Goal: Transaction & Acquisition: Obtain resource

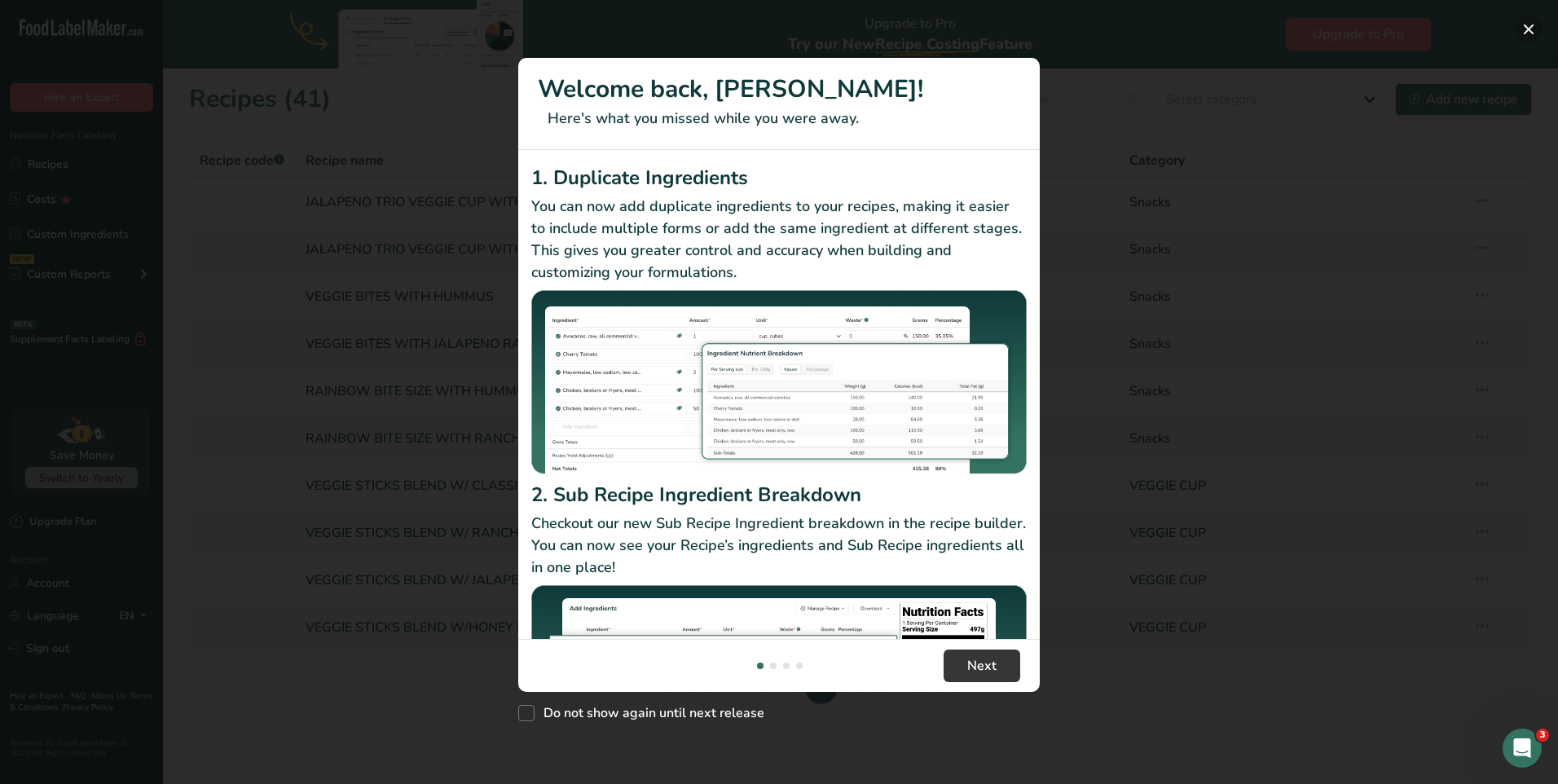
click at [1538, 32] on button "New Features" at bounding box center [1529, 29] width 26 height 26
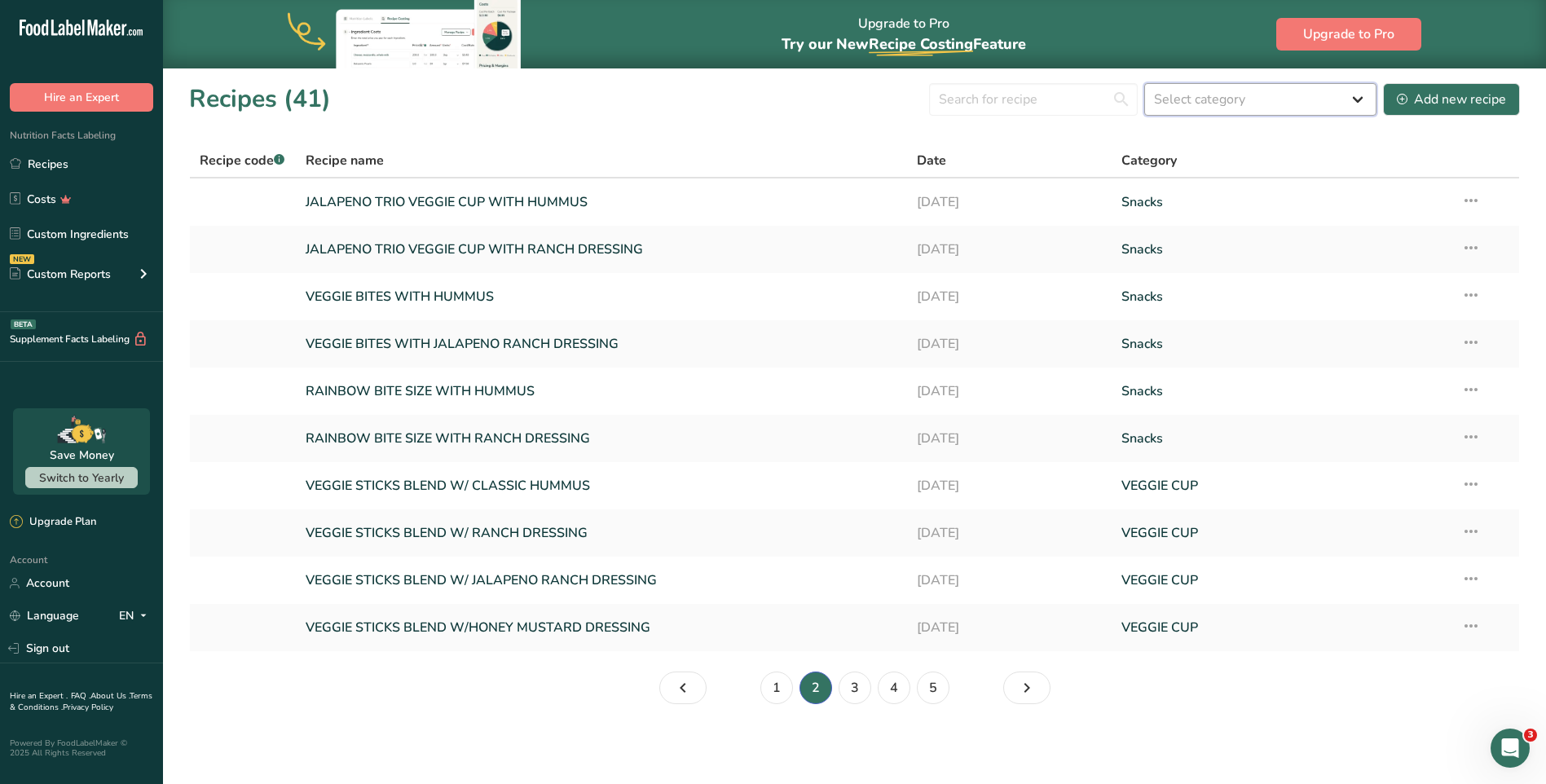
click at [1256, 100] on select "Select category All Baked Goods [GEOGRAPHIC_DATA] Confectionery Cooked Meals, S…" at bounding box center [1260, 99] width 232 height 33
click at [1087, 105] on input "text" at bounding box center [1034, 99] width 209 height 33
type input "rainbow"
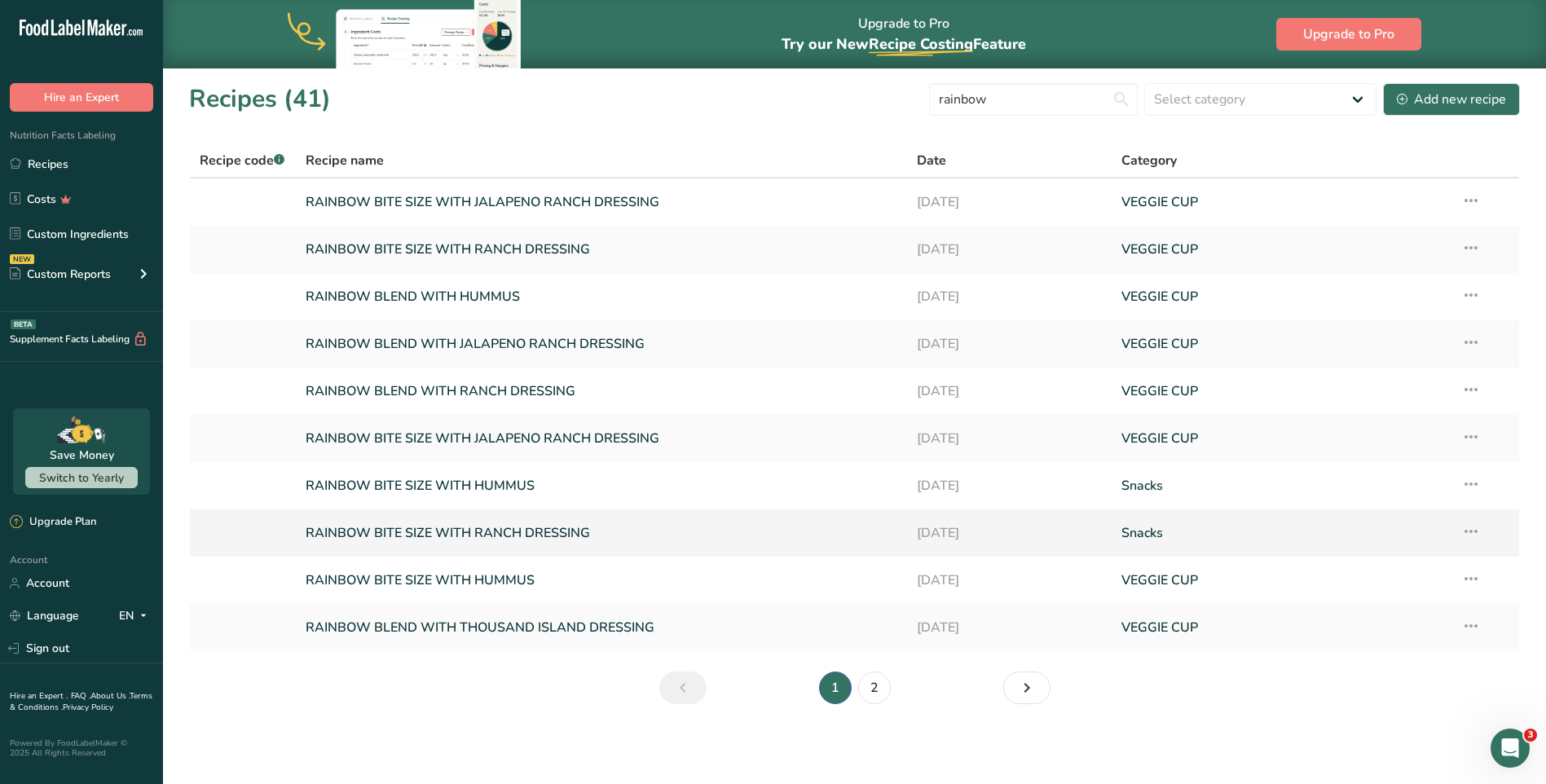
click at [500, 539] on link "RAINBOW BITE SIZE WITH RANCH DRESSING" at bounding box center [602, 533] width 592 height 35
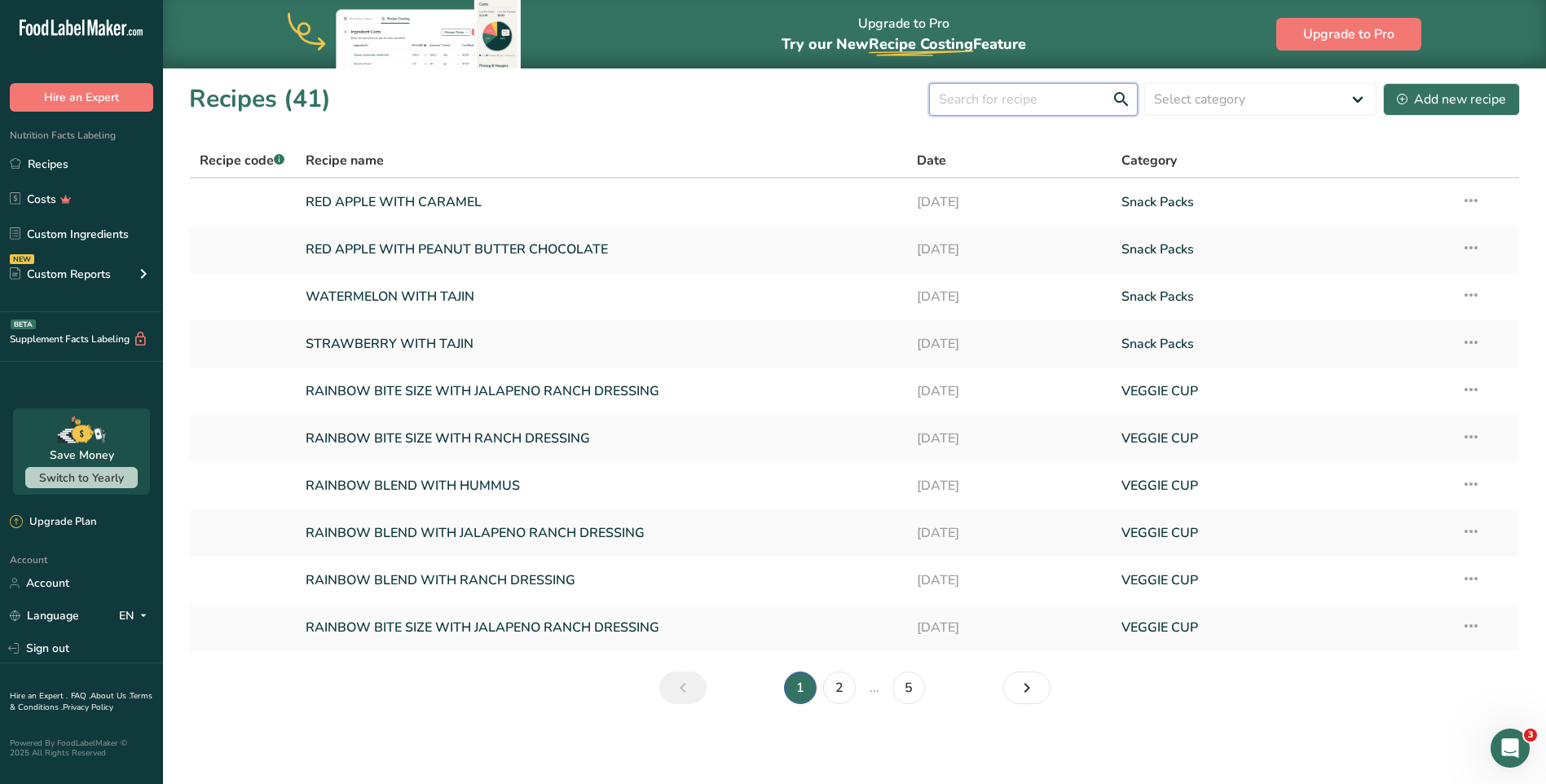
click at [1073, 101] on input "text" at bounding box center [1034, 99] width 209 height 33
type input "rainbow"
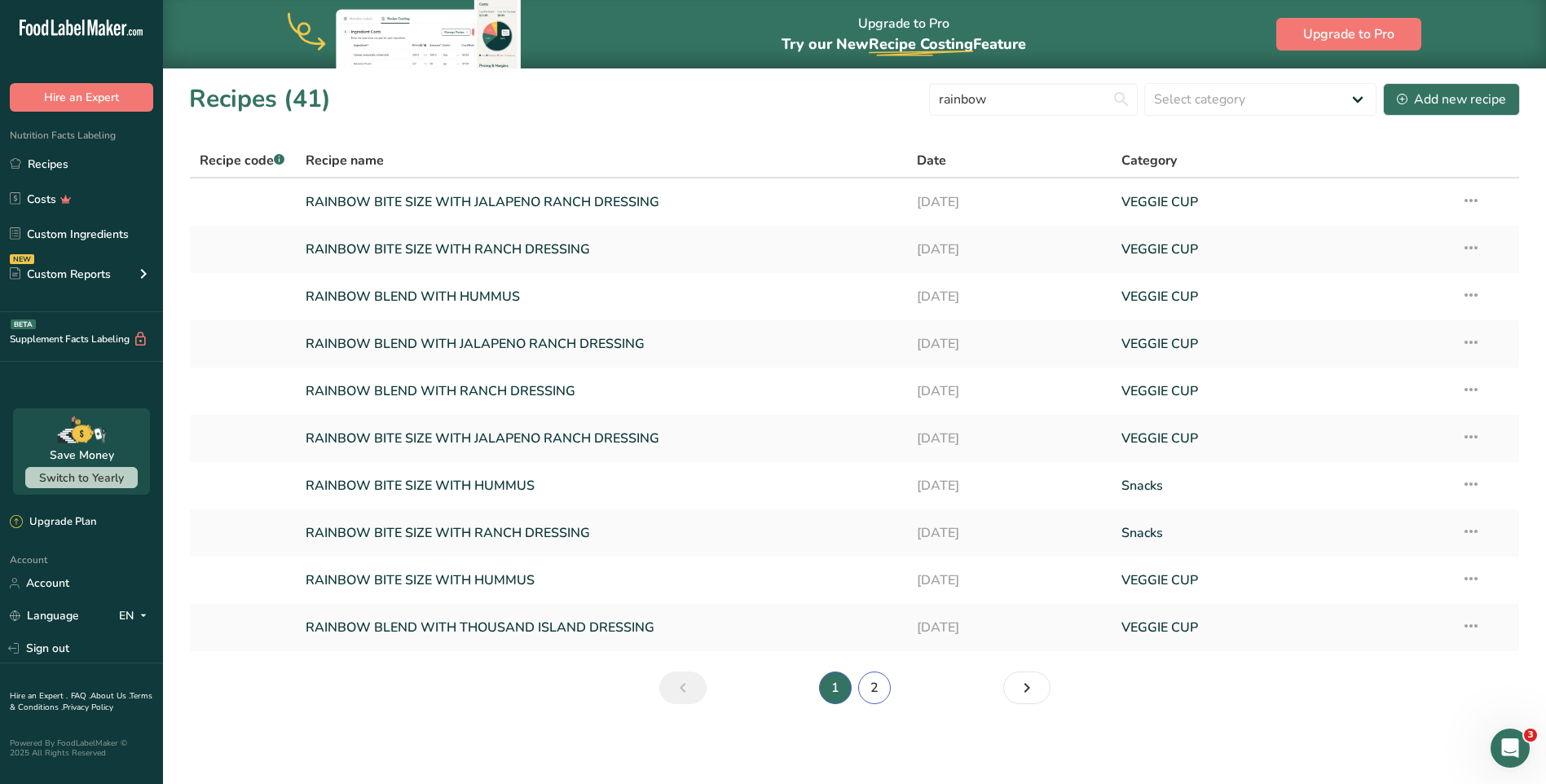
click at [867, 690] on link "2" at bounding box center [875, 687] width 33 height 33
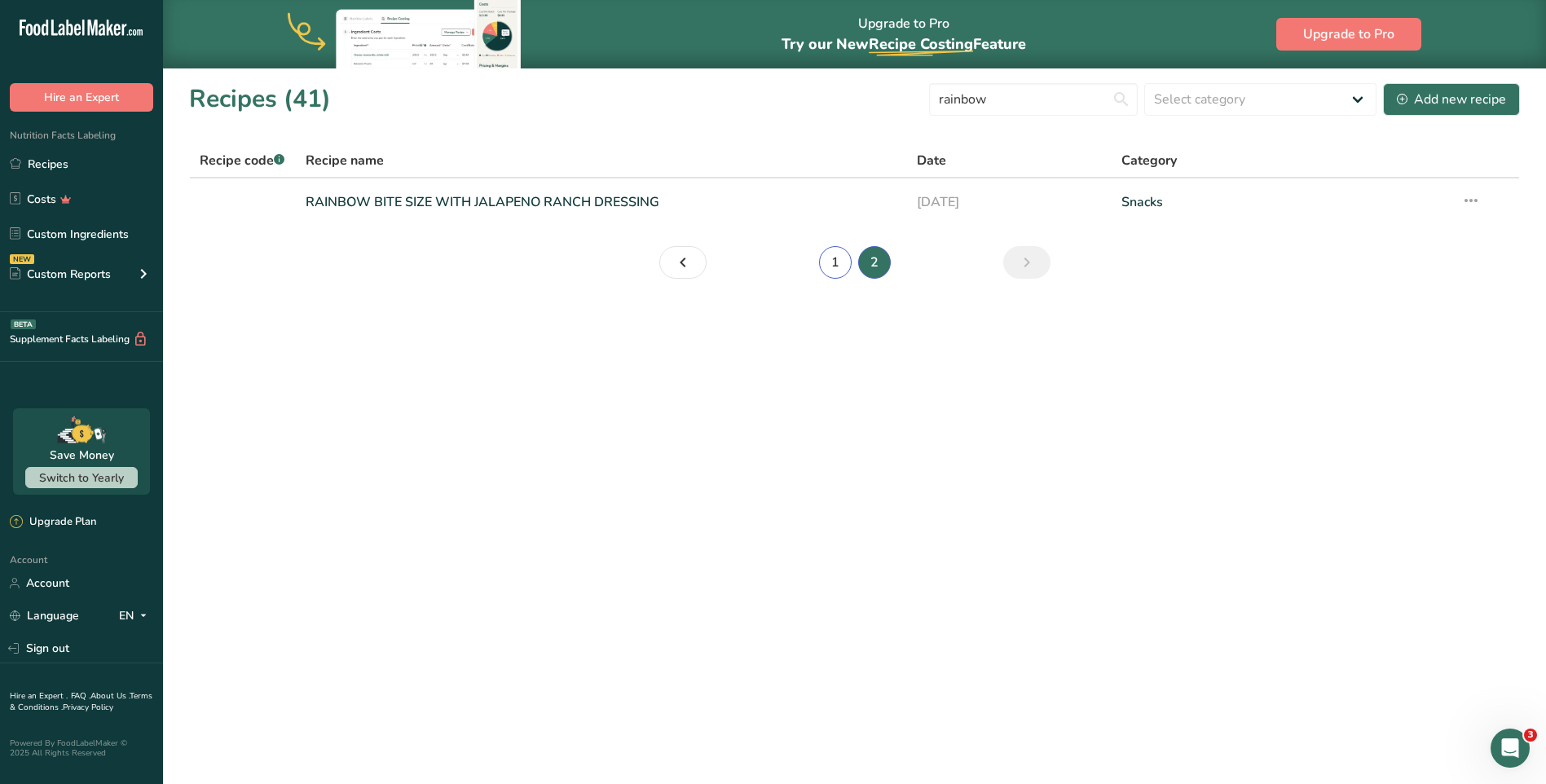
click at [830, 261] on link "1" at bounding box center [835, 262] width 33 height 33
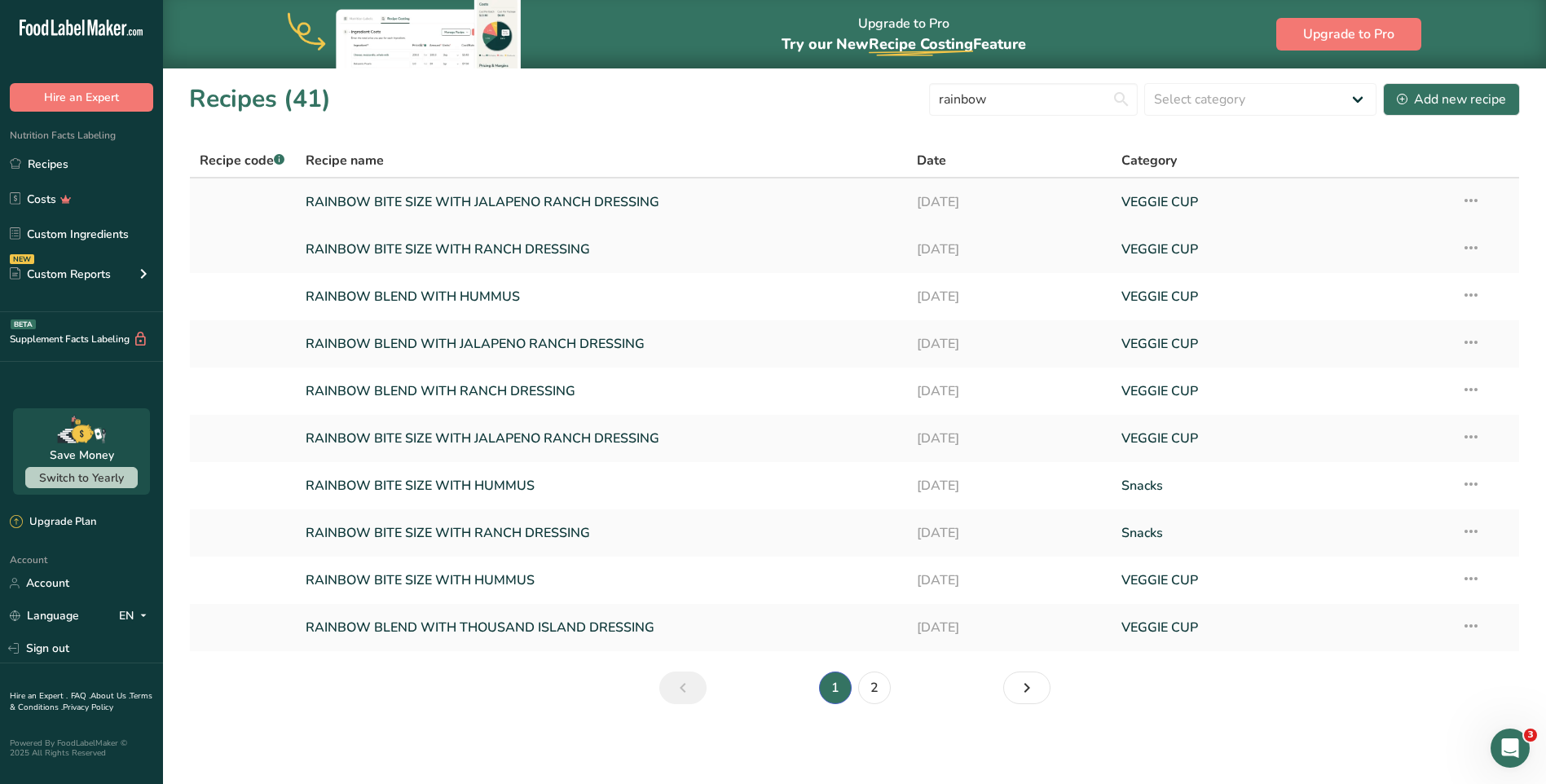
click at [521, 204] on link "RAINBOW BITE SIZE WITH JALAPENO RANCH DRESSING" at bounding box center [602, 202] width 592 height 35
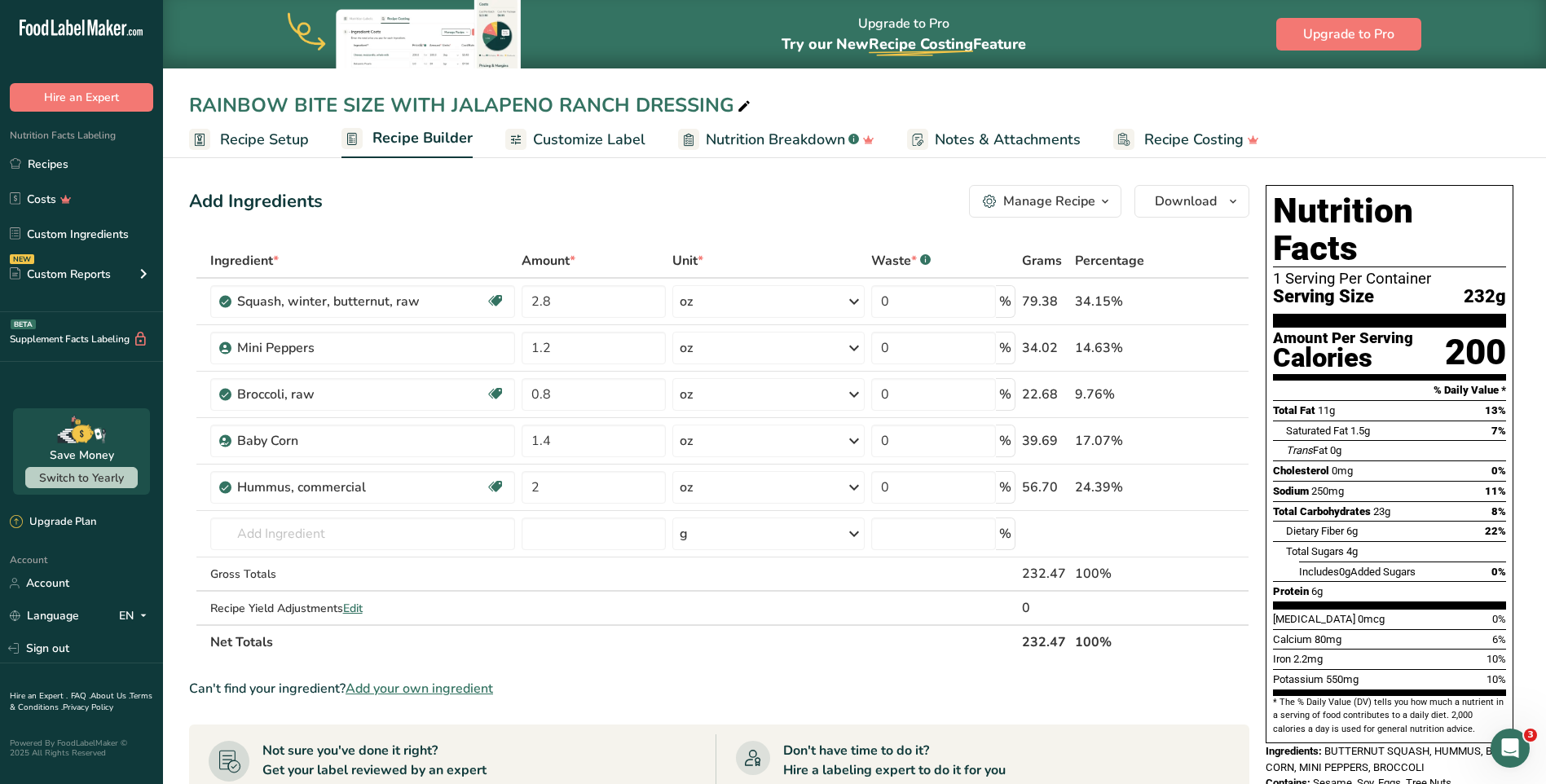
click at [737, 105] on icon at bounding box center [744, 106] width 15 height 22
click at [301, 110] on input "RAINBOW BITE SIZE WITH JALAPENO RANCH DRESSING" at bounding box center [854, 105] width 1331 height 29
click at [294, 108] on input "RAINBOW BITE SIZE WITH JALAPENO RANCH DRESSING" at bounding box center [854, 105] width 1331 height 29
click at [562, 117] on input "RAINBOW BIG BITE SIZE WITH JALAPENO RANCH DRESSING" at bounding box center [854, 105] width 1331 height 29
type input "RAINBOW BIG BITE SIZE WITH JALAPENO RANCH DRESSING"
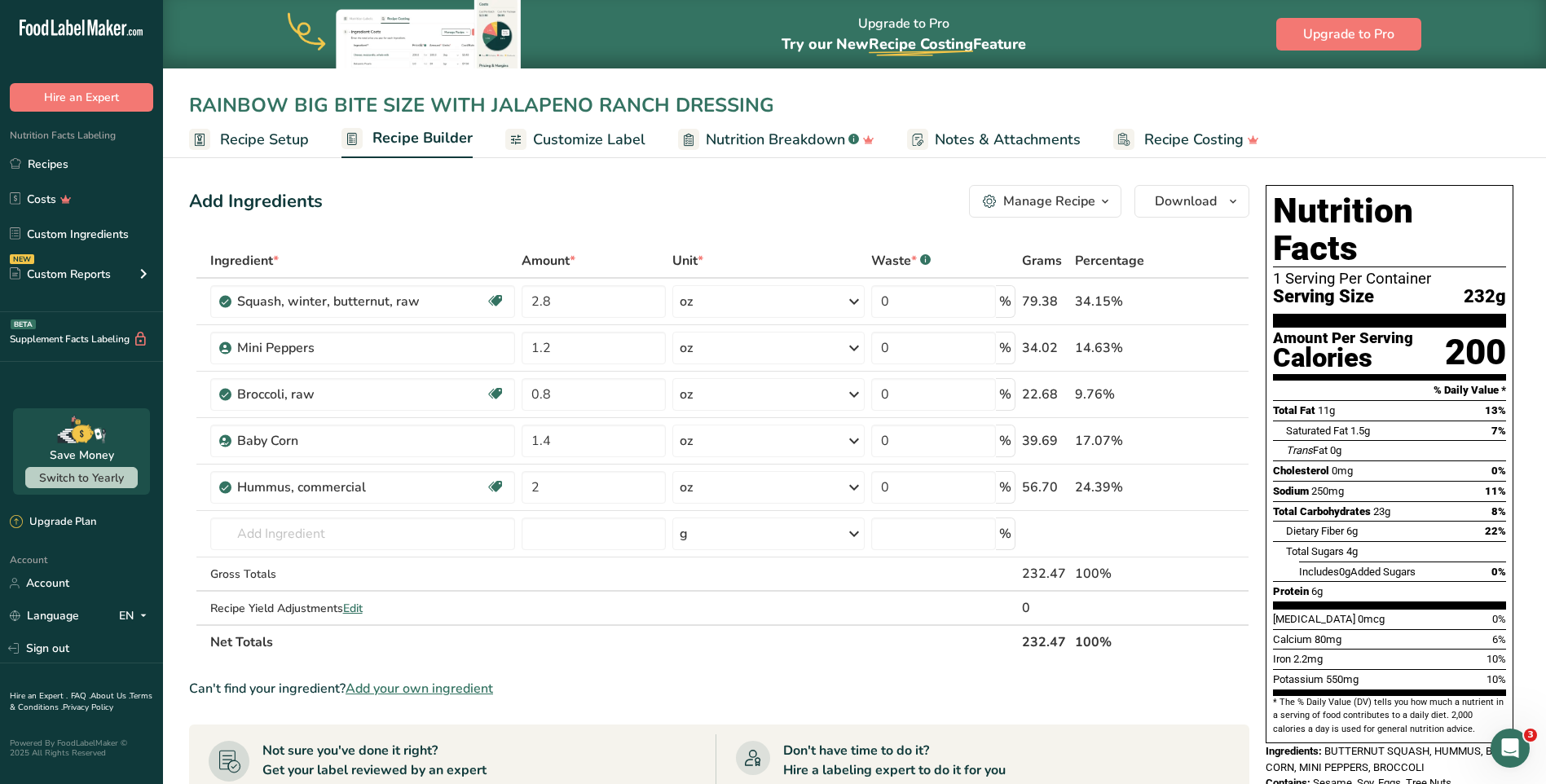
click at [563, 150] on span "Customize Label" at bounding box center [589, 139] width 112 height 22
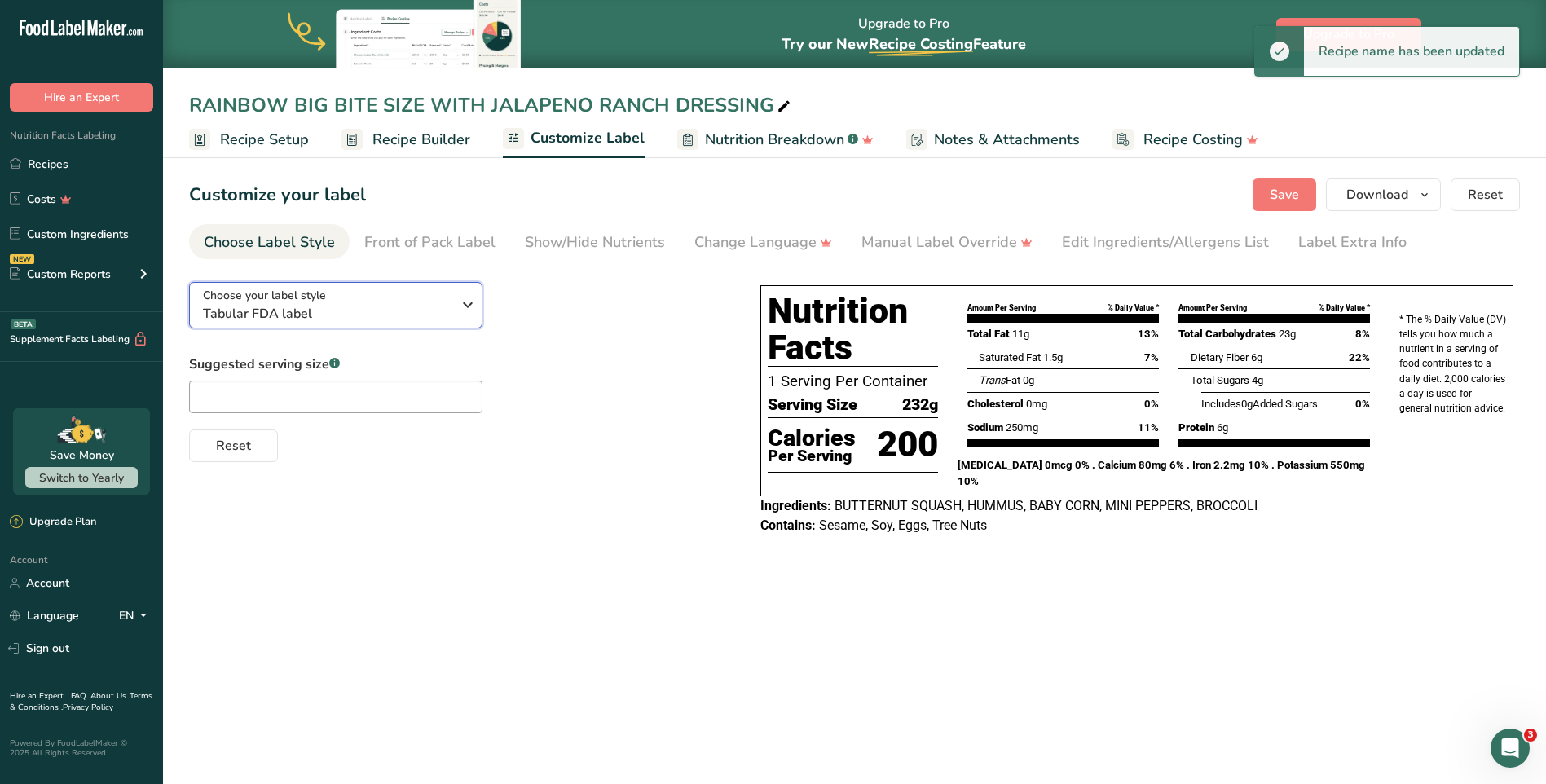
click at [453, 314] on div "Choose your label style Tabular FDA label" at bounding box center [333, 305] width 261 height 36
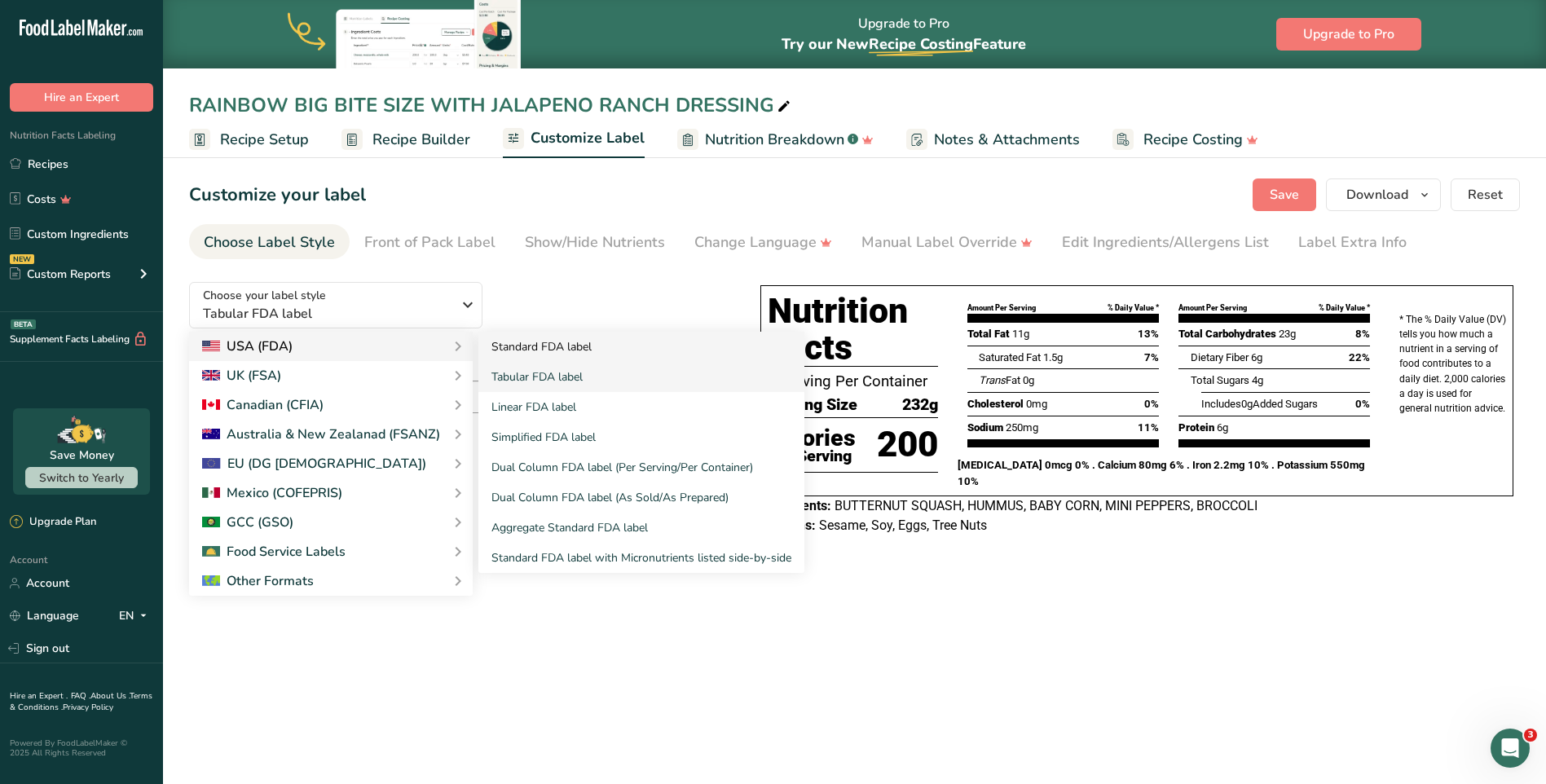
click at [602, 349] on link "Standard FDA label" at bounding box center [641, 346] width 326 height 30
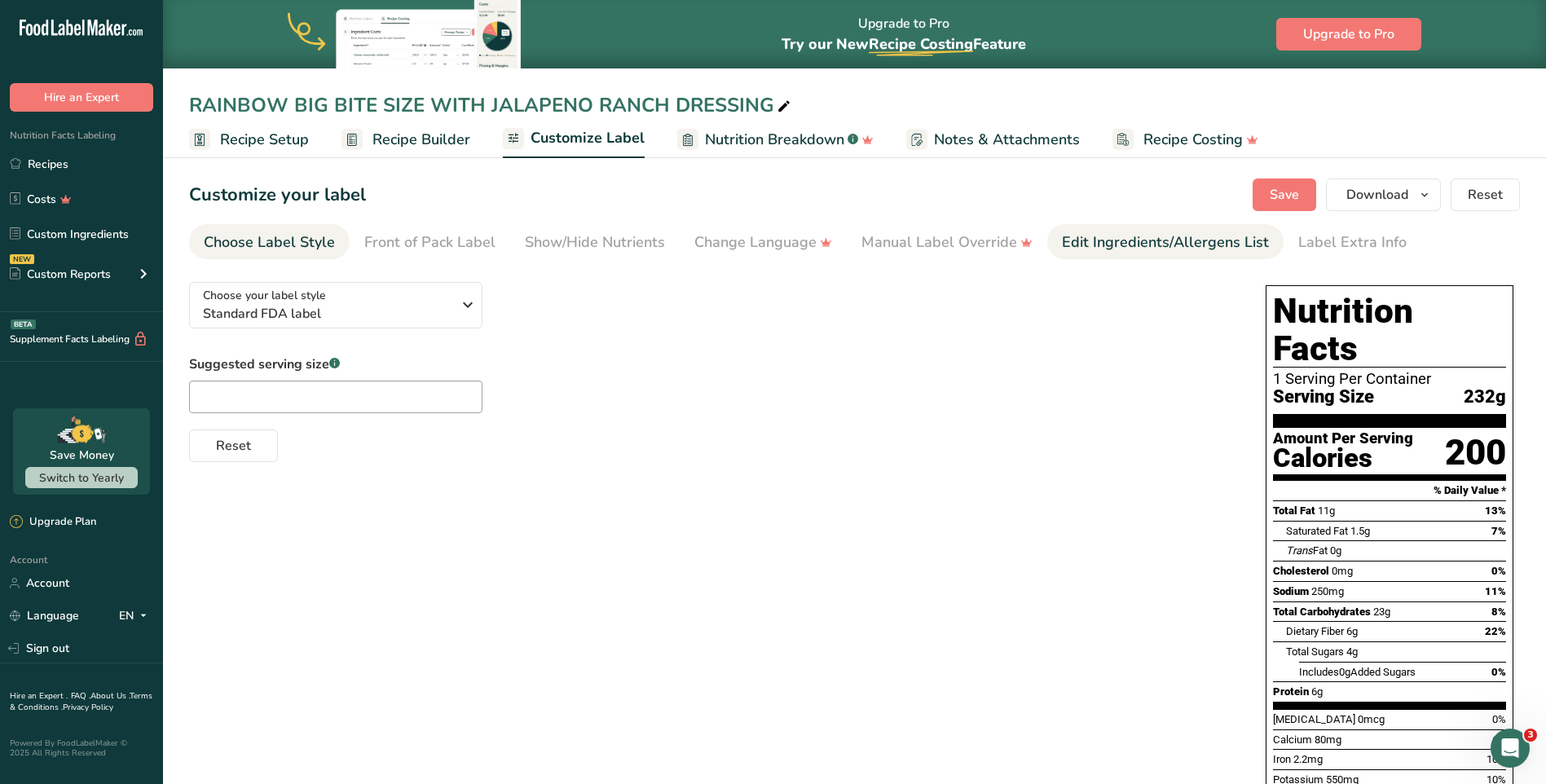
click at [1171, 250] on div "Edit Ingredients/Allergens List" at bounding box center [1165, 242] width 207 height 22
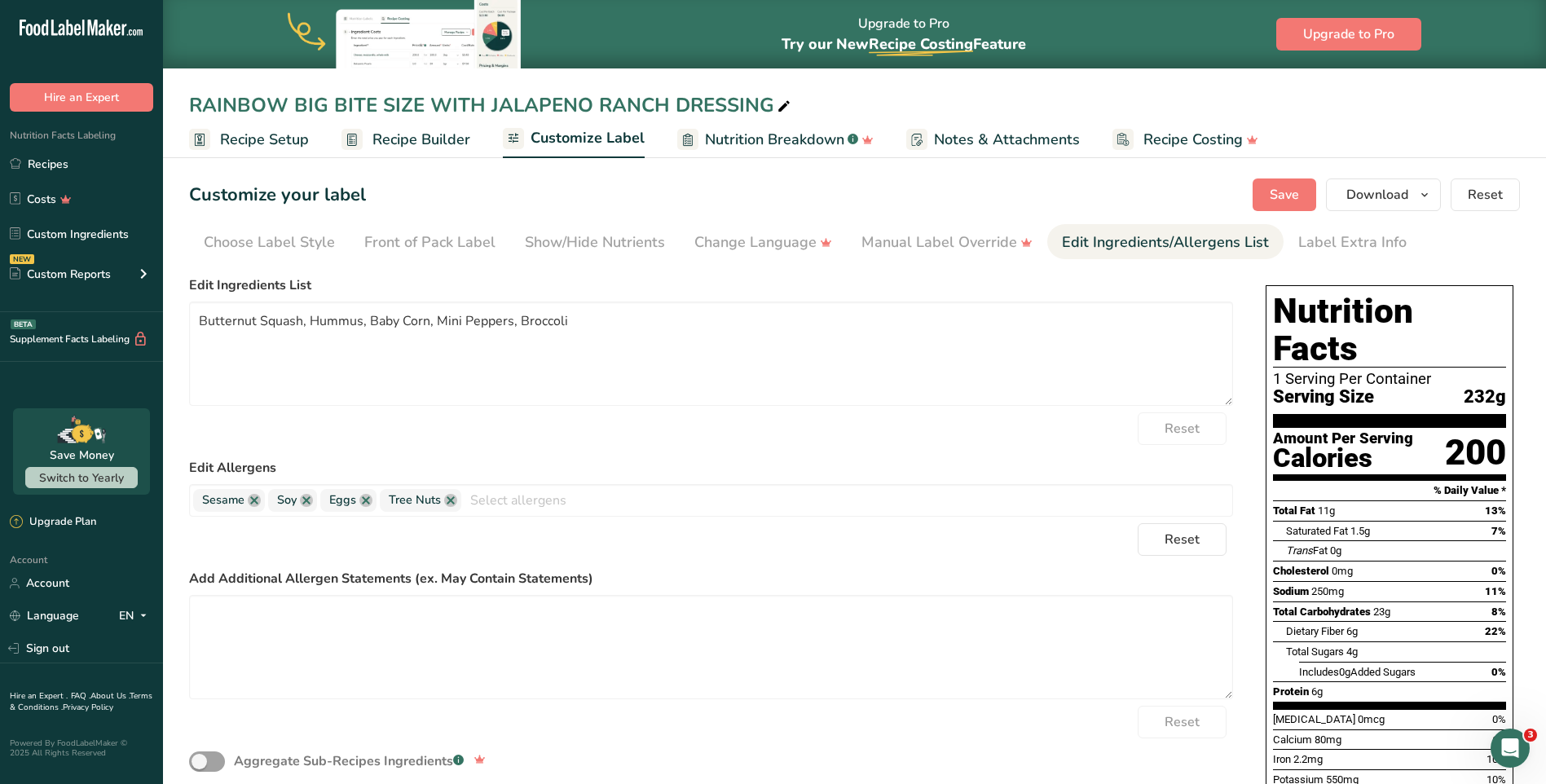
click at [275, 137] on span "Recipe Setup" at bounding box center [264, 139] width 89 height 22
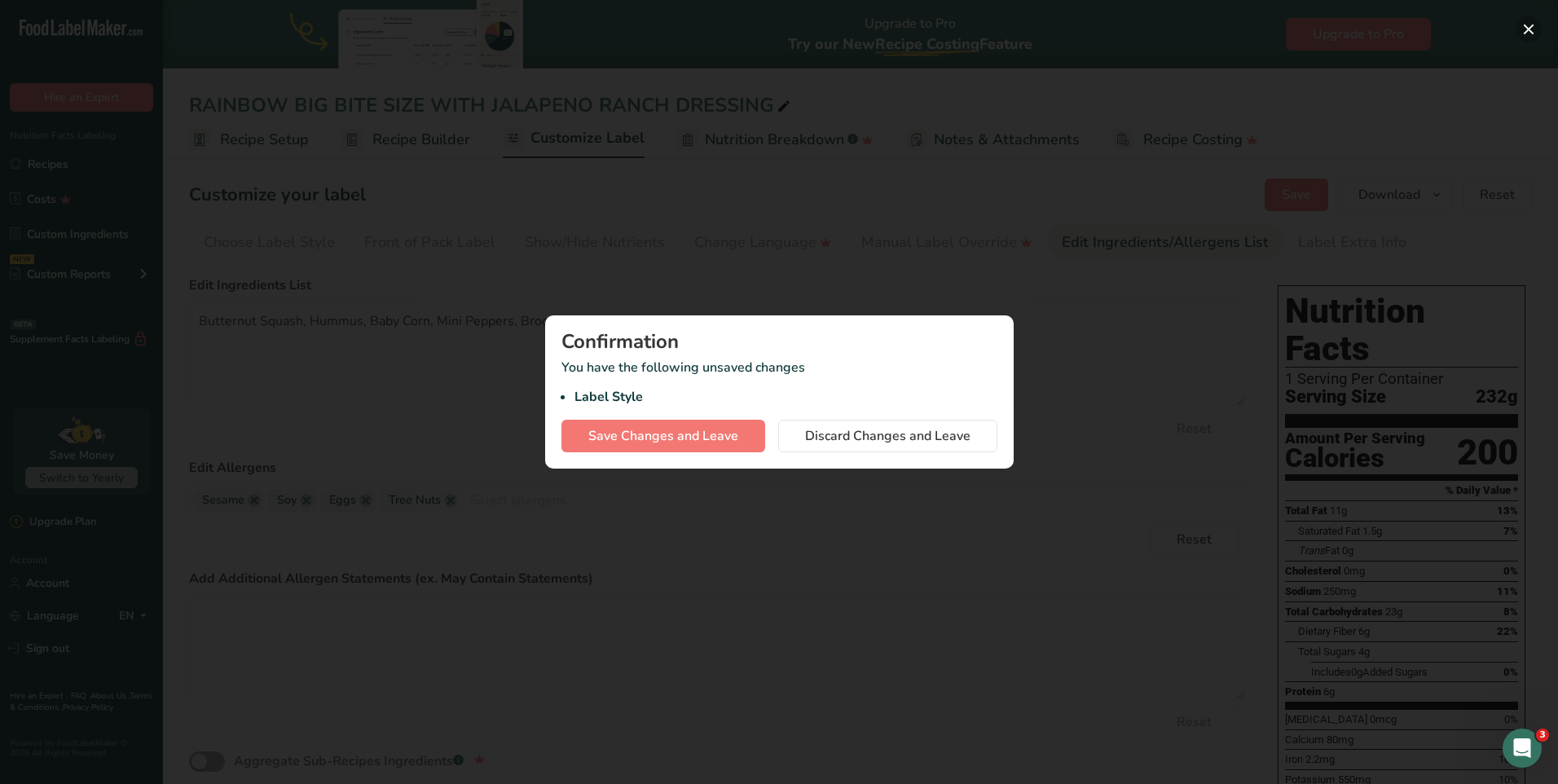
click at [1530, 28] on button "button" at bounding box center [1529, 29] width 26 height 26
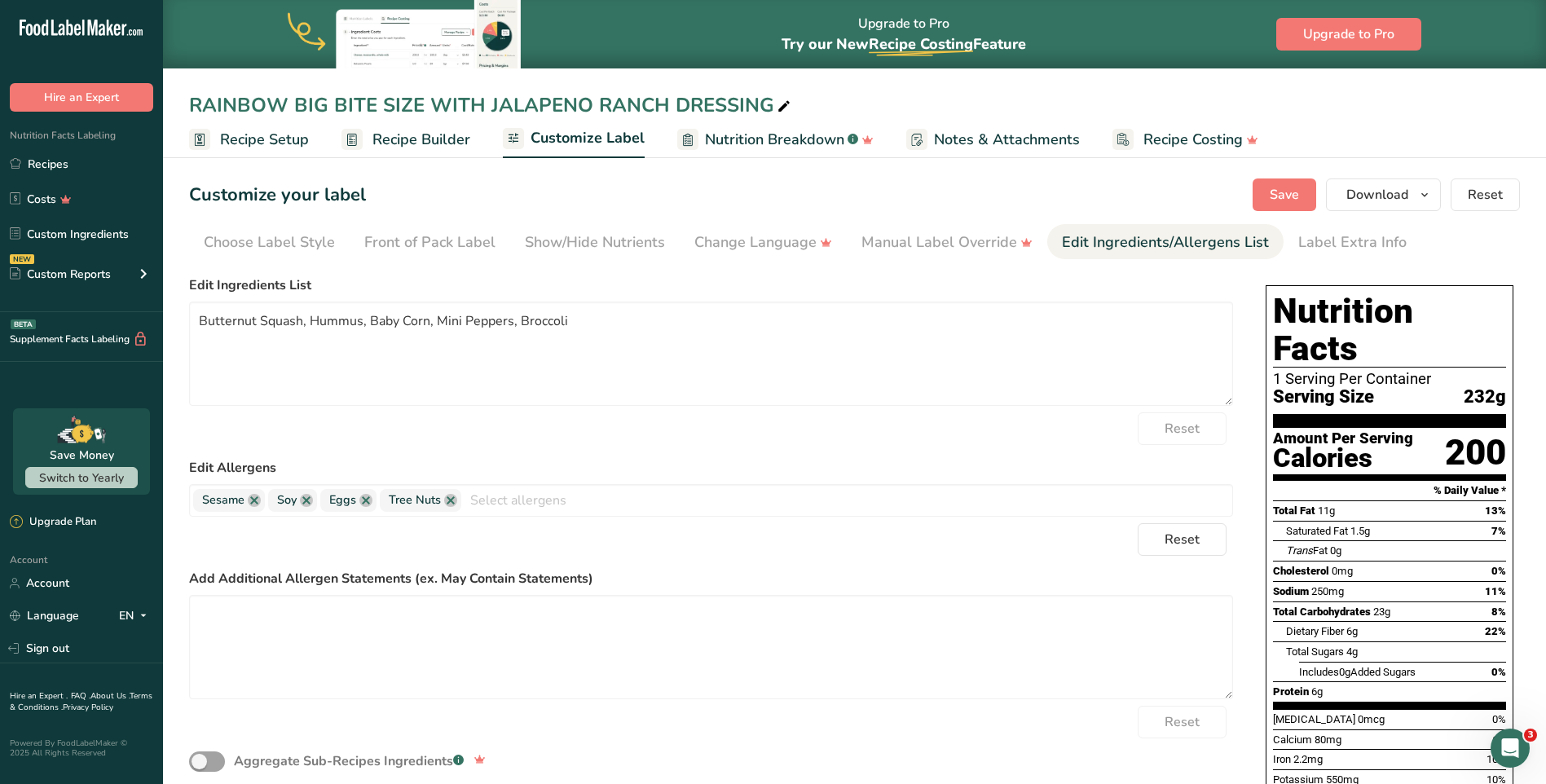
click at [423, 137] on span "Recipe Builder" at bounding box center [421, 139] width 98 height 22
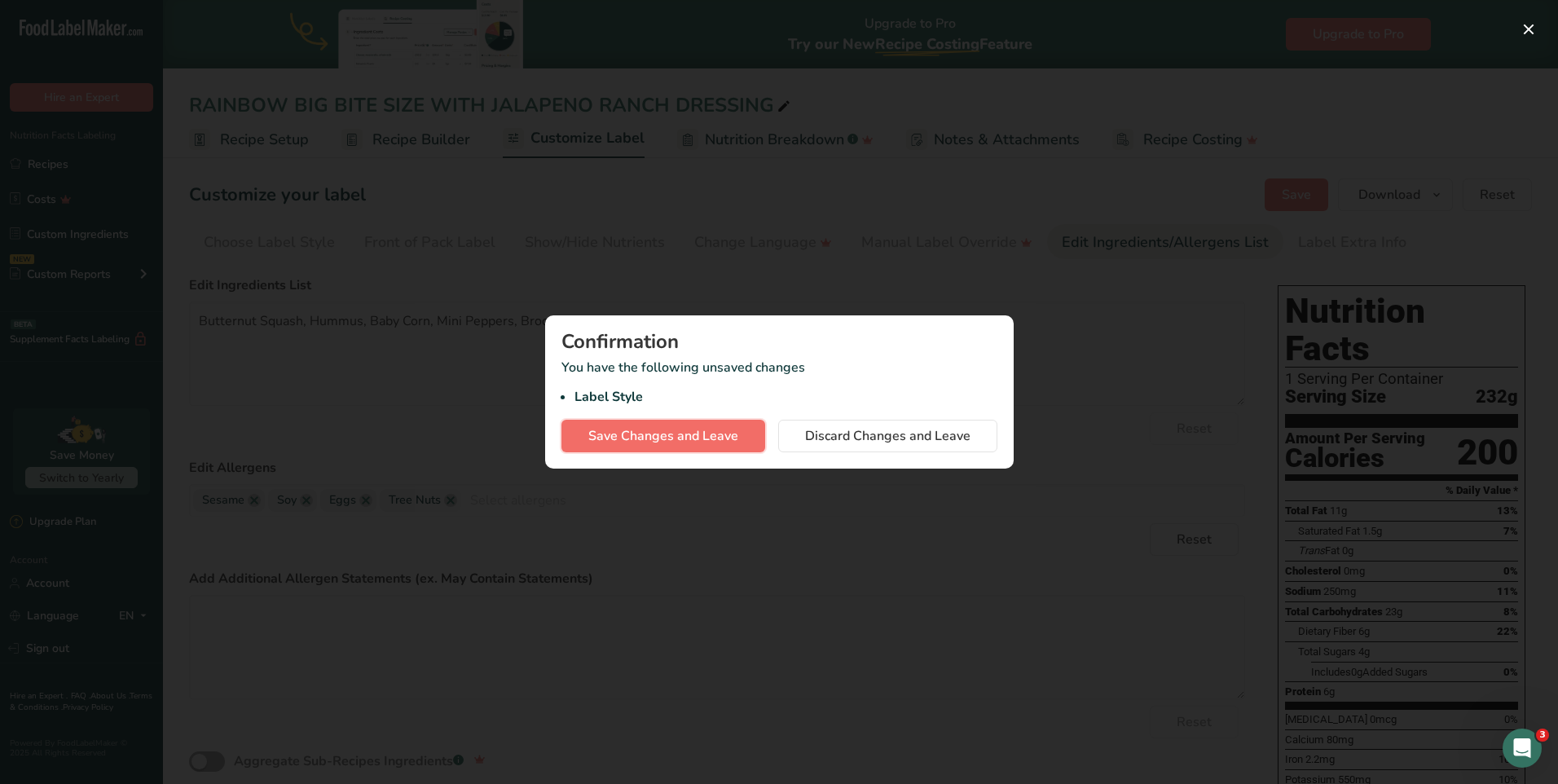
click at [700, 446] on button "Save Changes and Leave" at bounding box center [663, 436] width 204 height 33
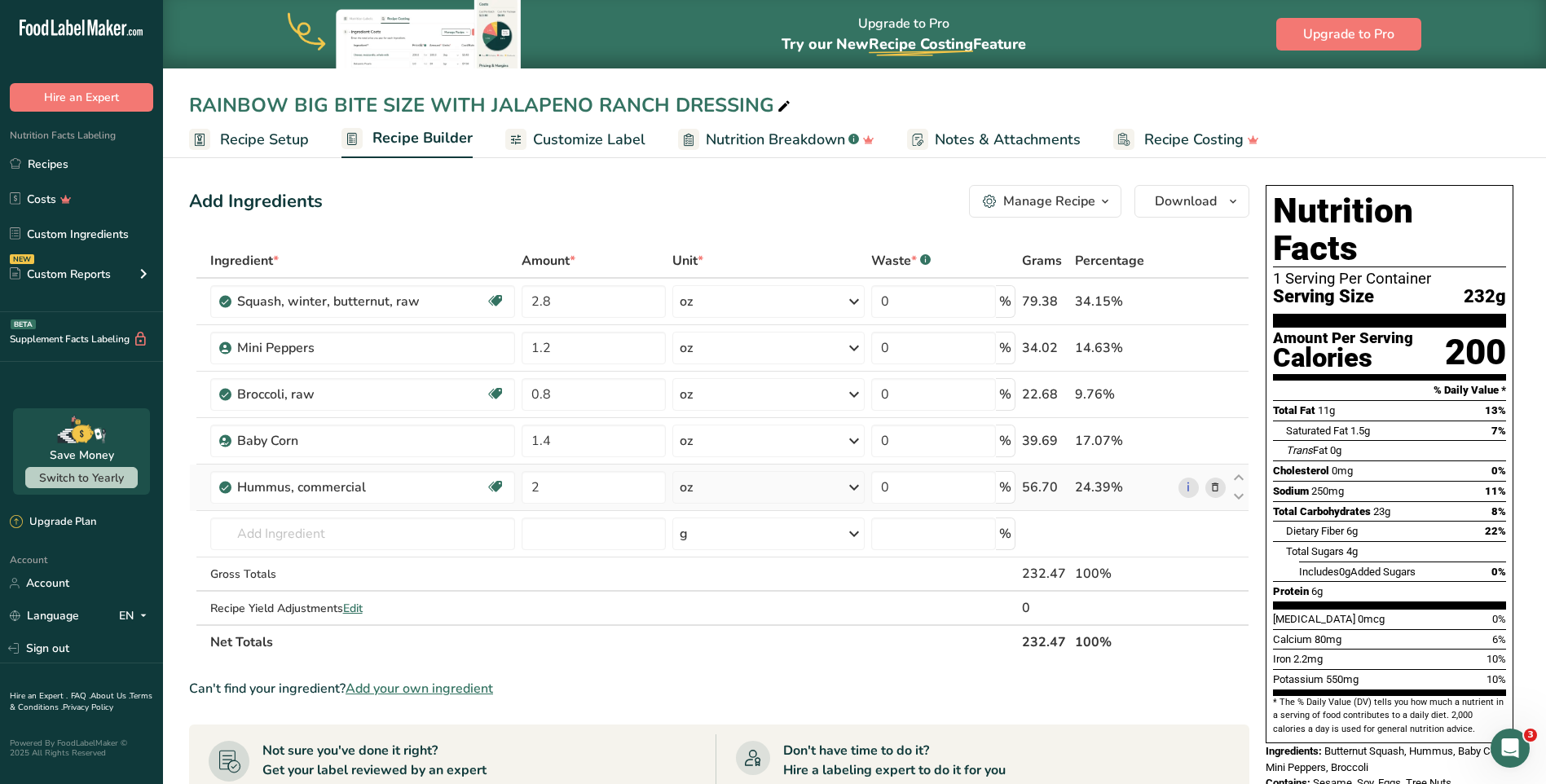
click at [1215, 490] on icon at bounding box center [1214, 488] width 11 height 17
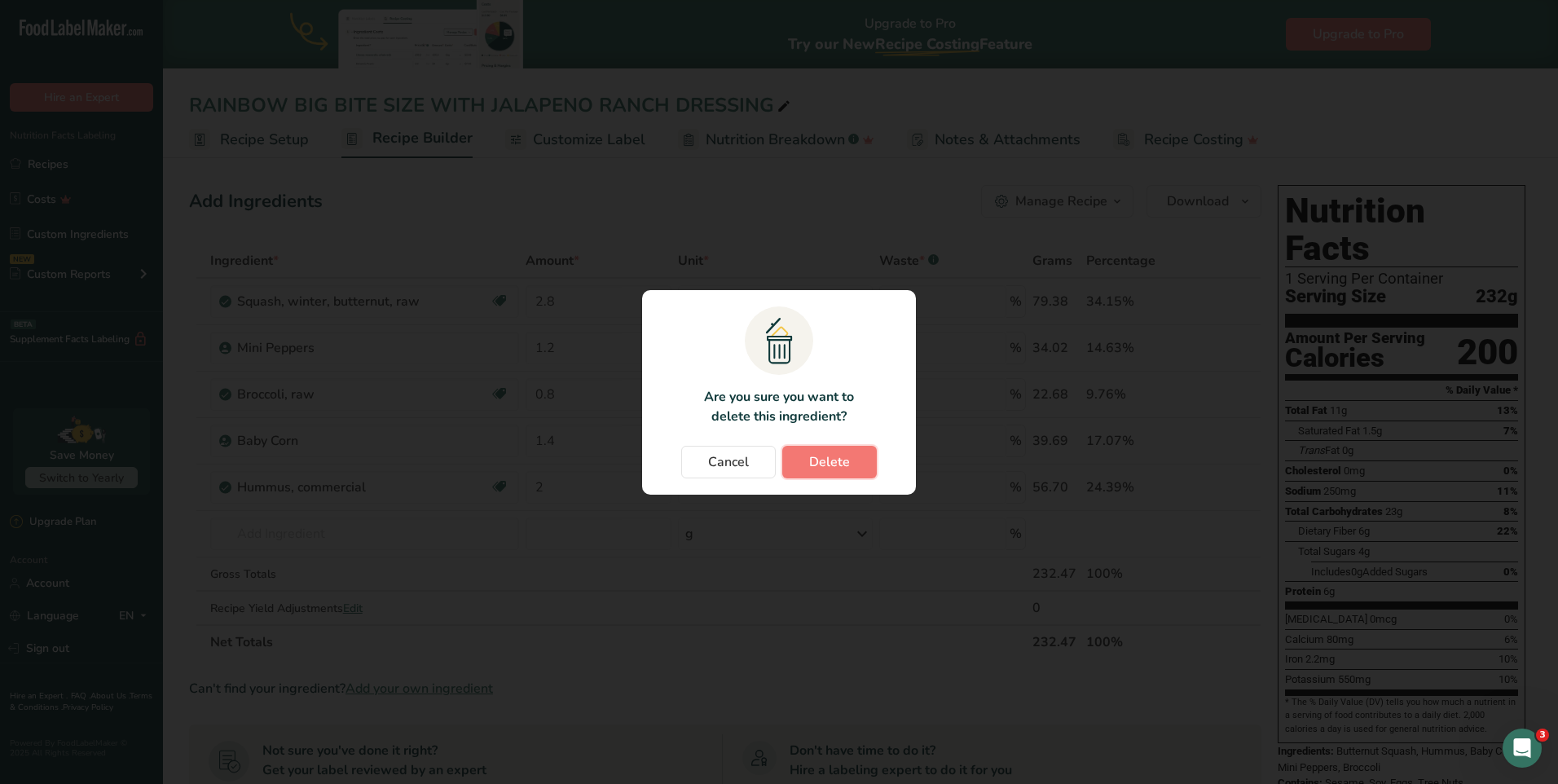
click at [816, 460] on span "Delete" at bounding box center [829, 462] width 41 height 20
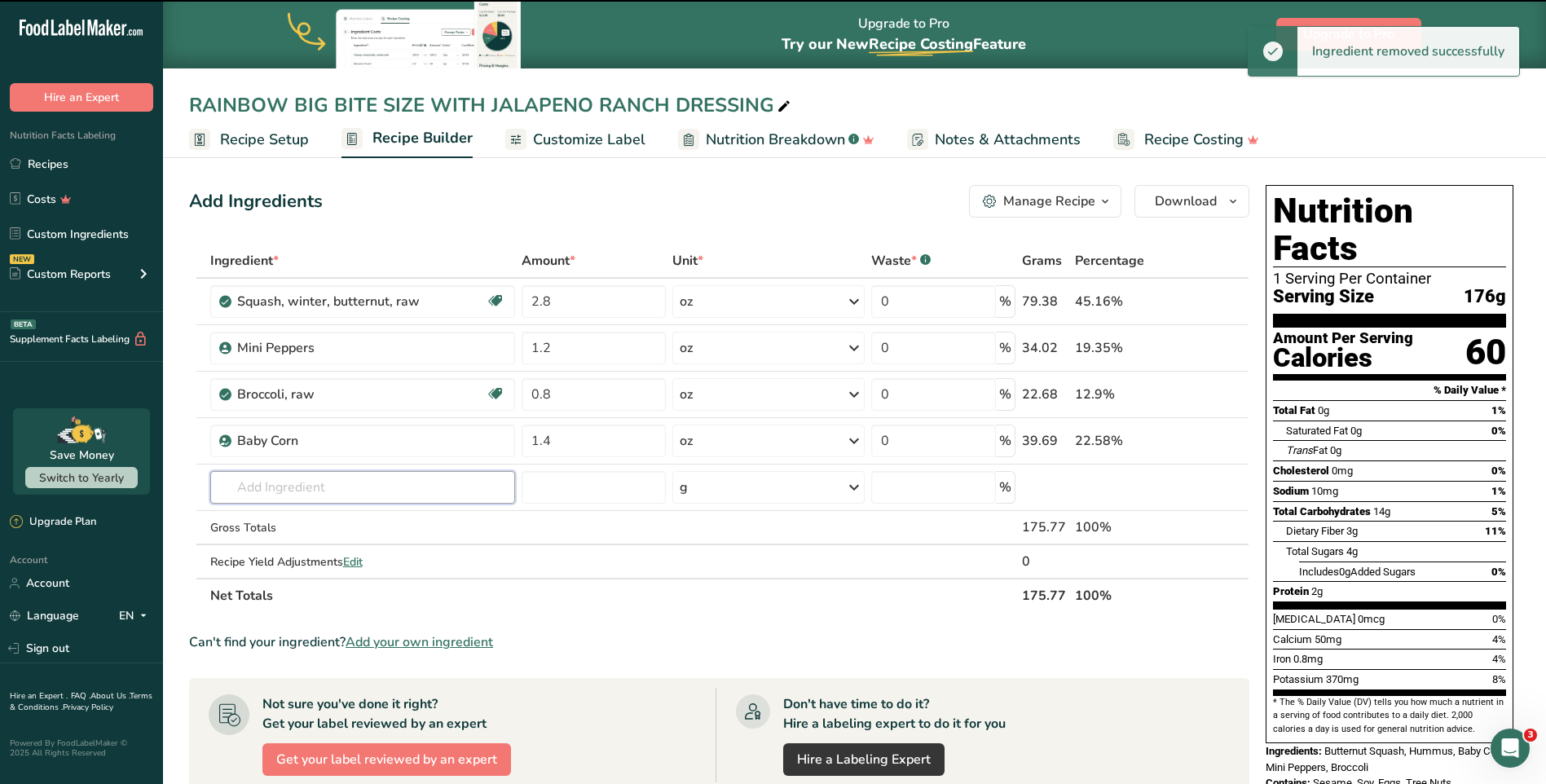
click at [402, 498] on input "text" at bounding box center [363, 487] width 306 height 33
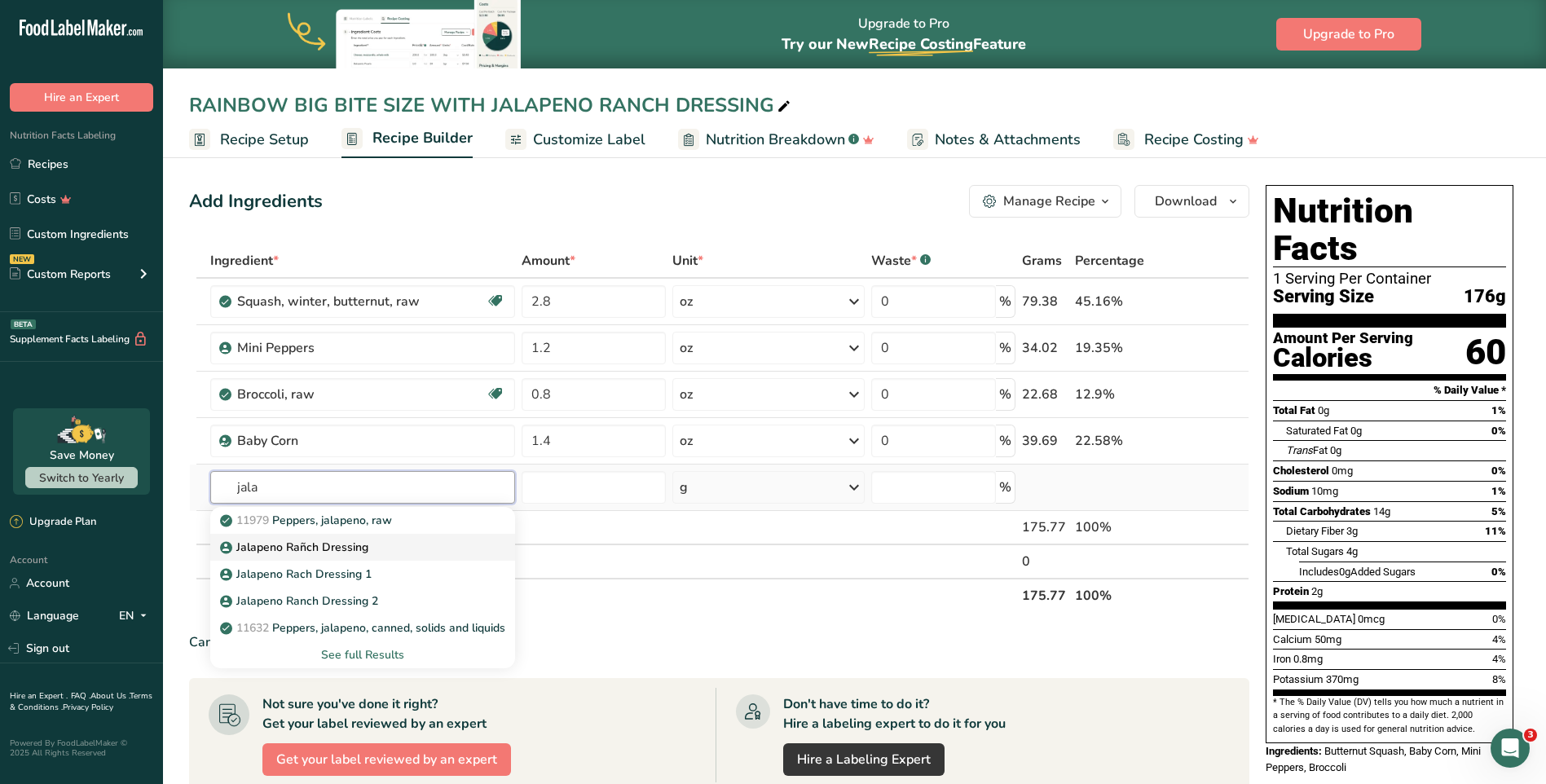
type input "jala"
click at [325, 534] on link "Jalapeno Rañch Dressing" at bounding box center [363, 547] width 306 height 27
type input "Jalapeno Rañch Dressing"
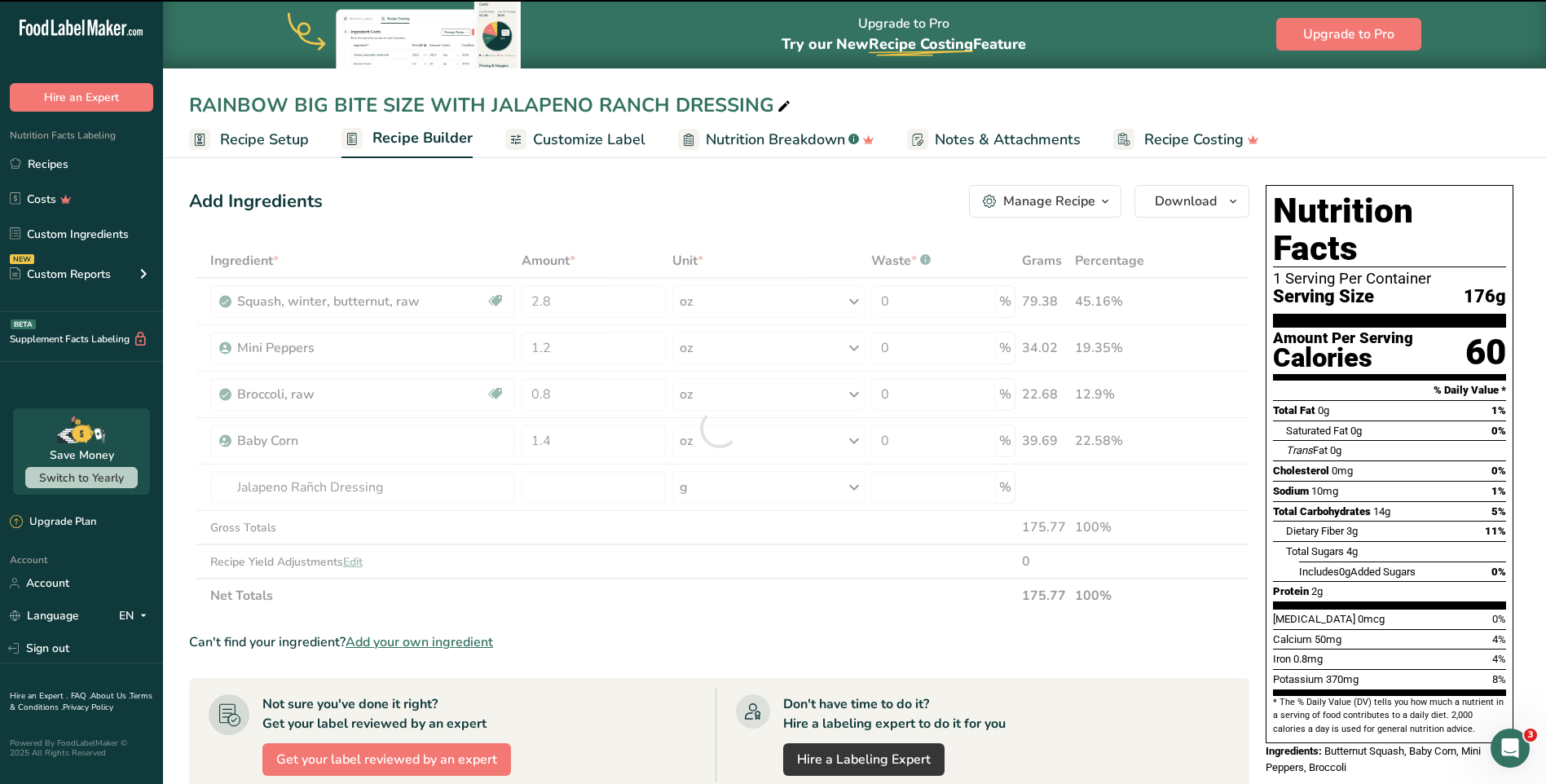
type input "0"
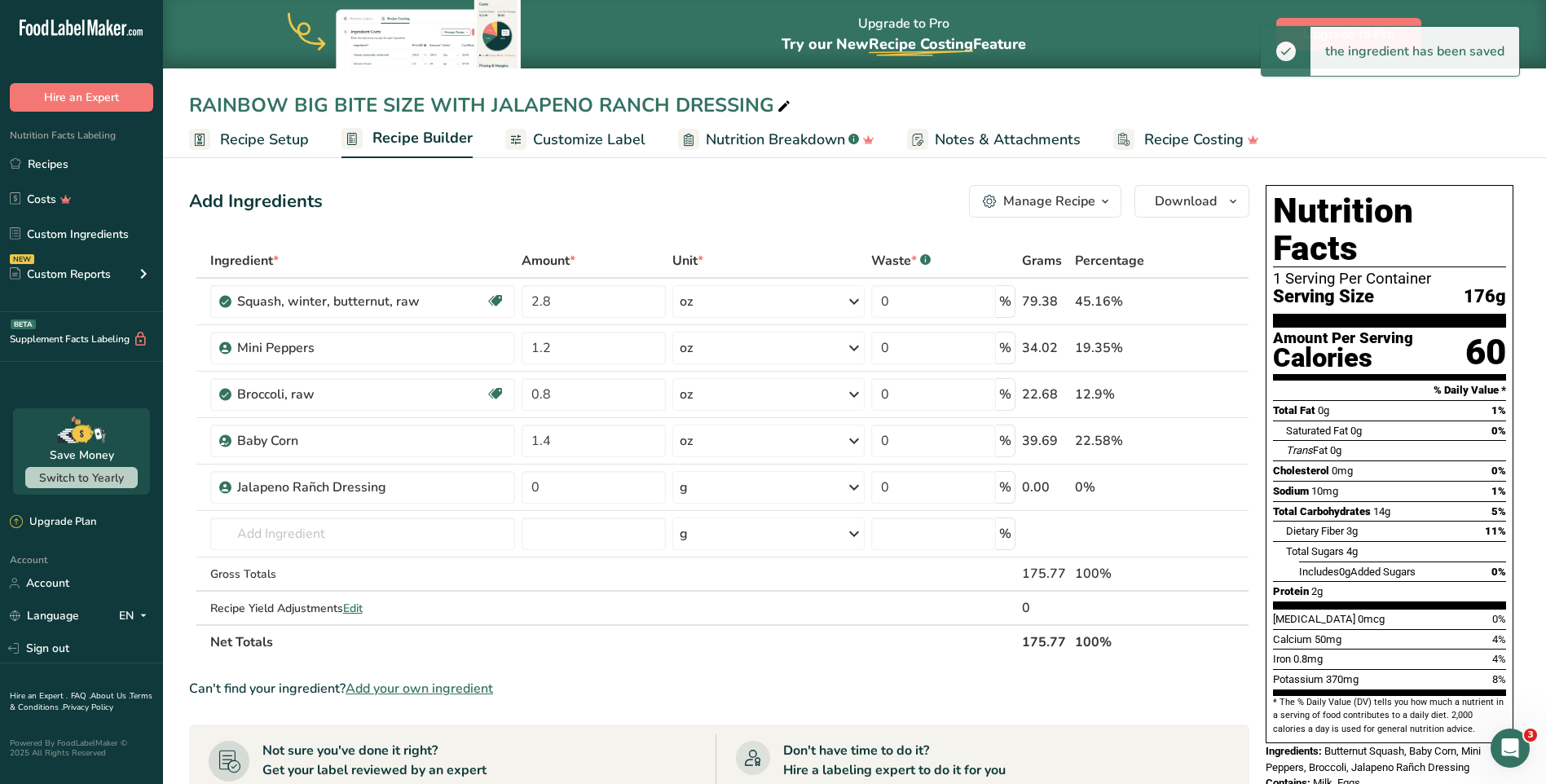
click at [690, 488] on div "g" at bounding box center [768, 487] width 193 height 33
click at [714, 609] on div "See more" at bounding box center [751, 616] width 137 height 17
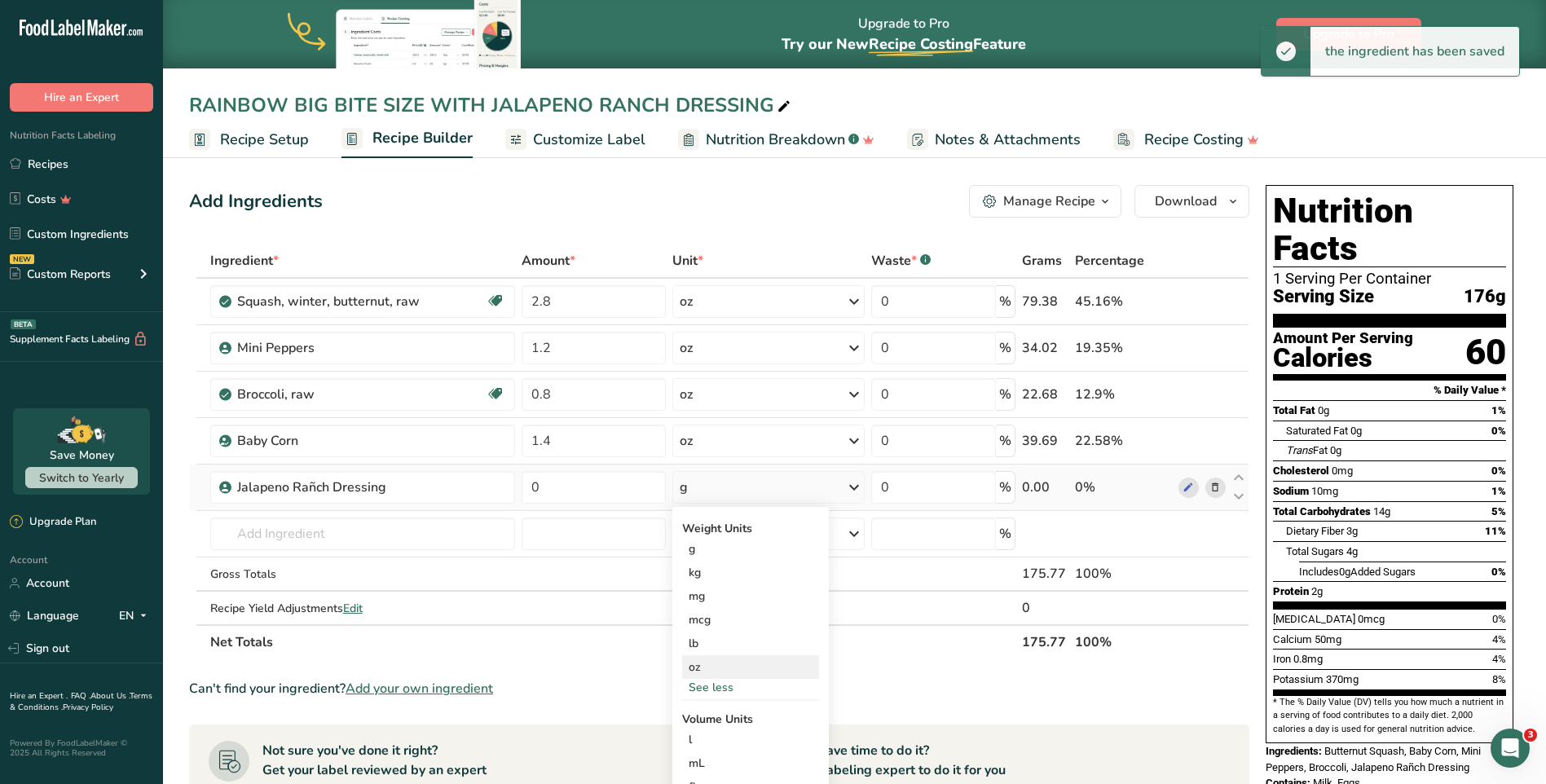
click at [703, 666] on div "oz" at bounding box center [751, 667] width 137 height 23
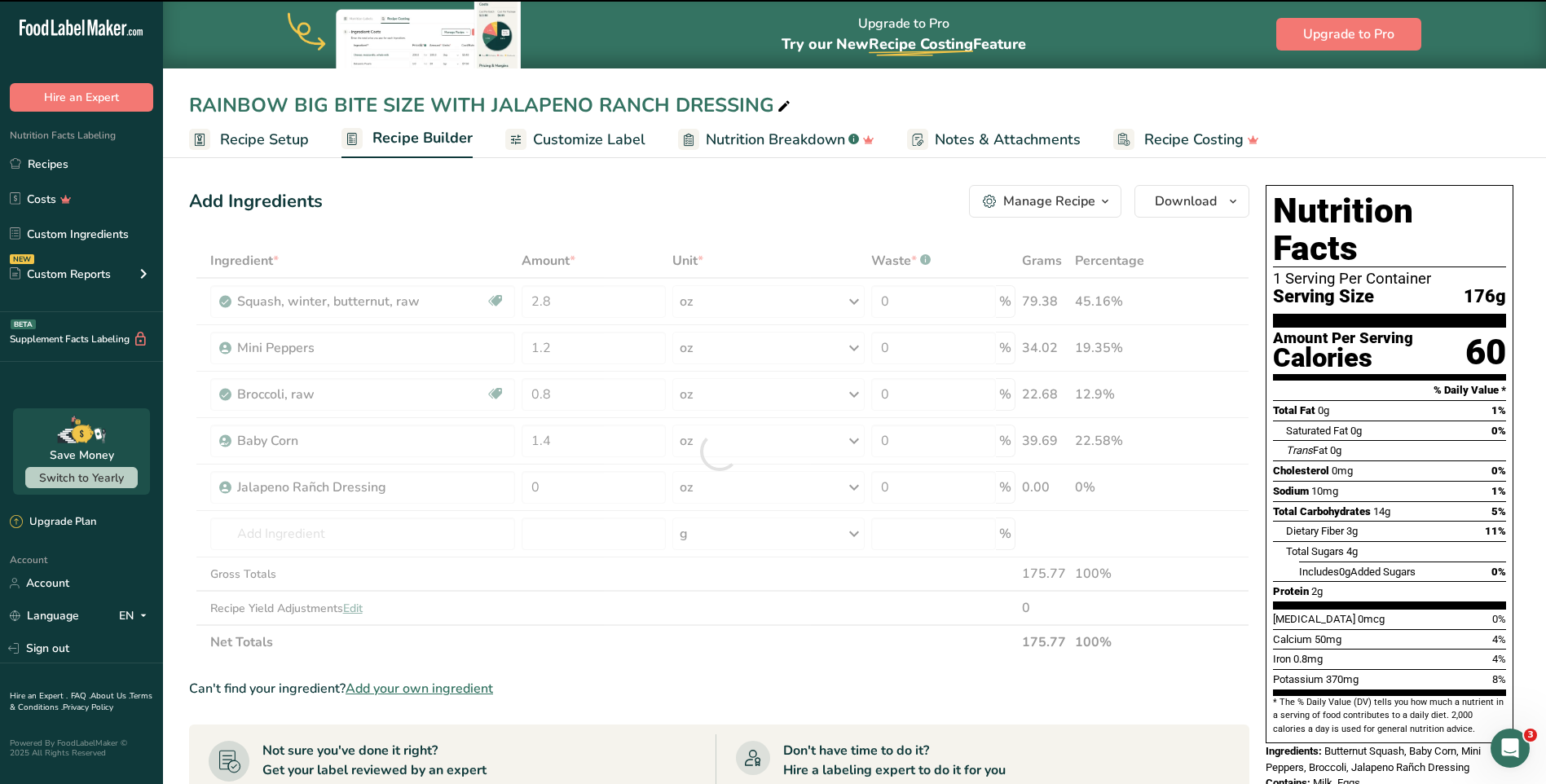
click at [586, 494] on div at bounding box center [719, 451] width 1061 height 415
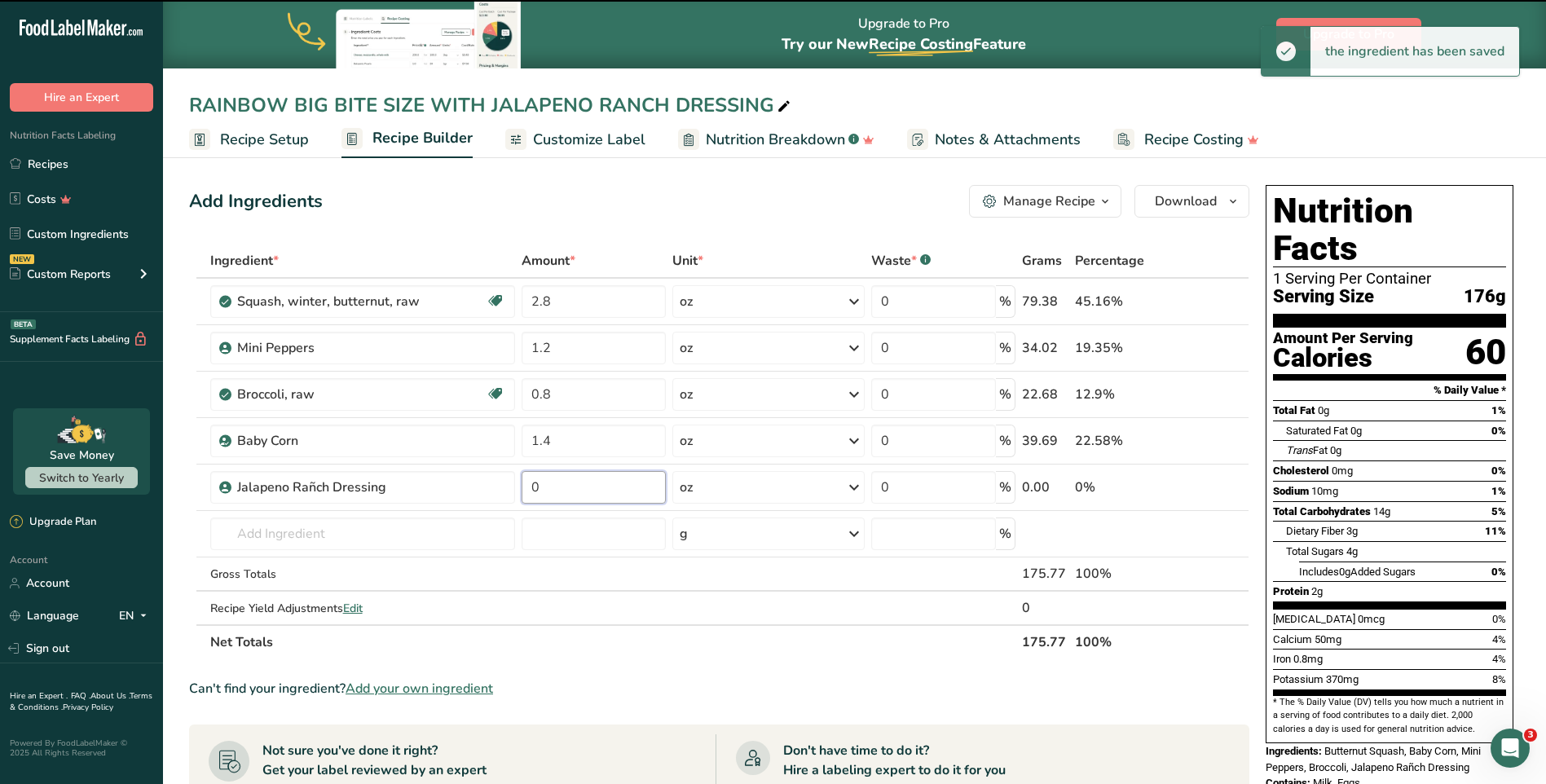
click at [586, 494] on input "0" at bounding box center [593, 487] width 144 height 33
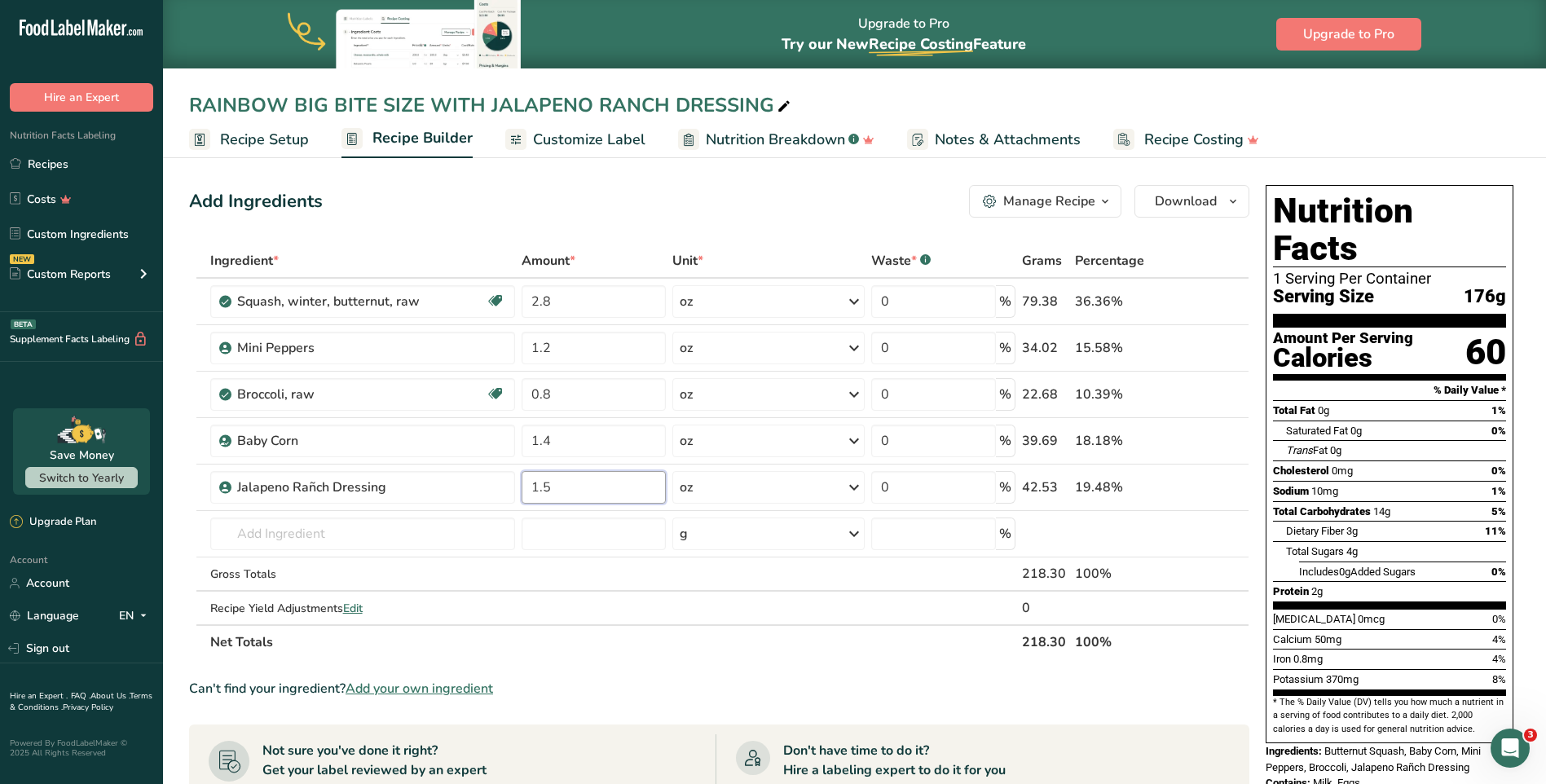
type input "1.5"
click at [772, 212] on div "Add Ingredients Manage Recipe Delete Recipe Duplicate Recipe Scale Recipe Save …" at bounding box center [719, 201] width 1061 height 33
click at [606, 143] on span "Customize Label" at bounding box center [589, 139] width 112 height 22
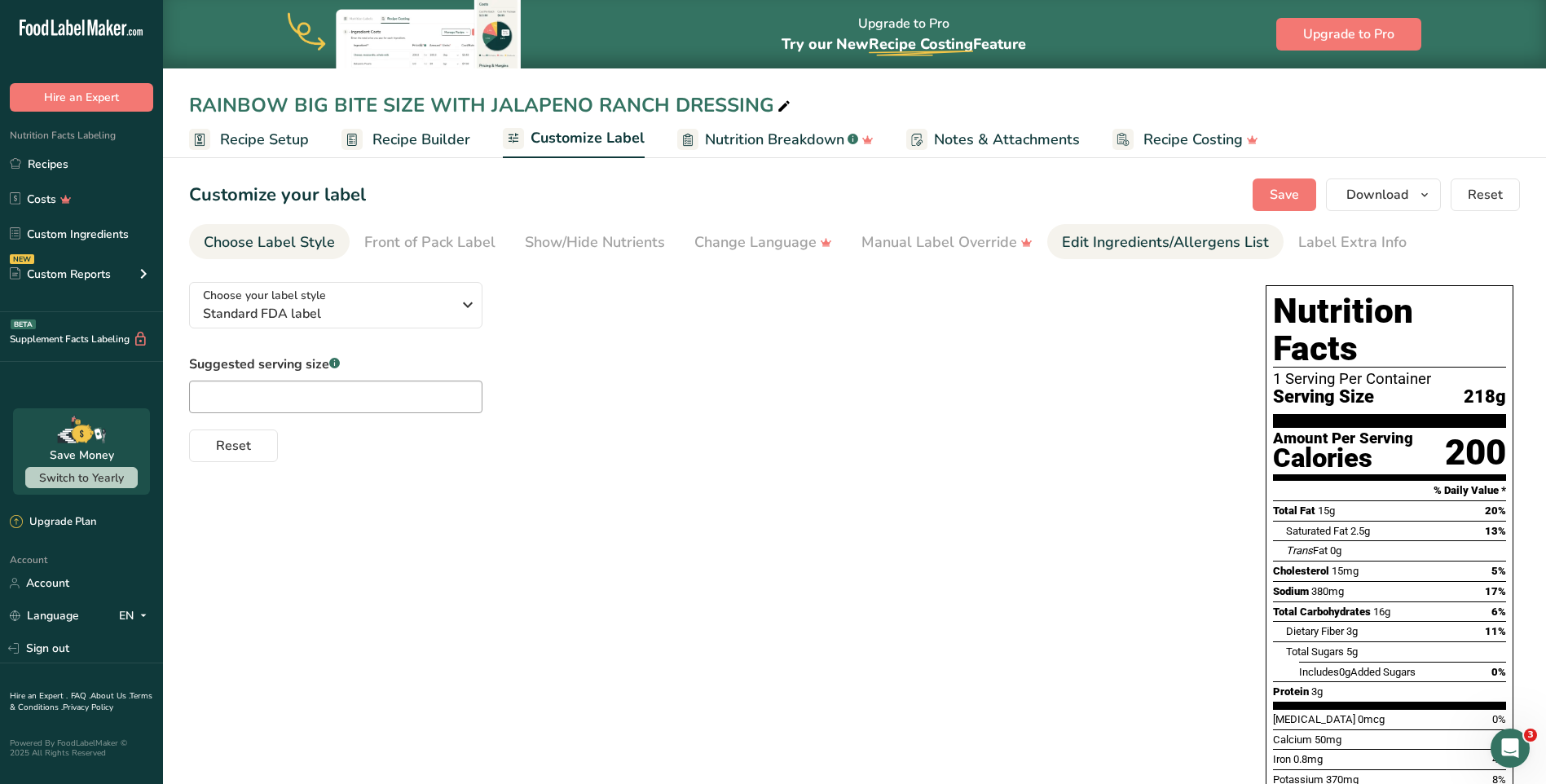
click at [1115, 243] on div "Edit Ingredients/Allergens List" at bounding box center [1165, 242] width 207 height 22
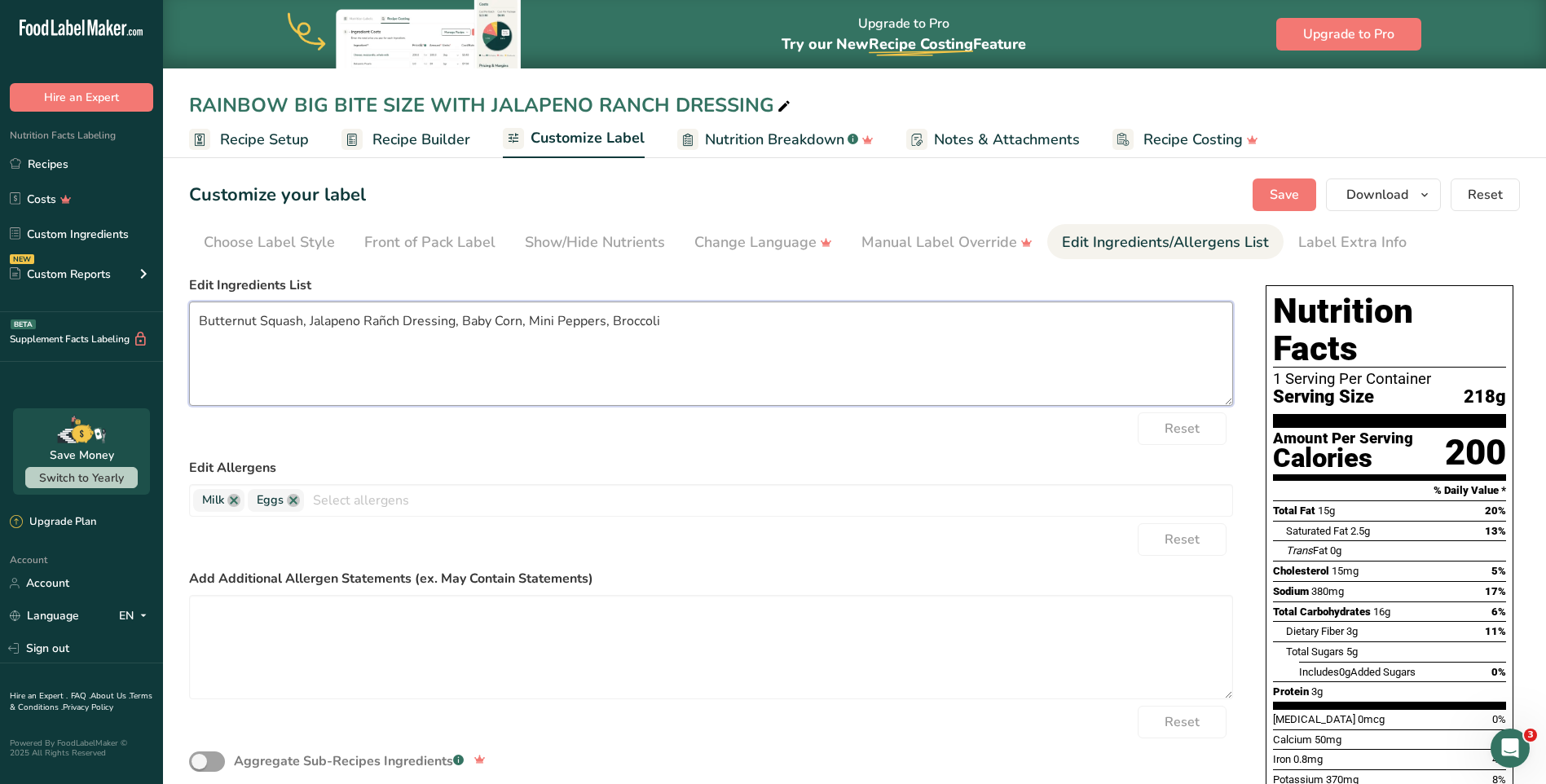
drag, startPoint x: 662, startPoint y: 320, endPoint x: 187, endPoint y: 351, distance: 476.0
click at [187, 351] on section "Customize your label Save Download Choose what to show on your downloaded label…" at bounding box center [854, 542] width 1383 height 781
drag, startPoint x: 323, startPoint y: 325, endPoint x: 686, endPoint y: 364, distance: 365.1
click at [687, 371] on textarea "Butternut Squash, Jalapeno Rañch Dressing, Baby Corn, Mini Peppers, Broccoli" at bounding box center [711, 353] width 1044 height 104
drag, startPoint x: 668, startPoint y: 323, endPoint x: 199, endPoint y: 326, distance: 469.0
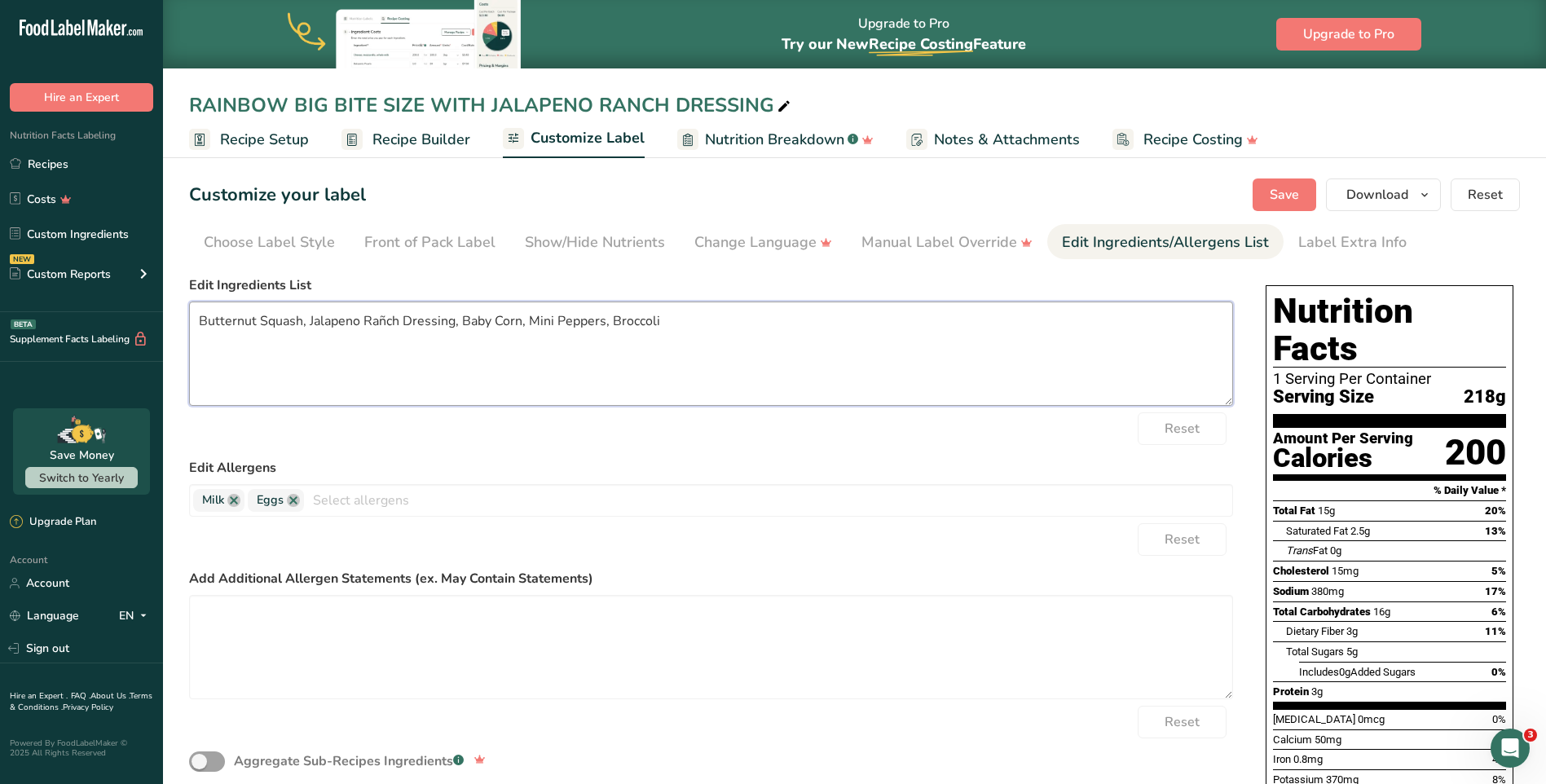
click at [199, 326] on textarea "Butternut Squash, Jalapeno Rañch Dressing, Baby Corn, Mini Peppers, Broccoli" at bounding box center [711, 353] width 1044 height 104
drag, startPoint x: 206, startPoint y: 321, endPoint x: 762, endPoint y: 350, distance: 556.8
click at [770, 356] on textarea "Butternut Squash, Jalapeno Rañch Dressing, Baby Corn, Mini Peppers, Broccoli" at bounding box center [711, 353] width 1044 height 104
click at [724, 329] on textarea "Butternut Squash, Jalapeno Rañch Dressing, Baby Corn, Mini Peppers, Broccoli" at bounding box center [711, 353] width 1044 height 104
click at [1262, 196] on button "Save" at bounding box center [1284, 195] width 64 height 33
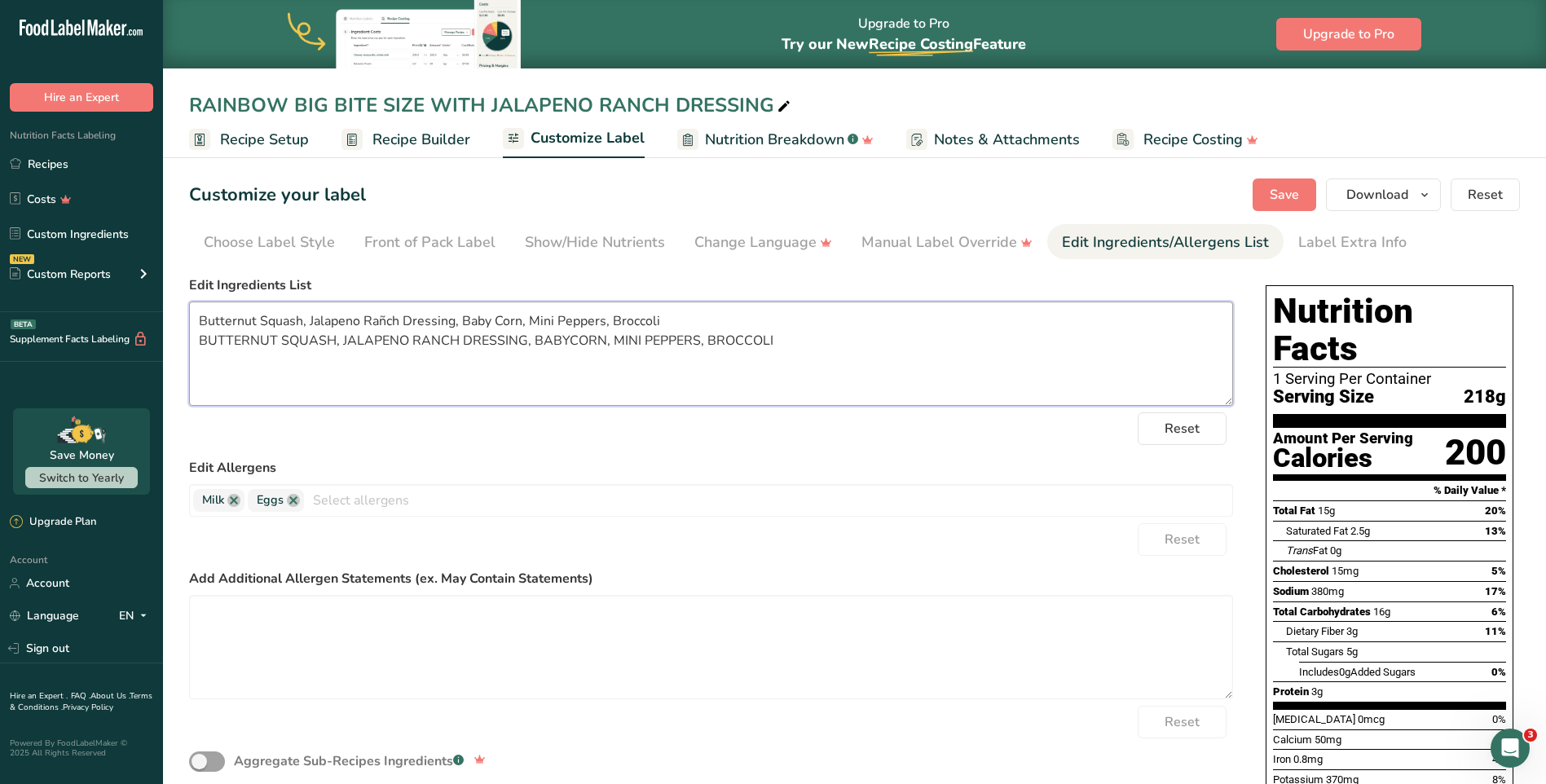
click at [528, 329] on textarea "Butternut Squash, Jalapeno Rañch Dressing, Baby Corn, Mini Peppers, Broccoli BU…" at bounding box center [711, 353] width 1044 height 104
click at [566, 341] on textarea "Butternut Squash, Jalapeno Rañch Dressing, Baby Corn, Mini Peppers, Broccoli BU…" at bounding box center [711, 353] width 1044 height 104
drag, startPoint x: 656, startPoint y: 323, endPoint x: 184, endPoint y: 308, distance: 472.2
click at [184, 308] on section "Customize your label Save Download Choose what to show on your downloaded label…" at bounding box center [854, 559] width 1383 height 813
click at [200, 338] on textarea "BUTTERNUT SQUASH, JALAPENO RANCH DRESSING, BABY CORN, MINI PEPPERS, BROCCOLI" at bounding box center [711, 353] width 1044 height 104
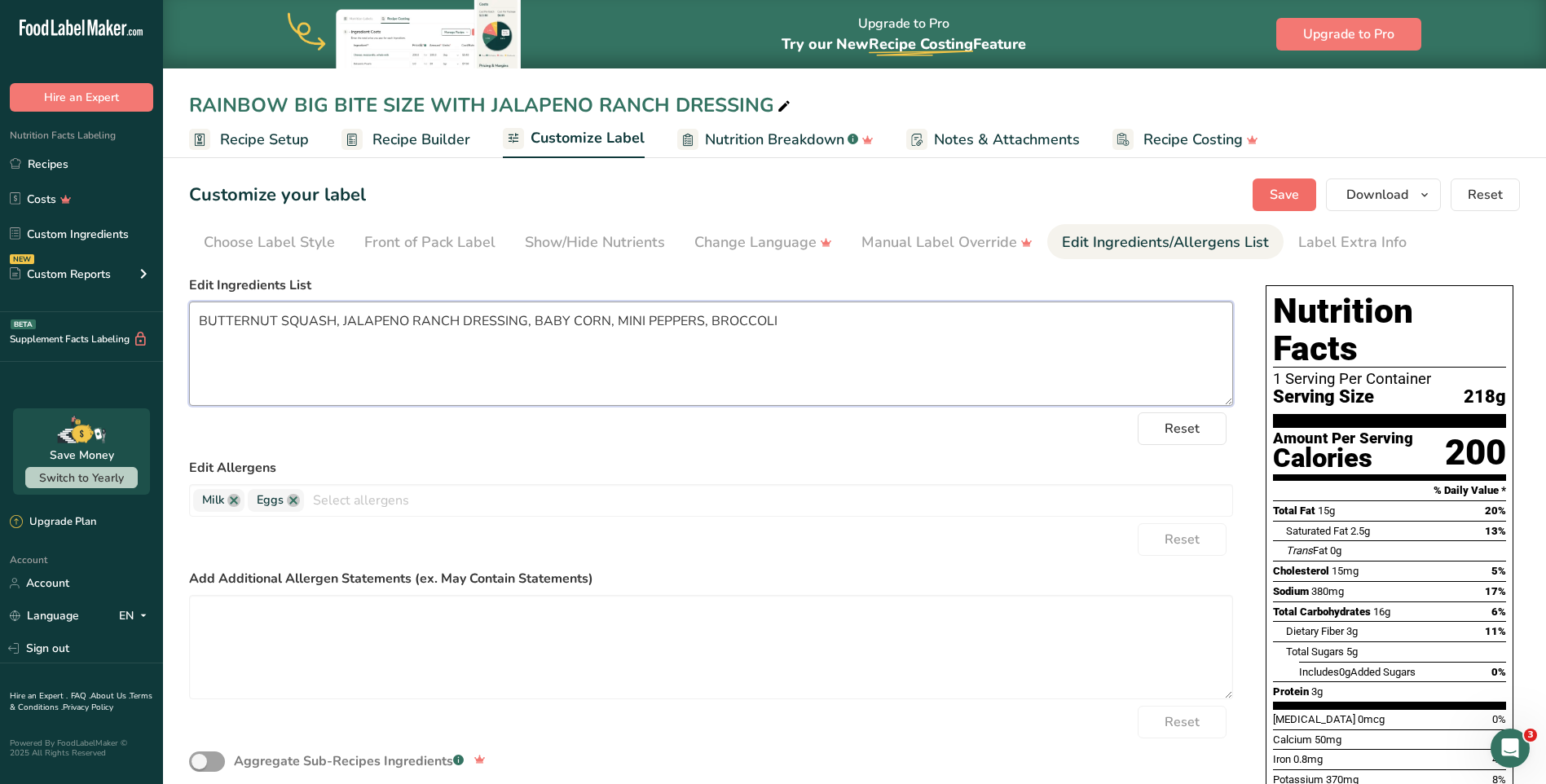
type textarea "BUTTERNUT SQUASH, JALAPENO RANCH DRESSING, BABY CORN, MINI PEPPERS, BROCCOLI"
click at [1297, 207] on button "Save" at bounding box center [1284, 195] width 64 height 33
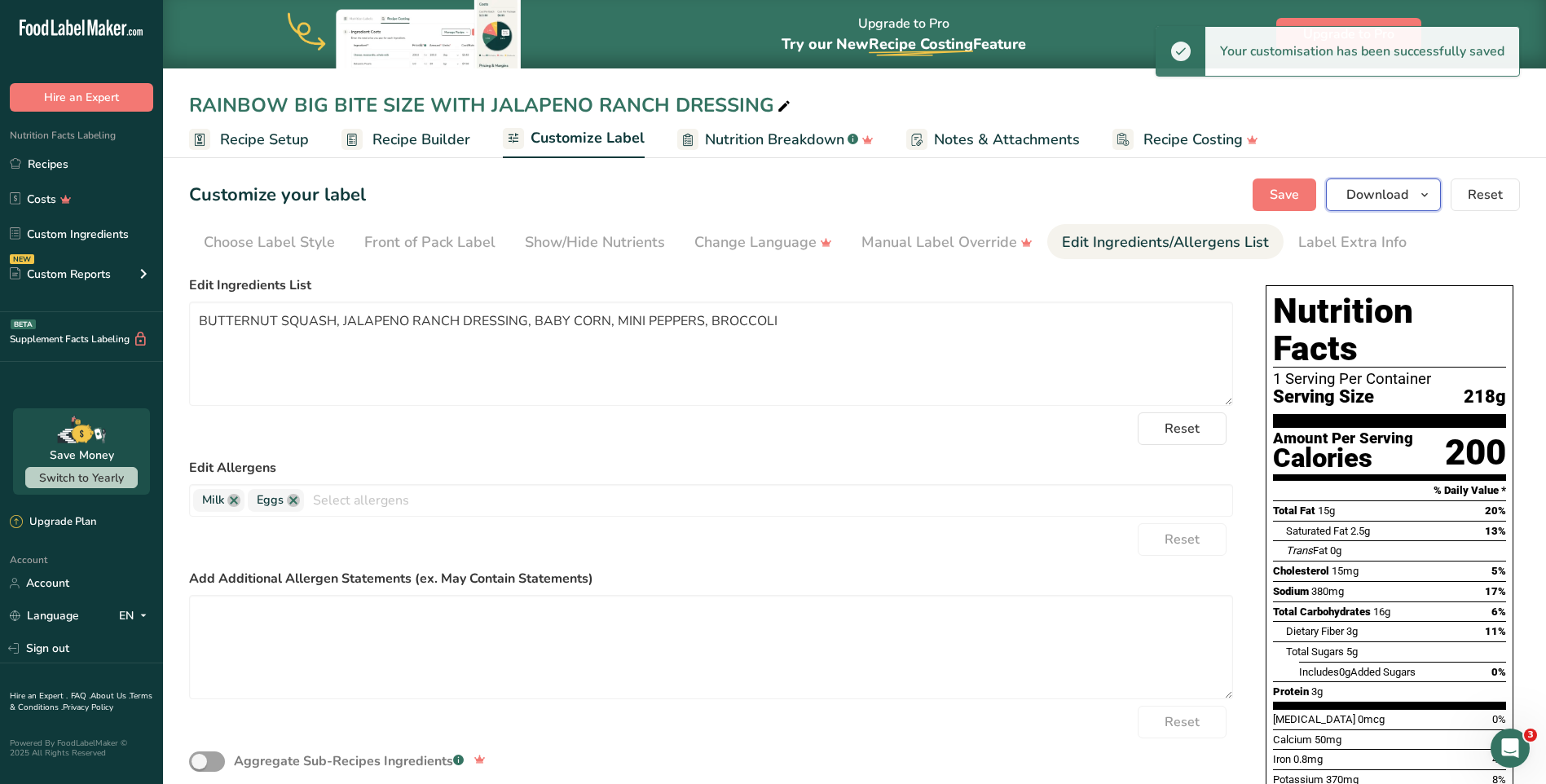
click at [1418, 195] on span "button" at bounding box center [1424, 194] width 20 height 20
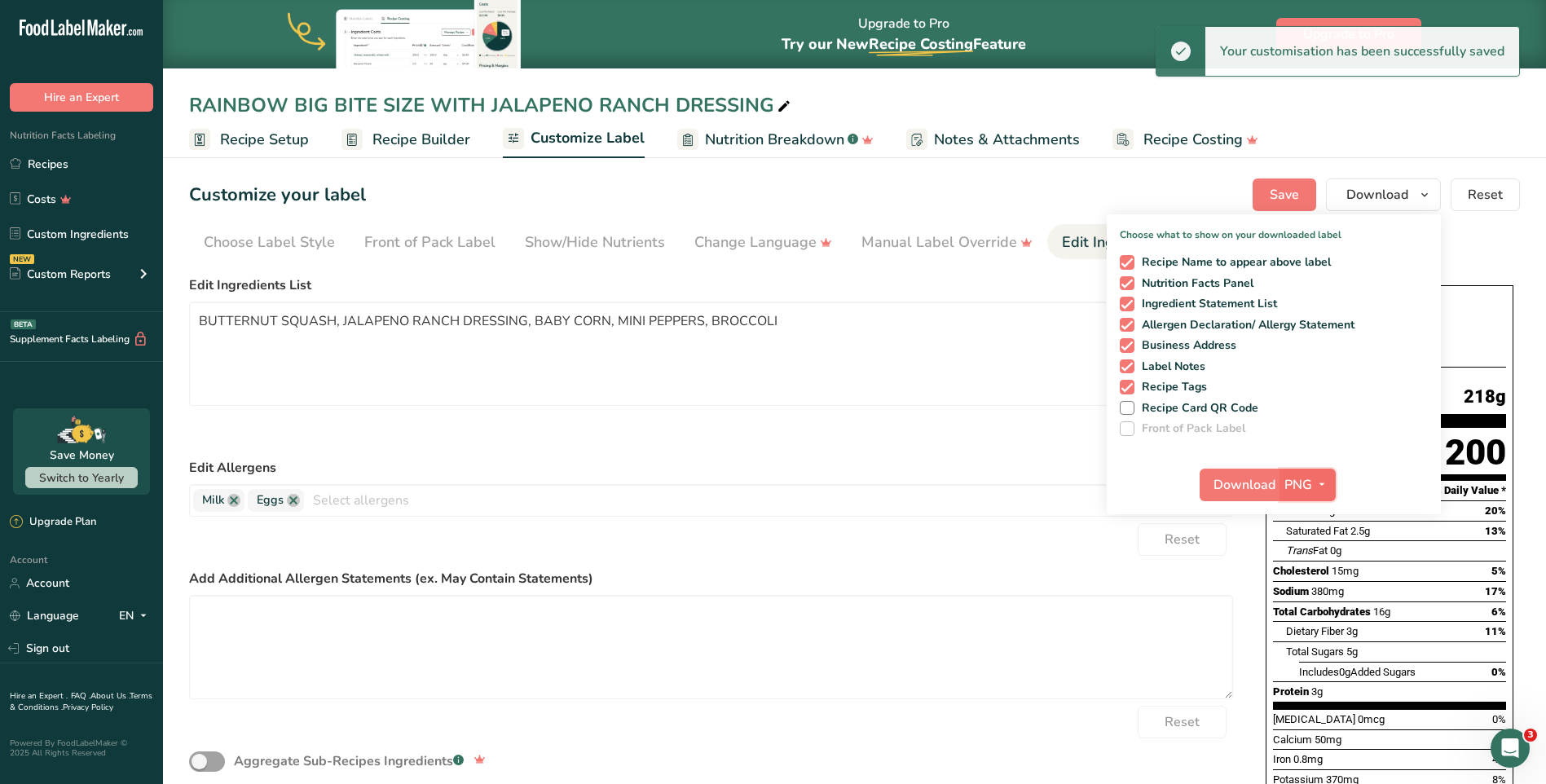
click at [1305, 485] on span "PNG" at bounding box center [1298, 484] width 28 height 20
click at [1315, 567] on link "SVG" at bounding box center [1309, 571] width 52 height 27
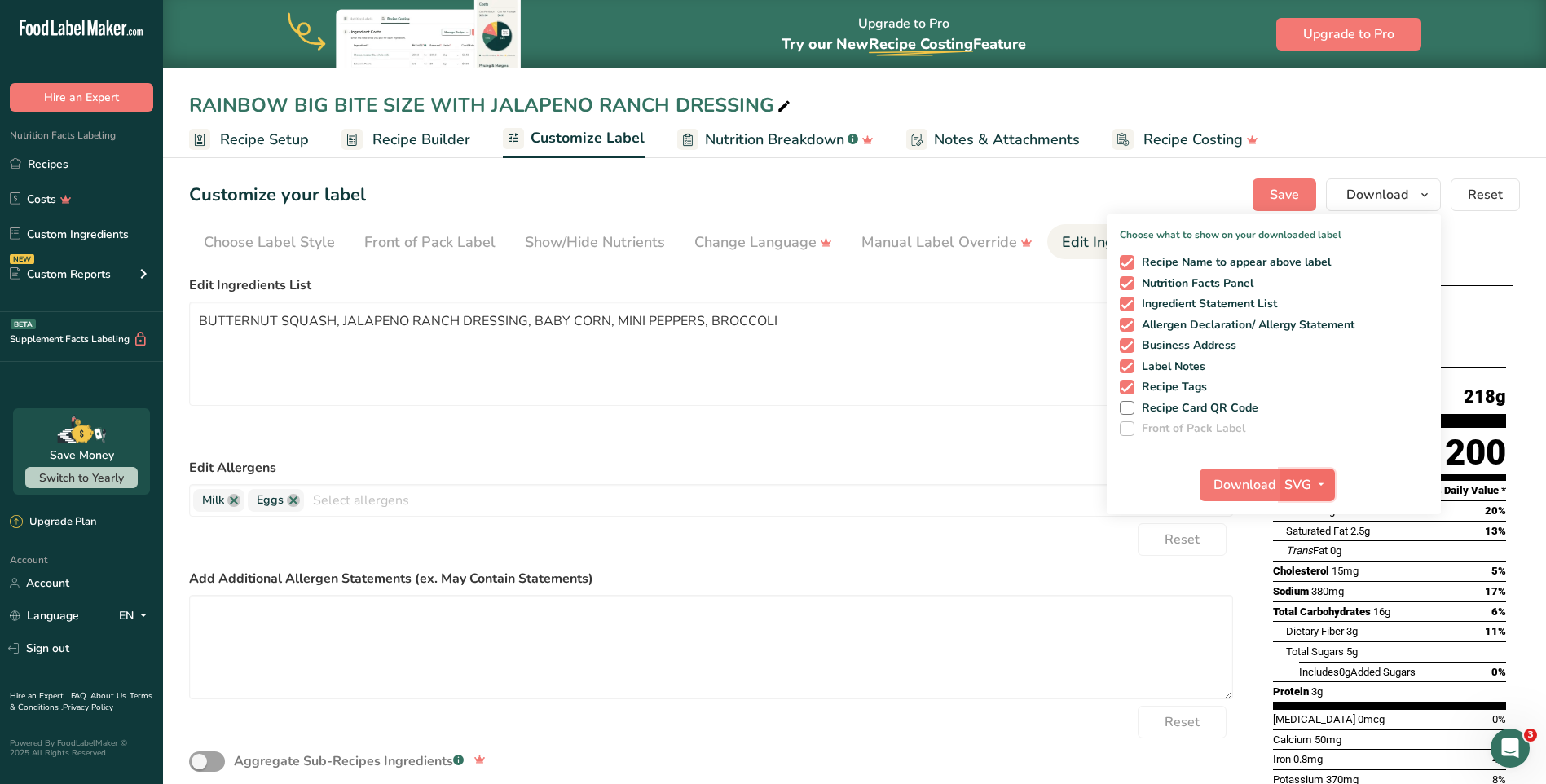
click at [1308, 490] on span "SVG" at bounding box center [1297, 484] width 27 height 20
click at [1264, 493] on span "Download" at bounding box center [1245, 484] width 62 height 20
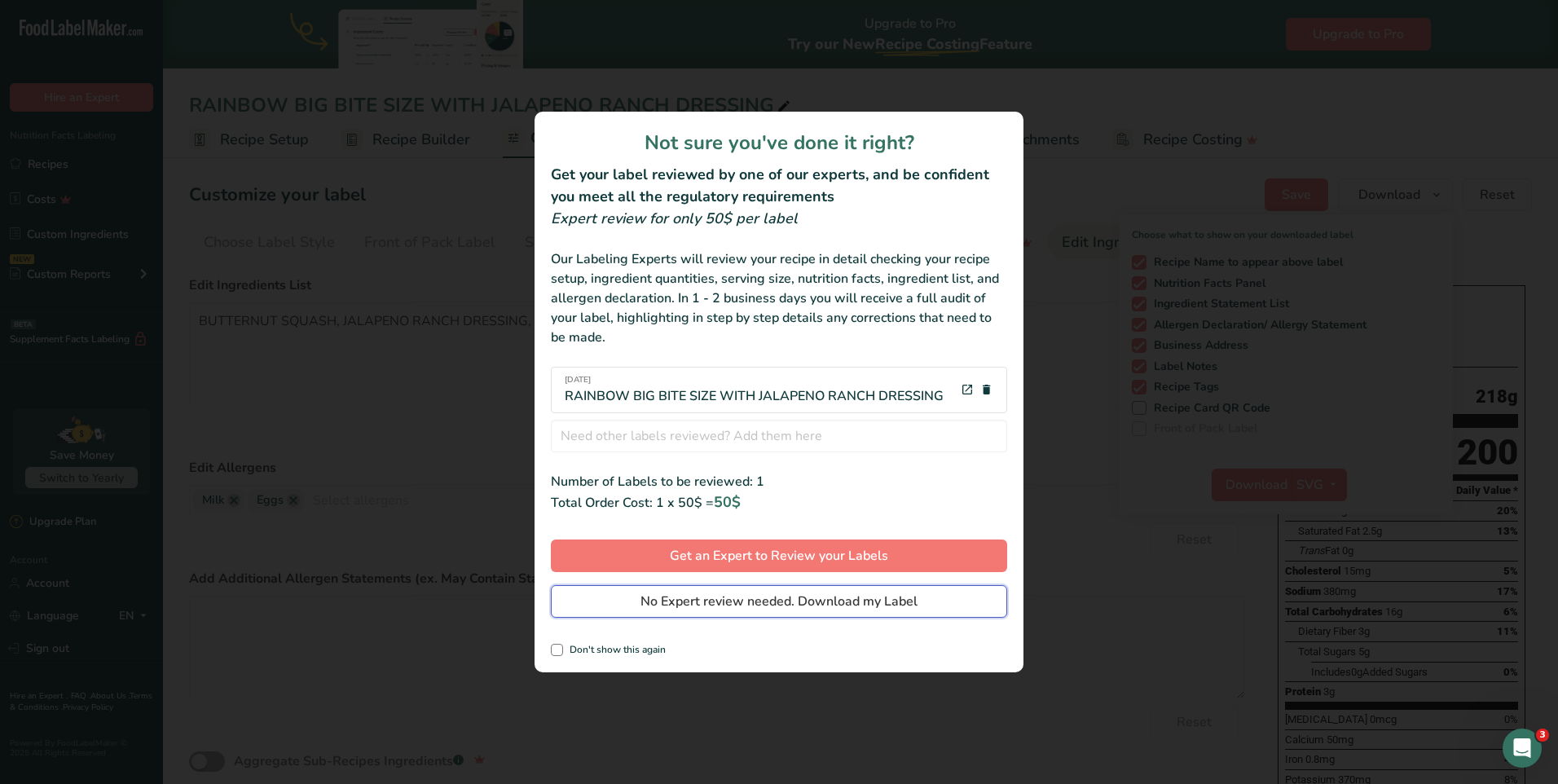
click at [853, 608] on span "No Expert review needed. Download my Label" at bounding box center [779, 601] width 277 height 20
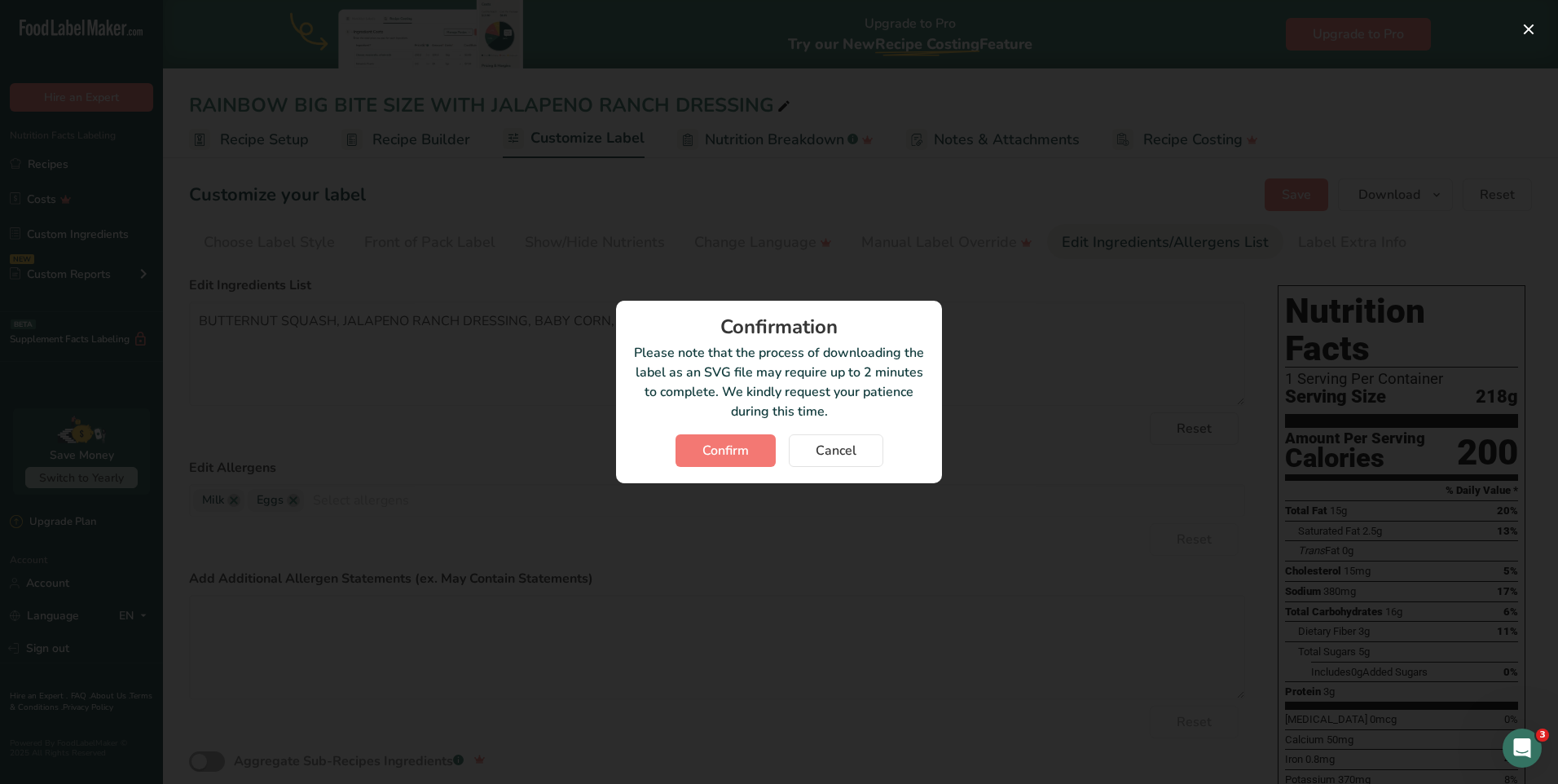
click at [715, 433] on div "Confirmation Please note that the process of downloading the label as an SVG fi…" at bounding box center [778, 391] width 326 height 182
click at [706, 449] on span "Confirm" at bounding box center [725, 450] width 47 height 20
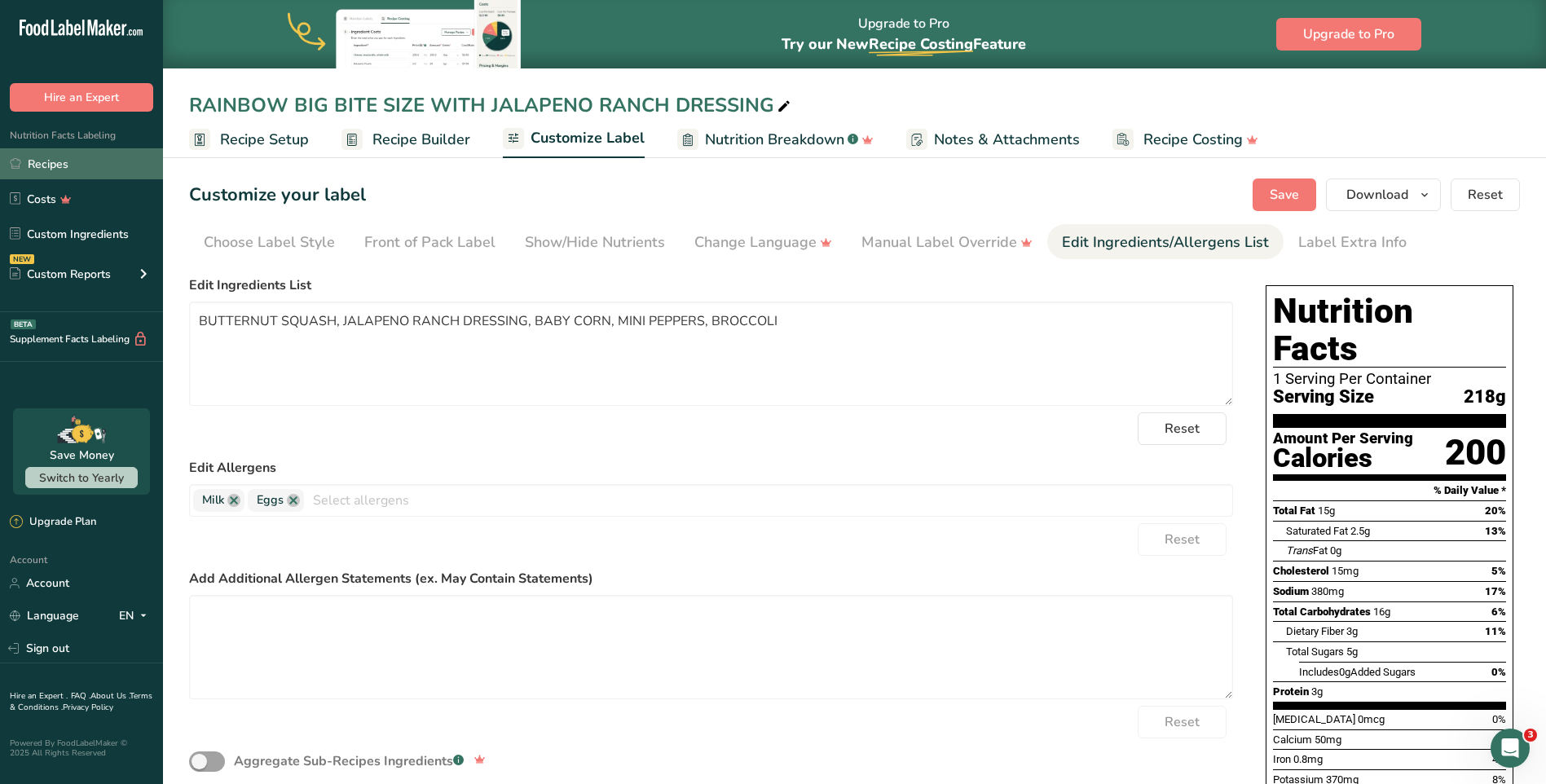
click at [38, 171] on link "Recipes" at bounding box center [81, 164] width 163 height 31
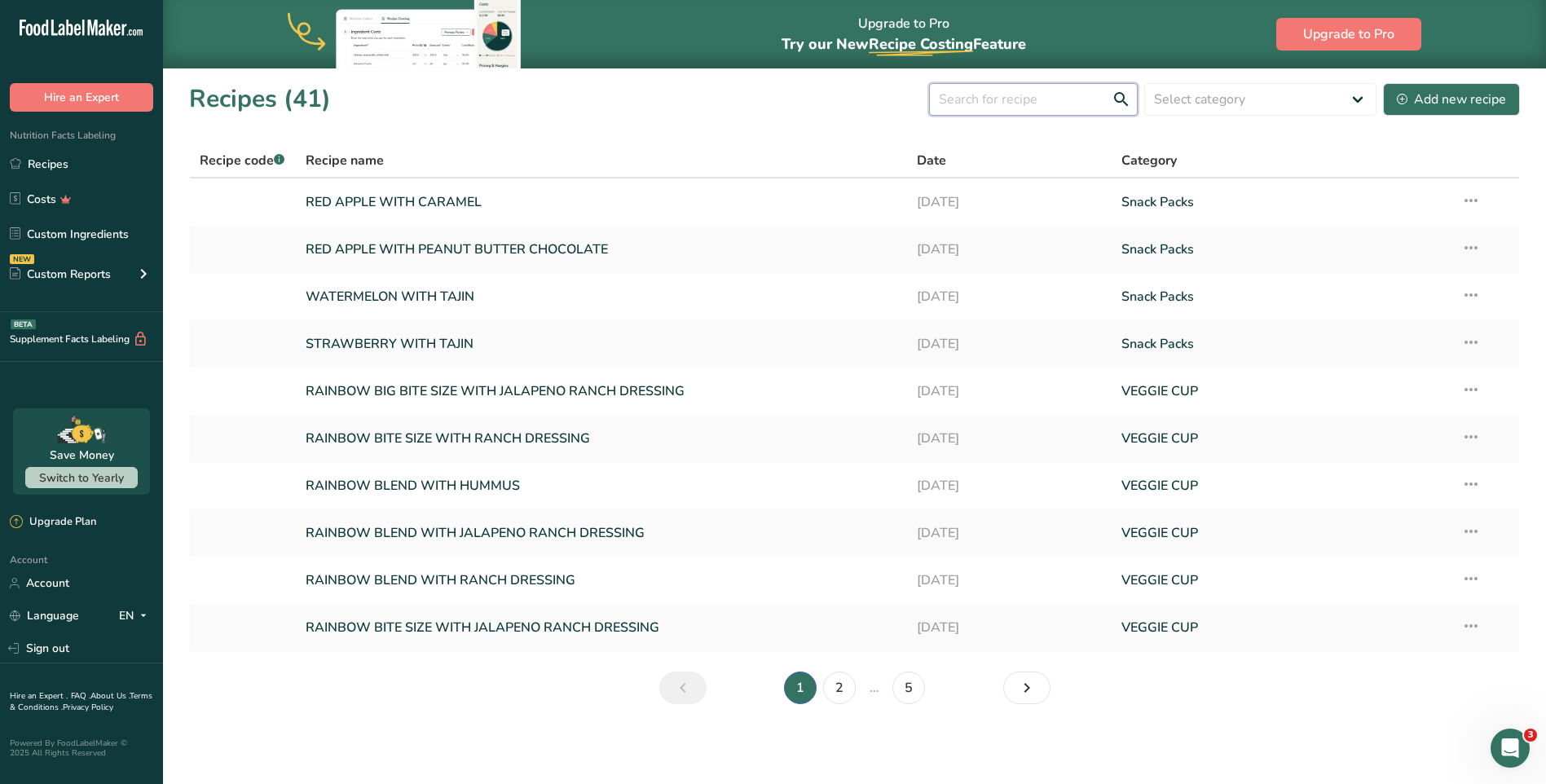
click at [1108, 91] on input "text" at bounding box center [1034, 99] width 209 height 33
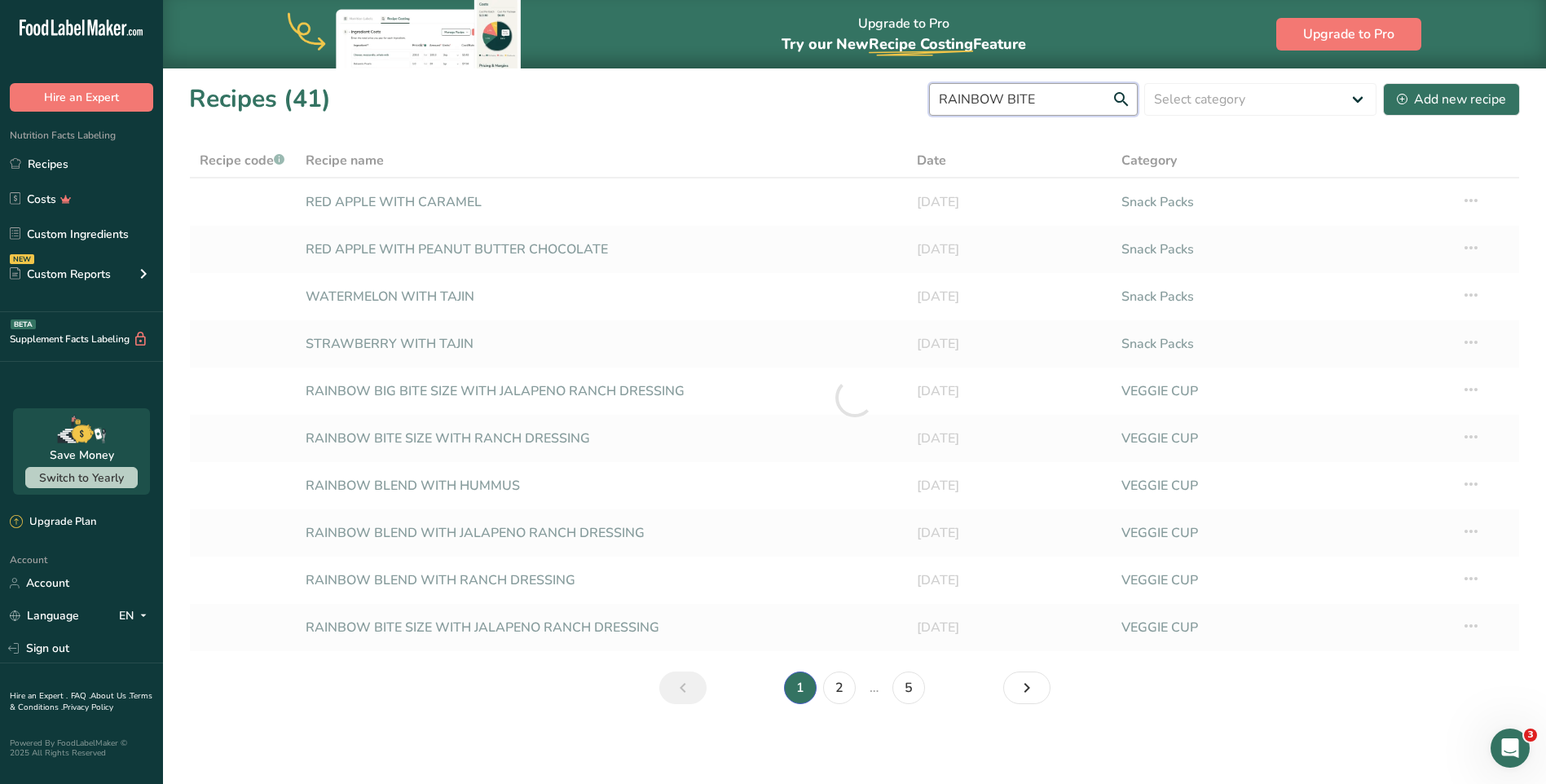
type input "RAINBOW BITE"
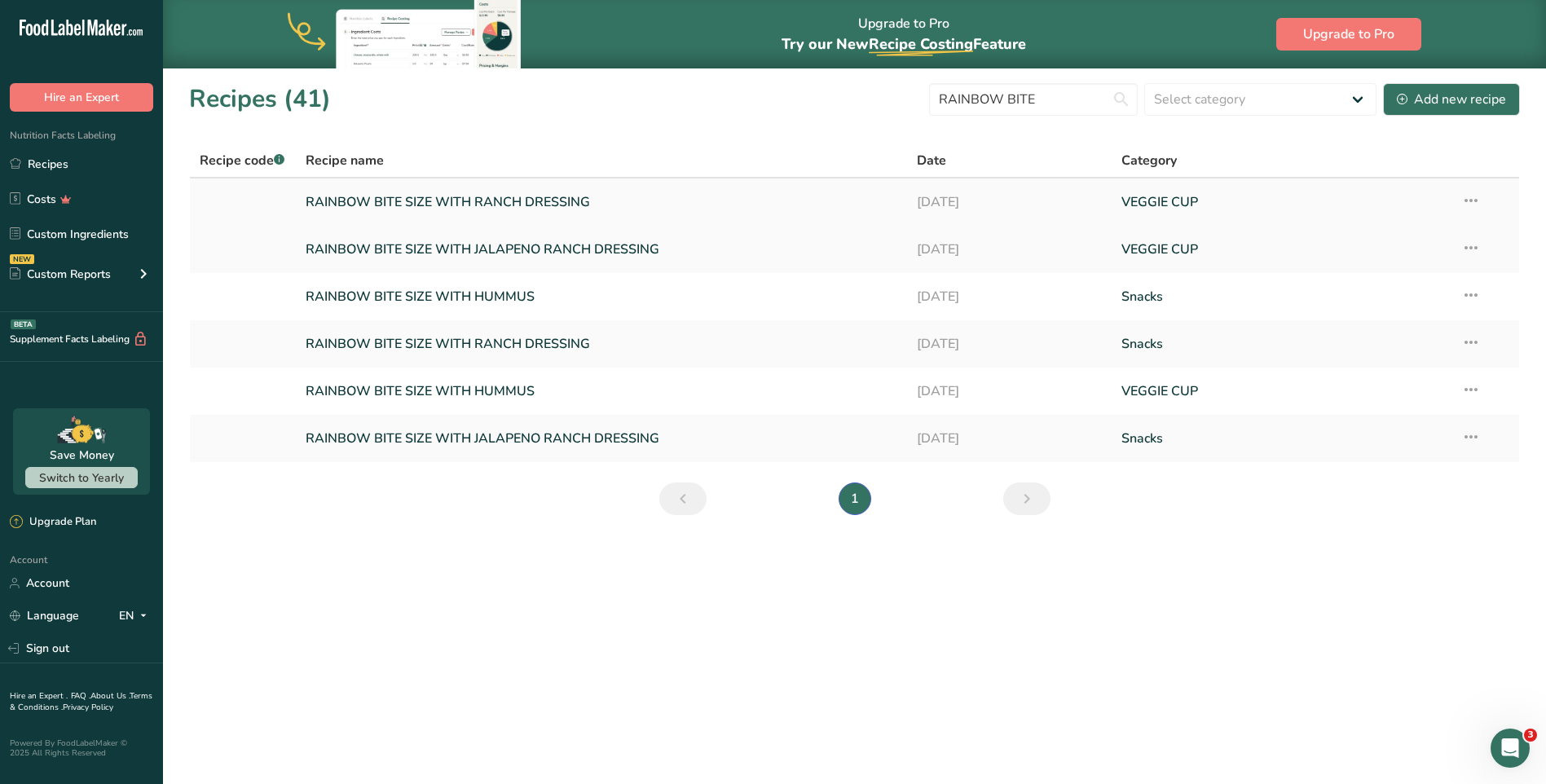
click at [1474, 196] on icon at bounding box center [1471, 200] width 20 height 29
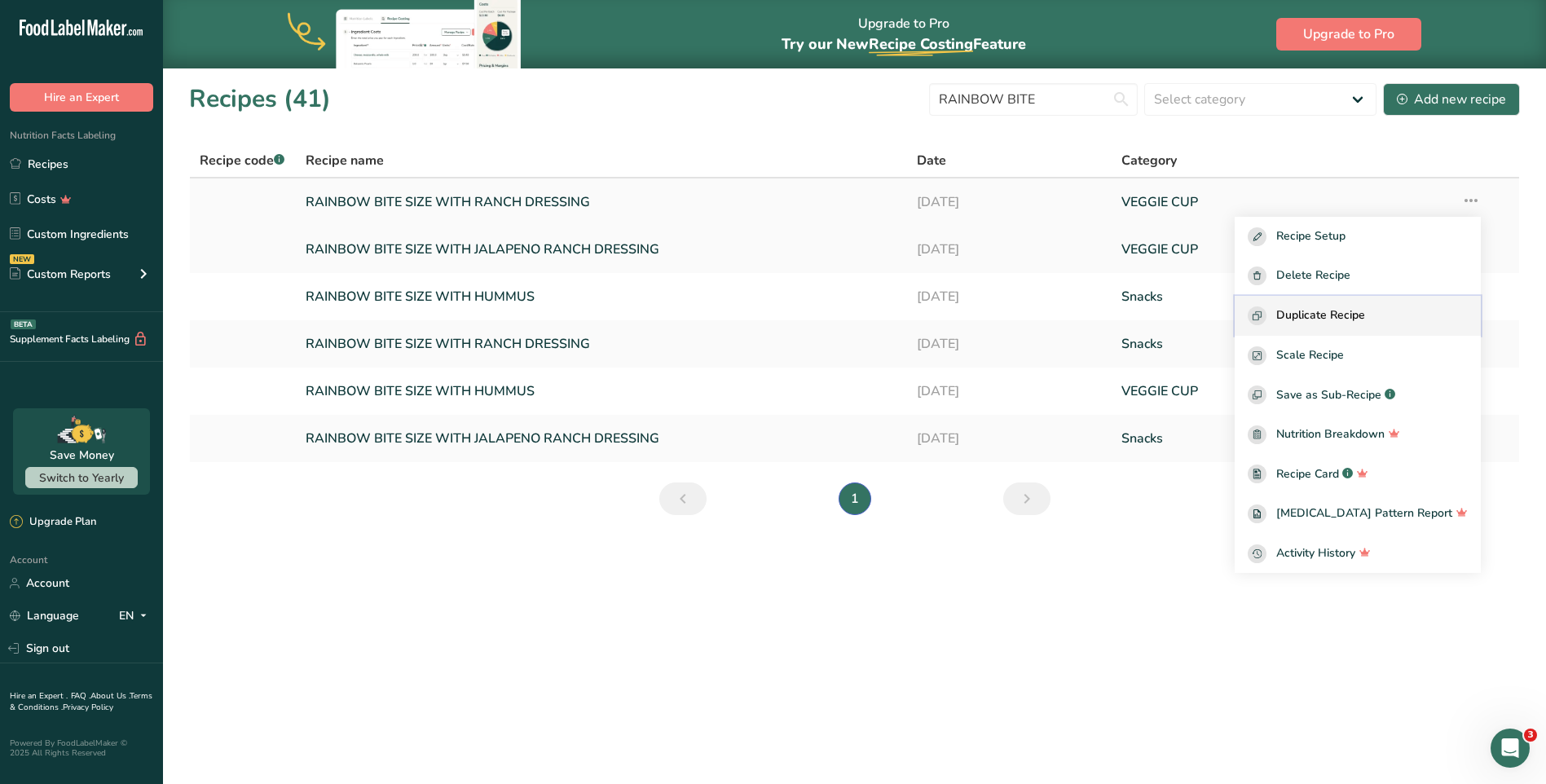
click at [1365, 321] on span "Duplicate Recipe" at bounding box center [1321, 316] width 89 height 19
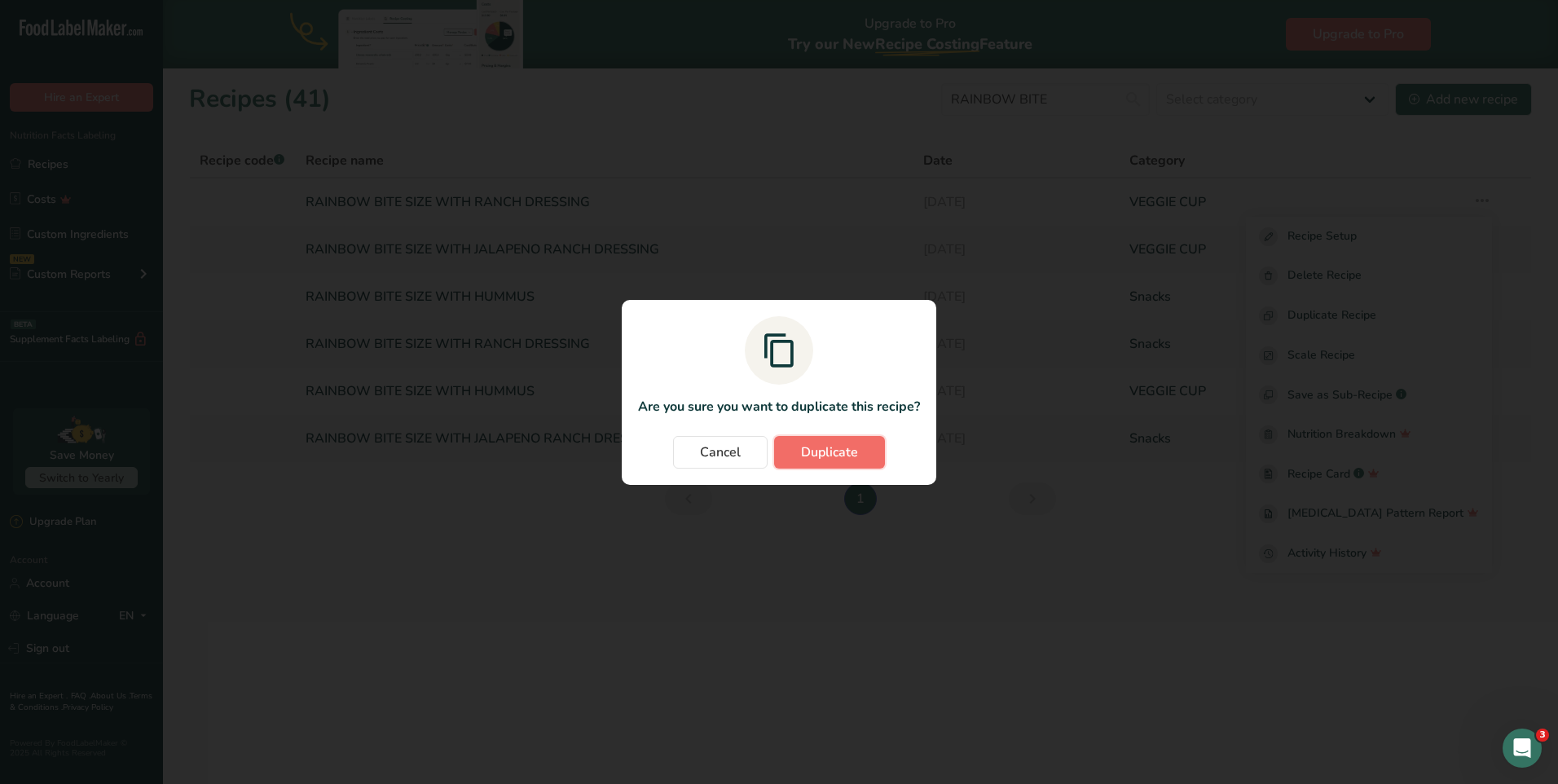
click at [826, 451] on span "Duplicate" at bounding box center [829, 452] width 57 height 20
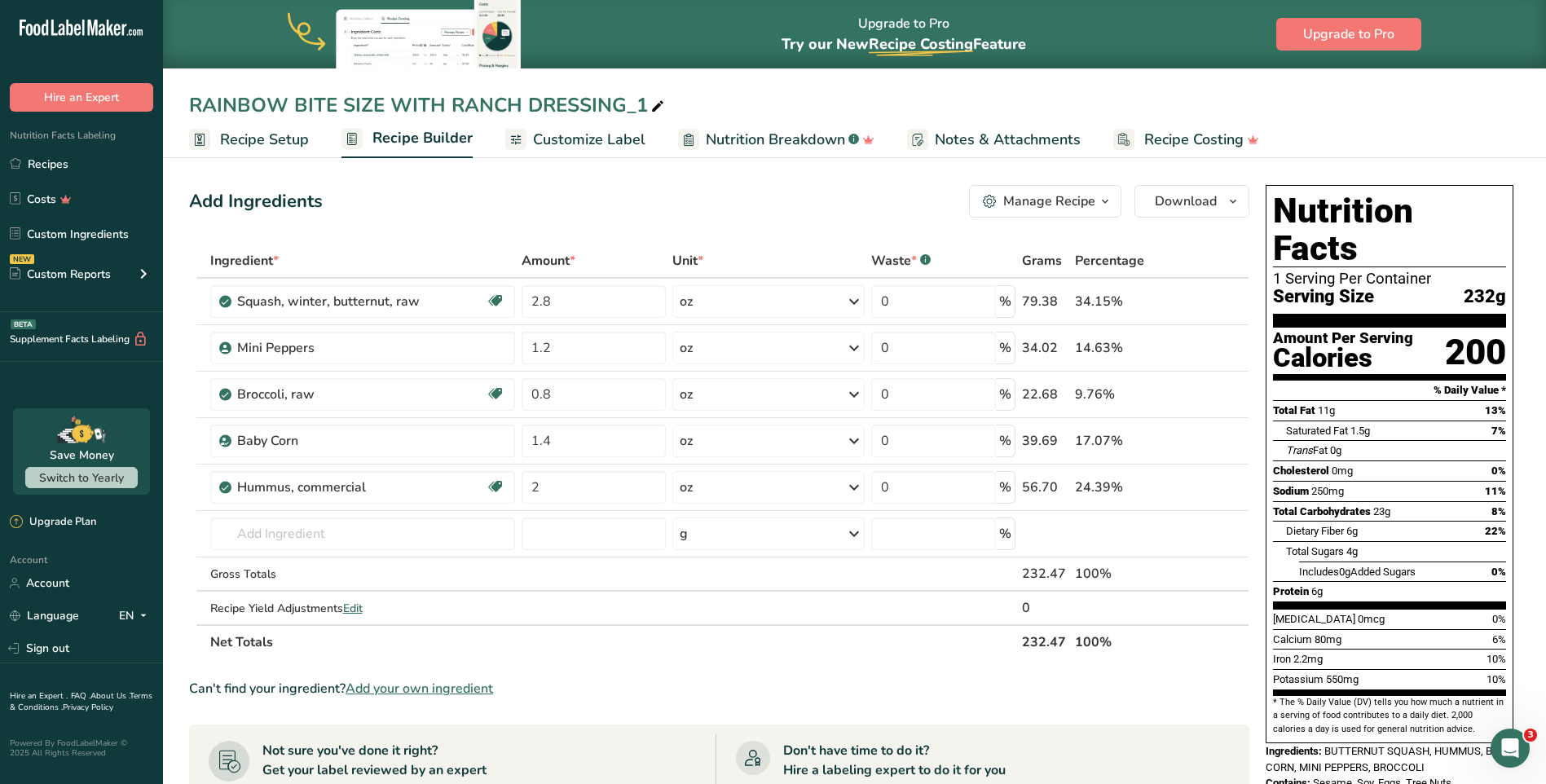
click at [650, 109] on icon at bounding box center [657, 106] width 15 height 22
click at [300, 102] on input "RAINBOW BITE SIZE WITH RANCH DRESSING_1" at bounding box center [854, 105] width 1331 height 29
click at [295, 97] on input "RAINBOW BITE SIZE WITH RANCH DRESSING_1" at bounding box center [854, 105] width 1331 height 29
click at [421, 108] on input "RAINBOW BIG BITE SIZE WITH RANCH DRESSING_1" at bounding box center [854, 105] width 1331 height 29
type input "RAINBOW BIG BITE SIZE WITH RANCH DRESSING_1"
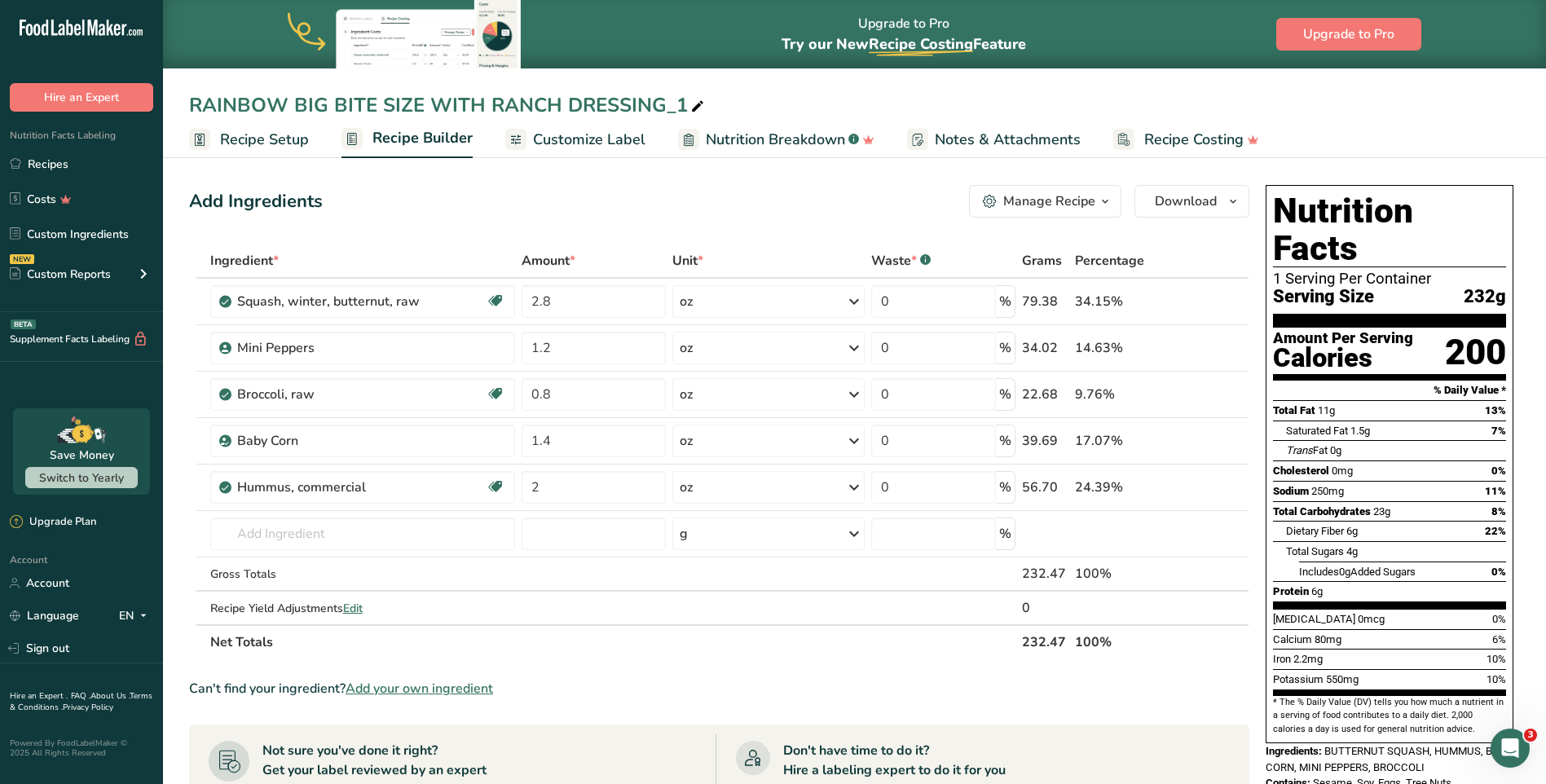
click at [679, 101] on div "RAINBOW BIG BITE SIZE WITH RANCH DRESSING_1" at bounding box center [448, 105] width 518 height 29
type input "RAINBOW BIG BITE SIZE WITH RANCH DRESSING"
click at [1208, 491] on span at bounding box center [1214, 487] width 20 height 20
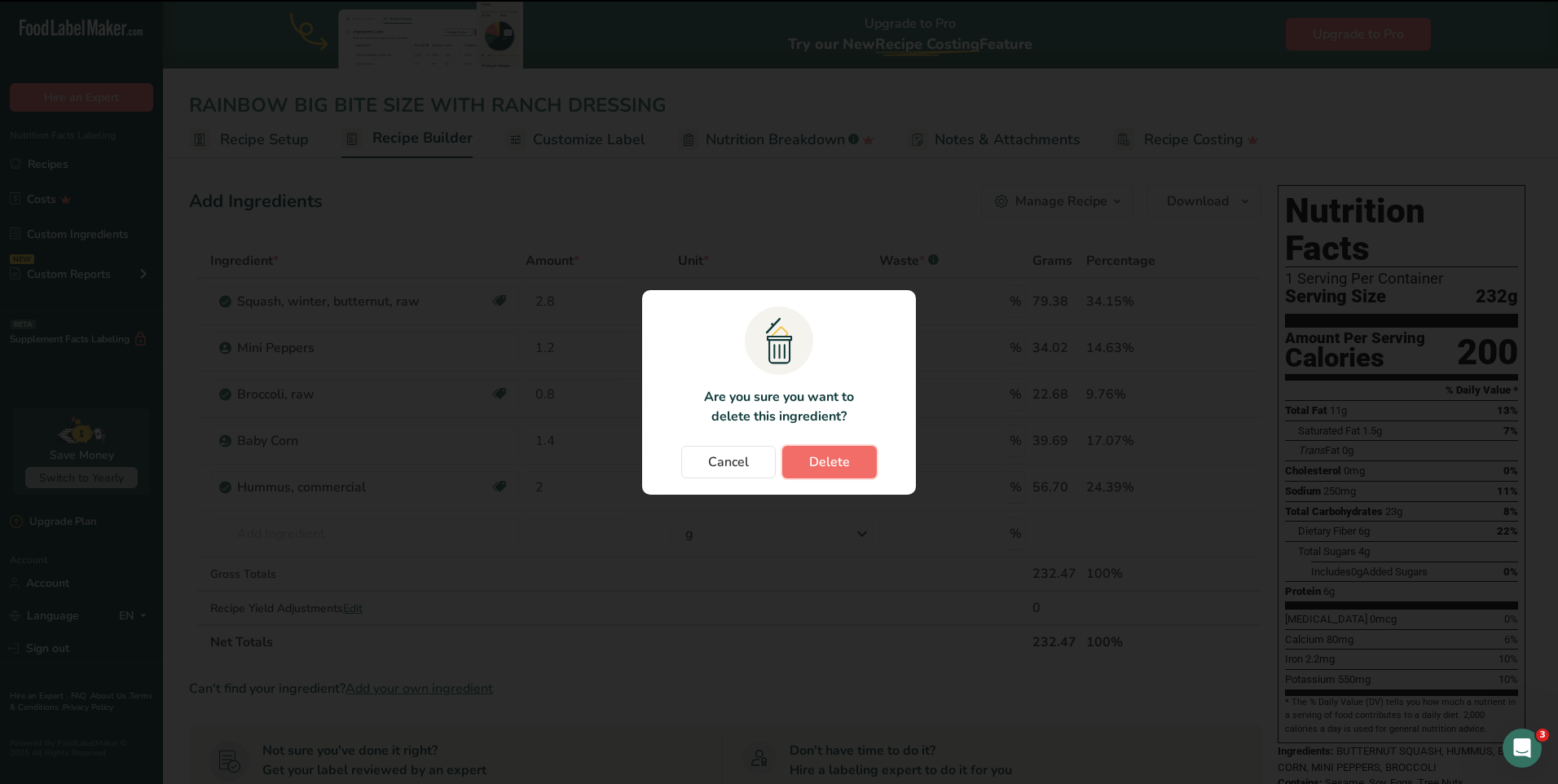
click at [815, 468] on span "Delete" at bounding box center [829, 462] width 41 height 20
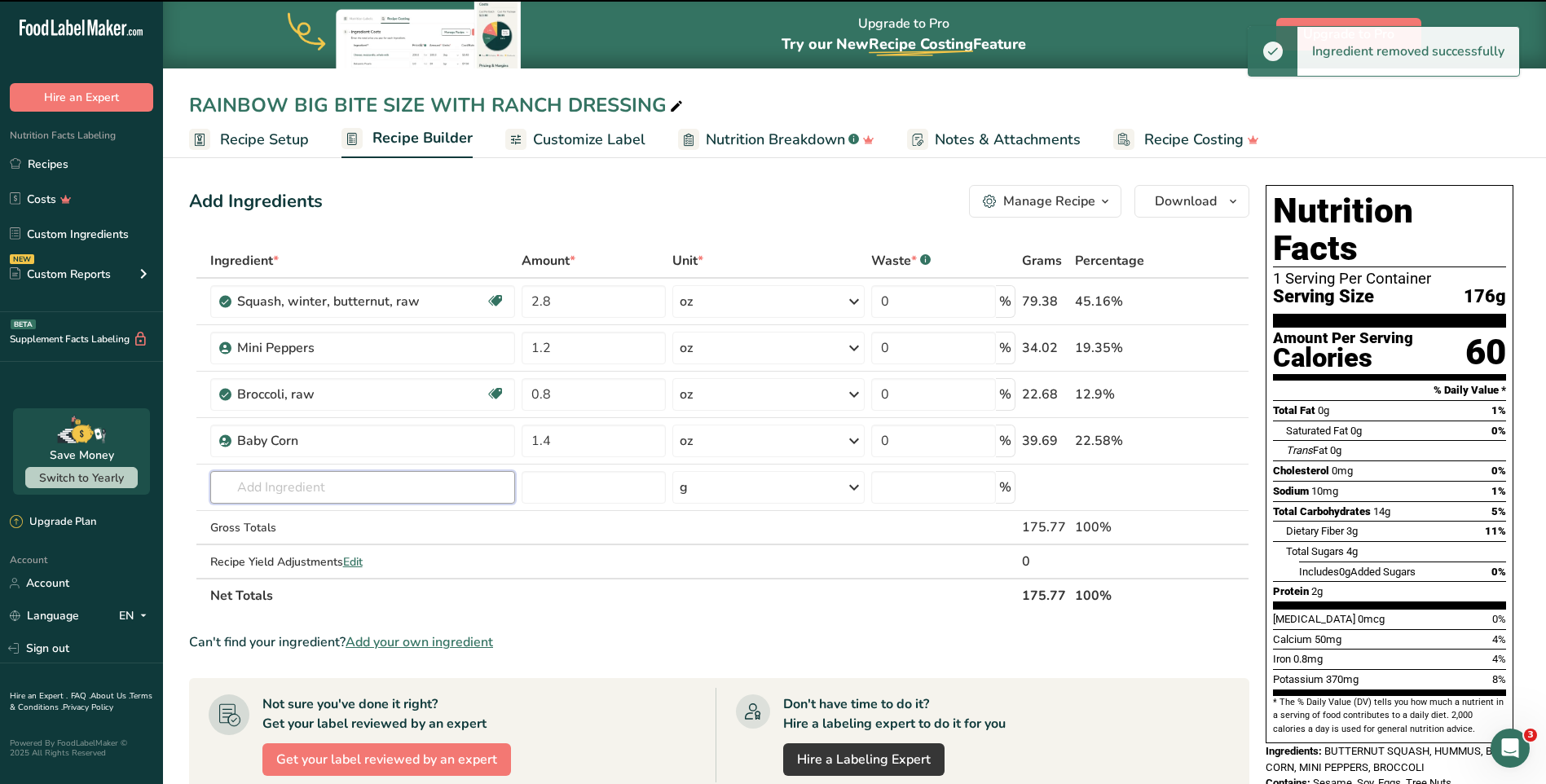
click at [344, 485] on input "text" at bounding box center [363, 487] width 306 height 33
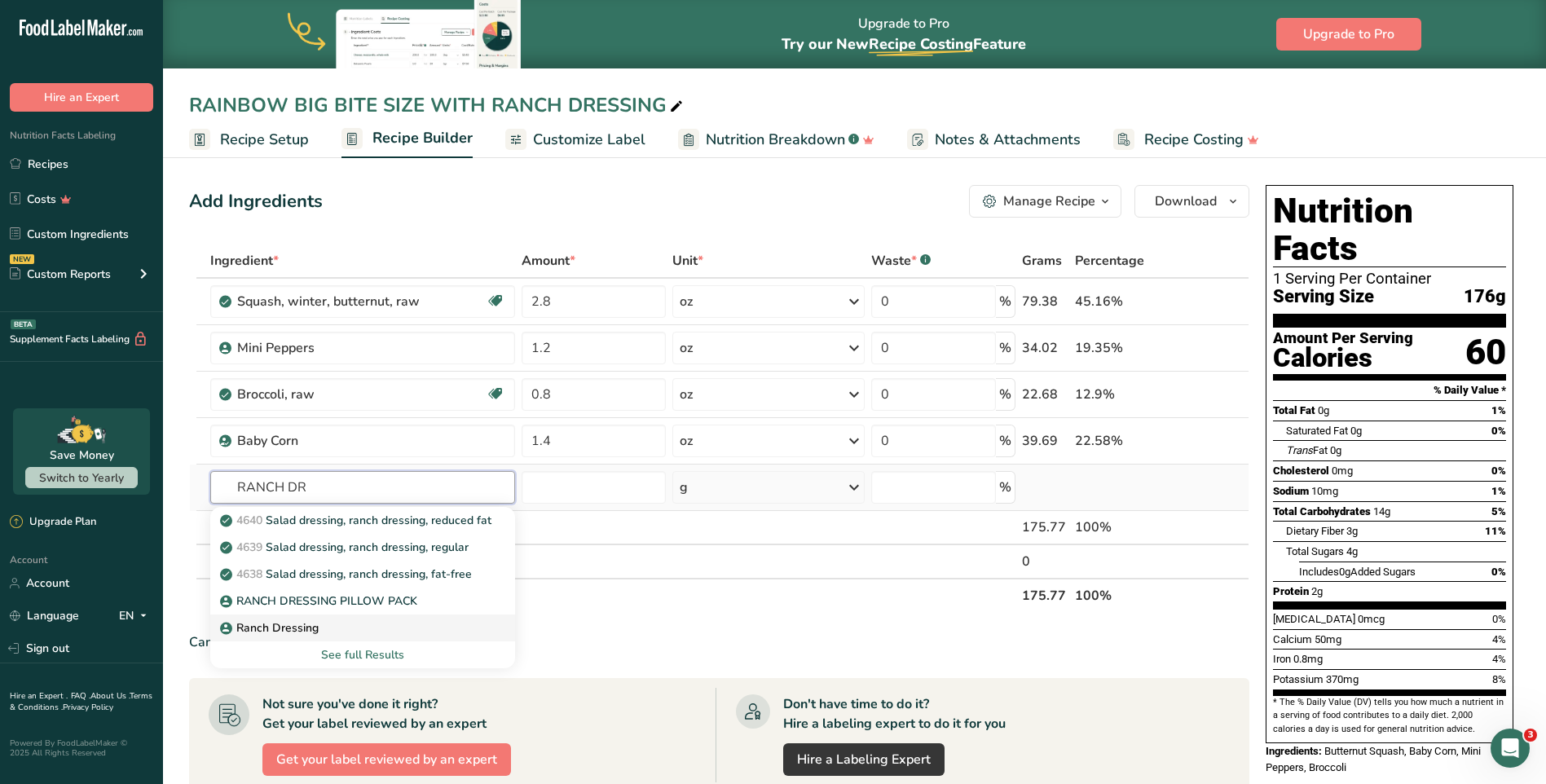
type input "RANCH DR"
click at [309, 624] on p "Ranch Dressing" at bounding box center [271, 628] width 95 height 17
type input "Ranch Dressing"
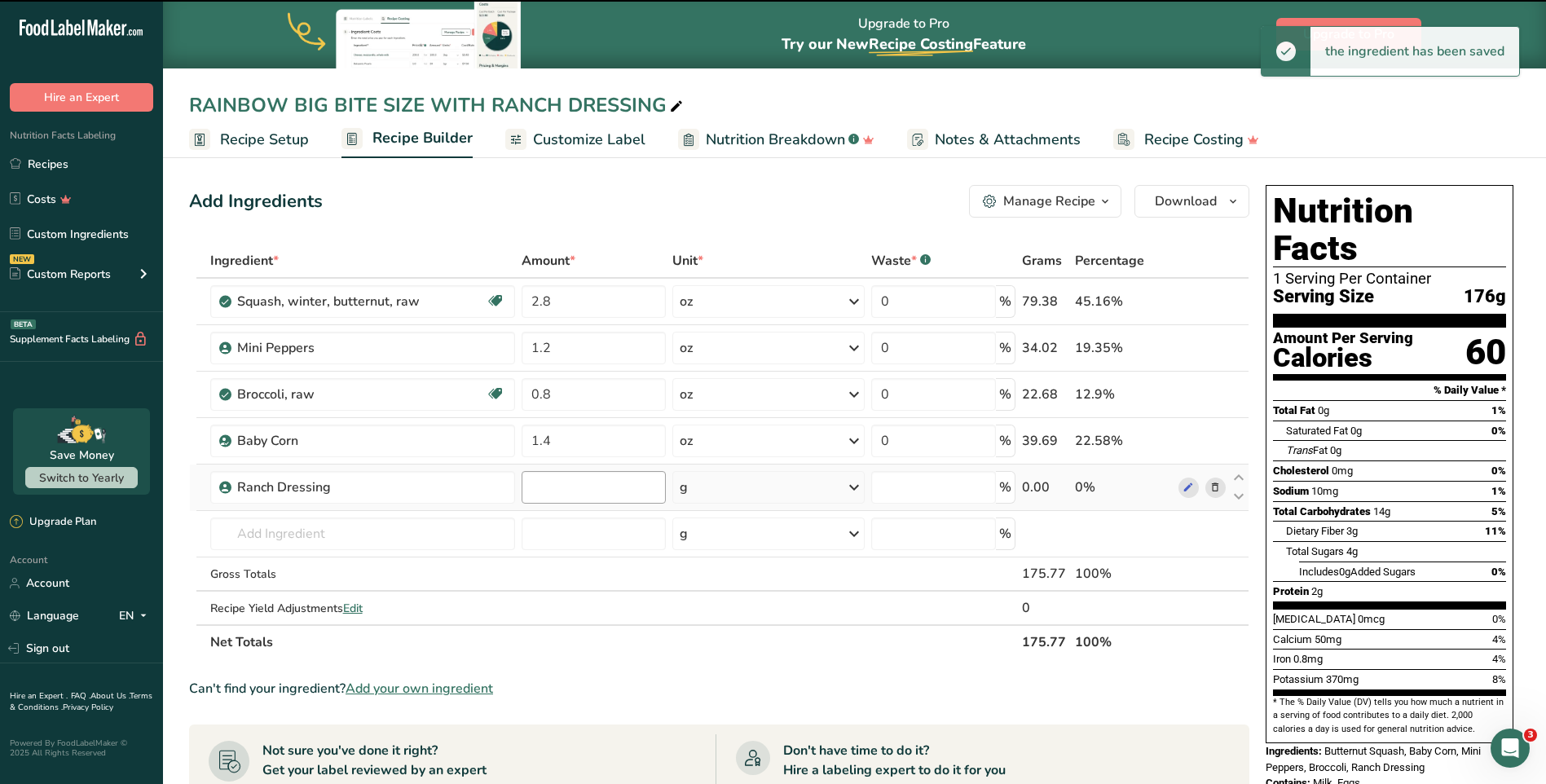
type input "0"
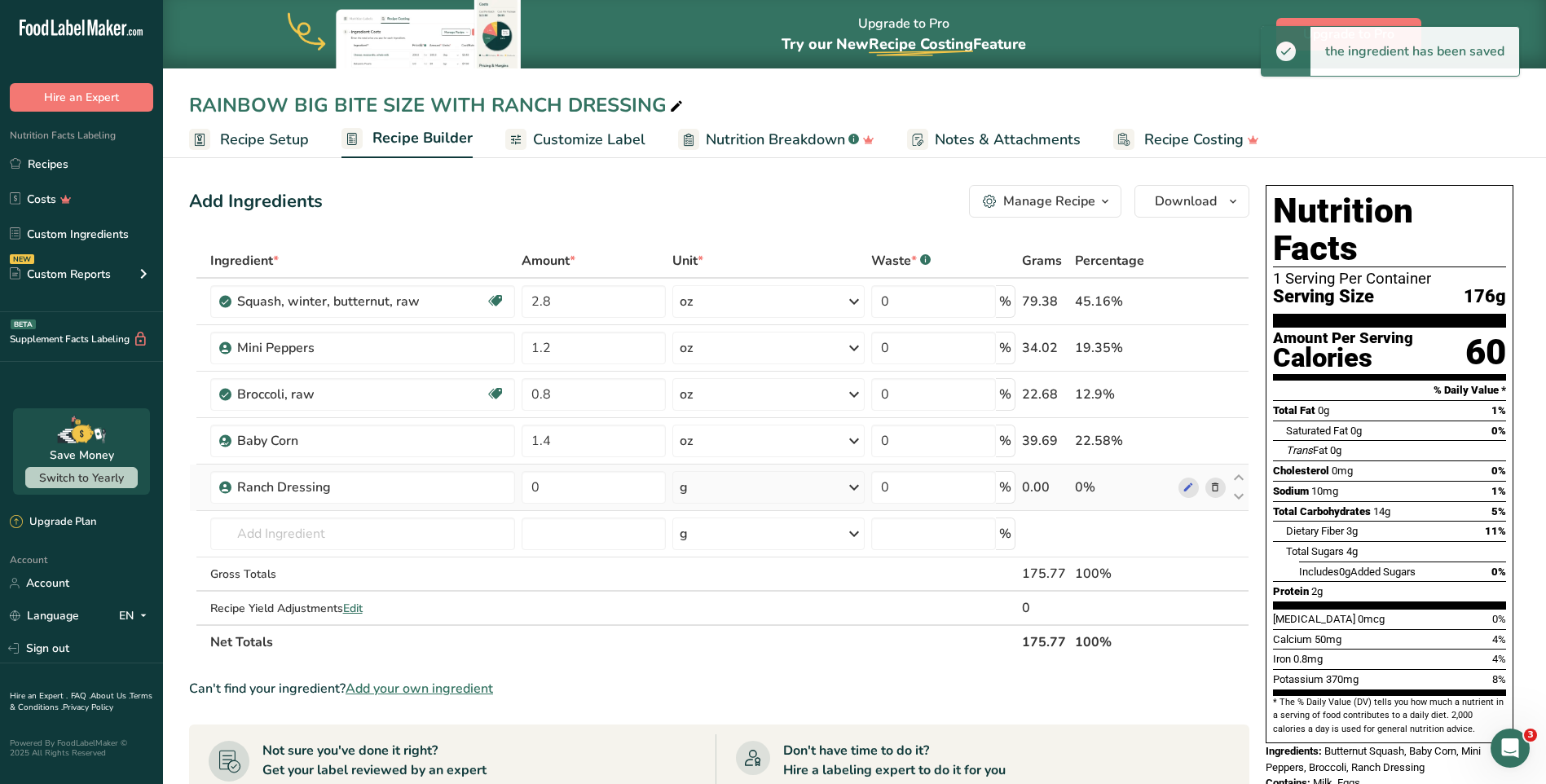
click at [688, 490] on div "g" at bounding box center [768, 487] width 193 height 33
click at [704, 614] on div "See more" at bounding box center [751, 616] width 137 height 17
click at [700, 662] on div "oz" at bounding box center [751, 667] width 137 height 23
click at [593, 490] on input "0" at bounding box center [593, 487] width 144 height 33
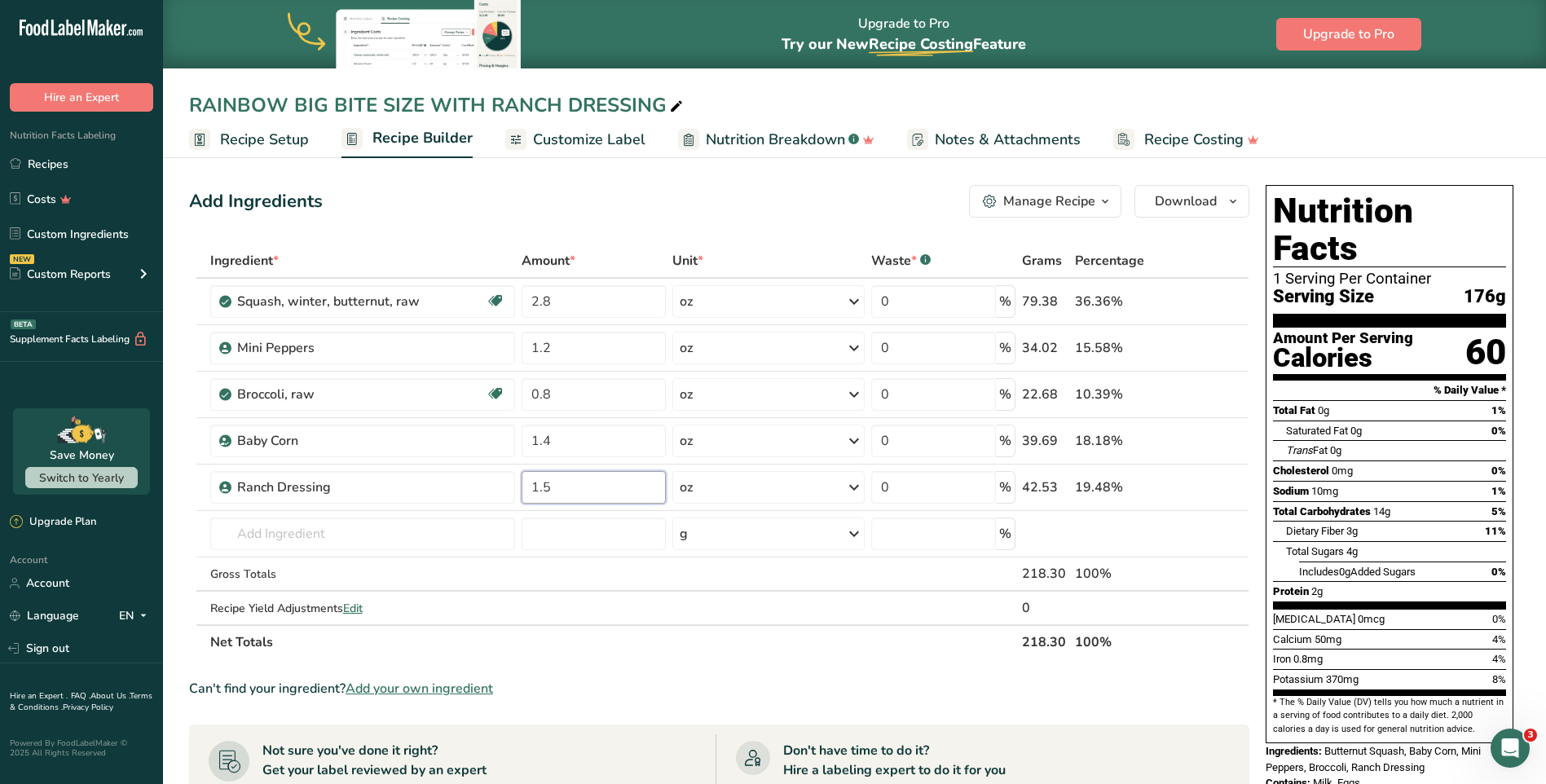
type input "1.5"
click at [1230, 244] on div "Ingredient * Amount * Unit * Waste * .a-a{fill:#347362;}.b-a{fill:#fff;} Grams …" at bounding box center [719, 451] width 1061 height 415
click at [606, 137] on span "Customize Label" at bounding box center [589, 139] width 112 height 22
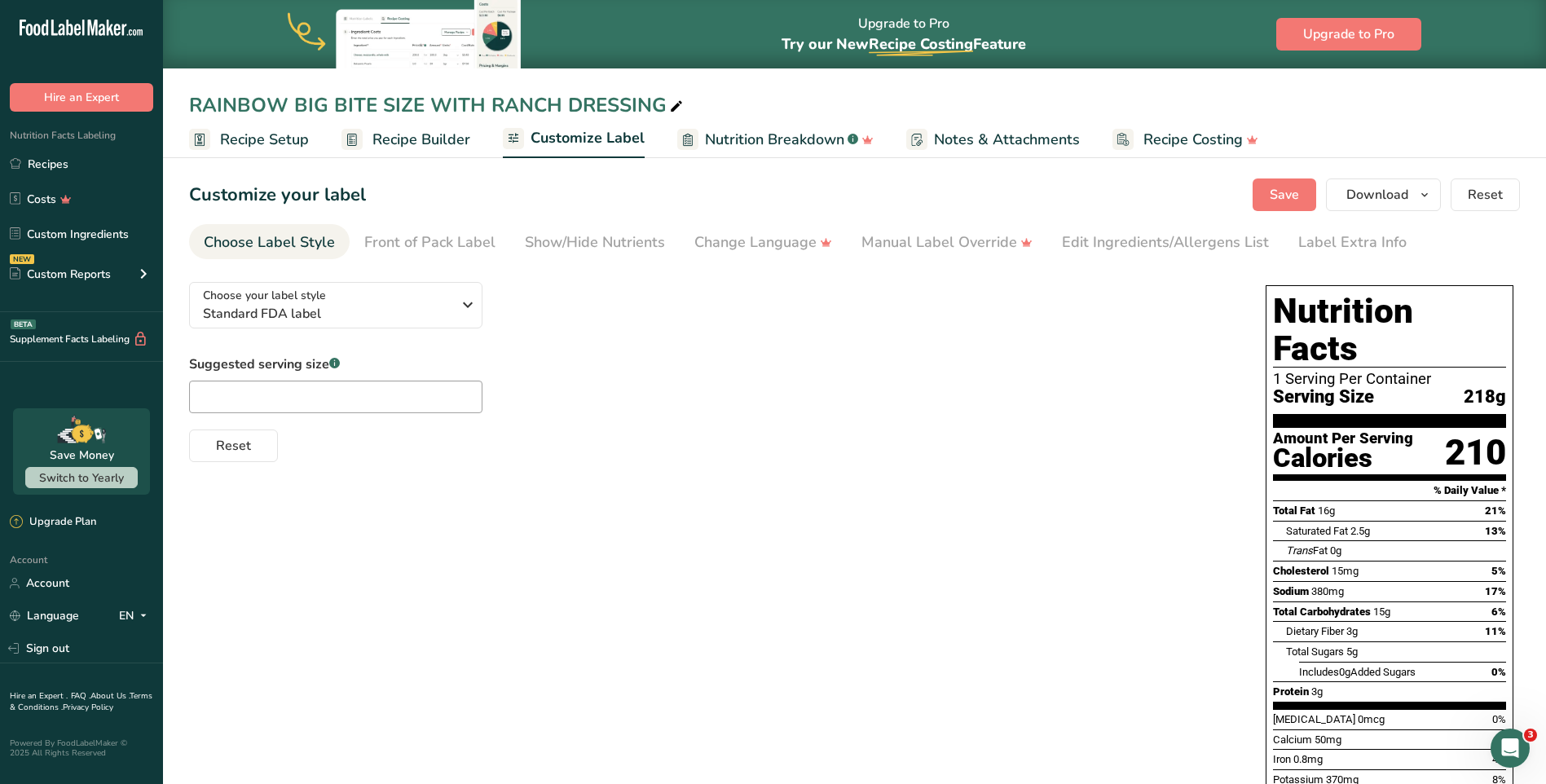
click at [420, 149] on span "Recipe Builder" at bounding box center [421, 139] width 98 height 22
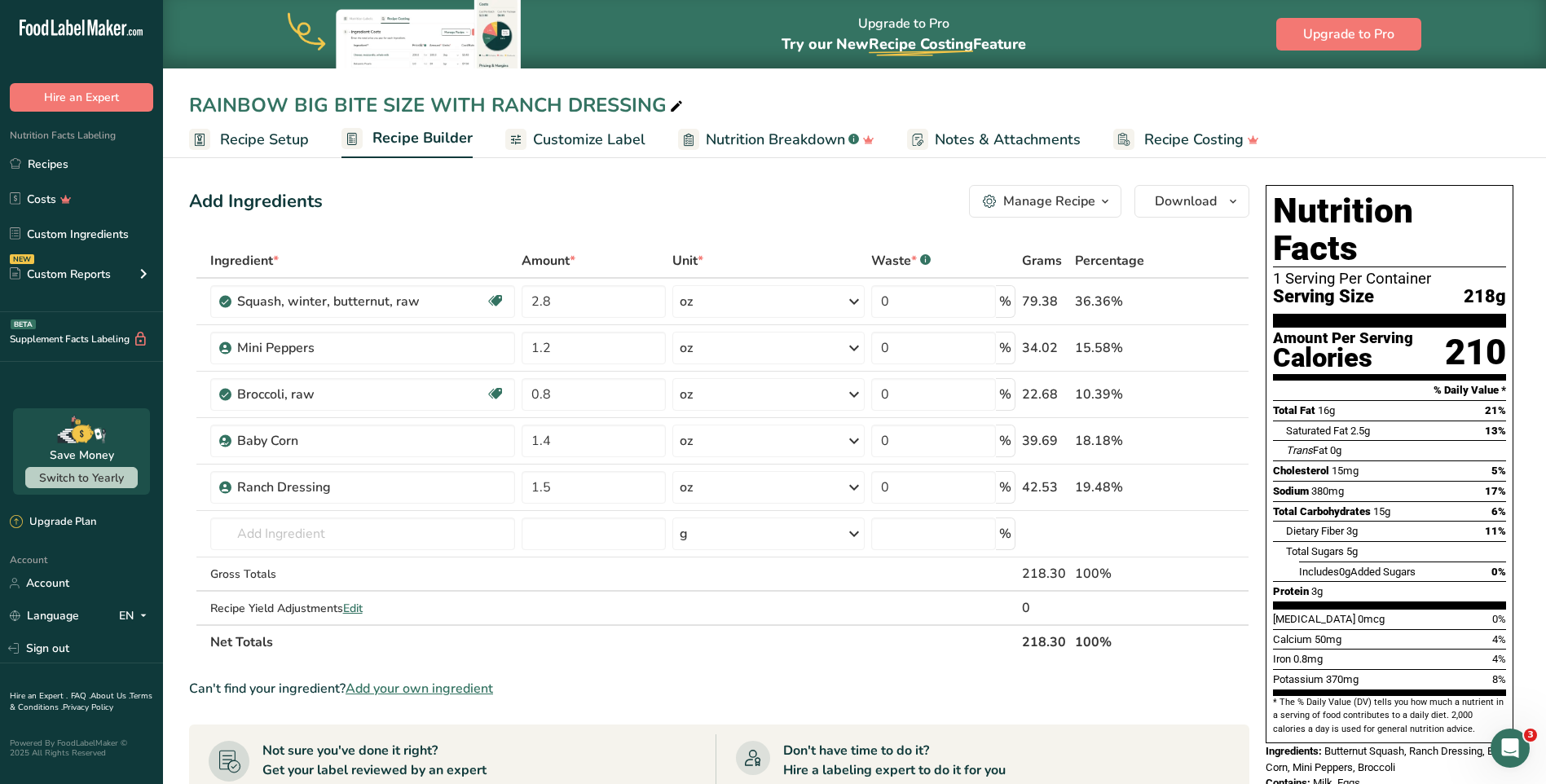
click at [559, 142] on span "Customize Label" at bounding box center [589, 139] width 112 height 22
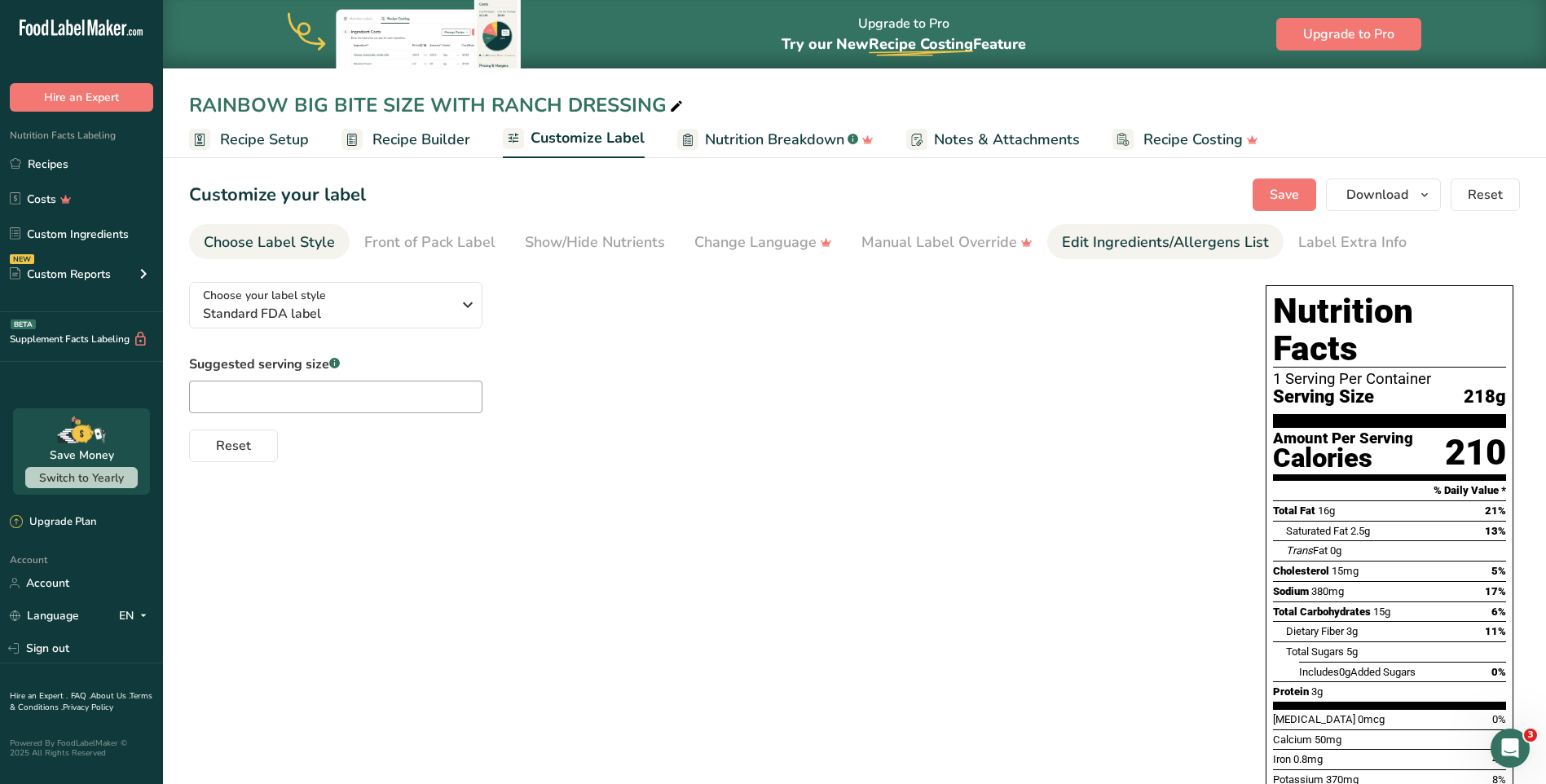
click at [1178, 228] on link "Edit Ingredients/Allergens List" at bounding box center [1165, 242] width 207 height 36
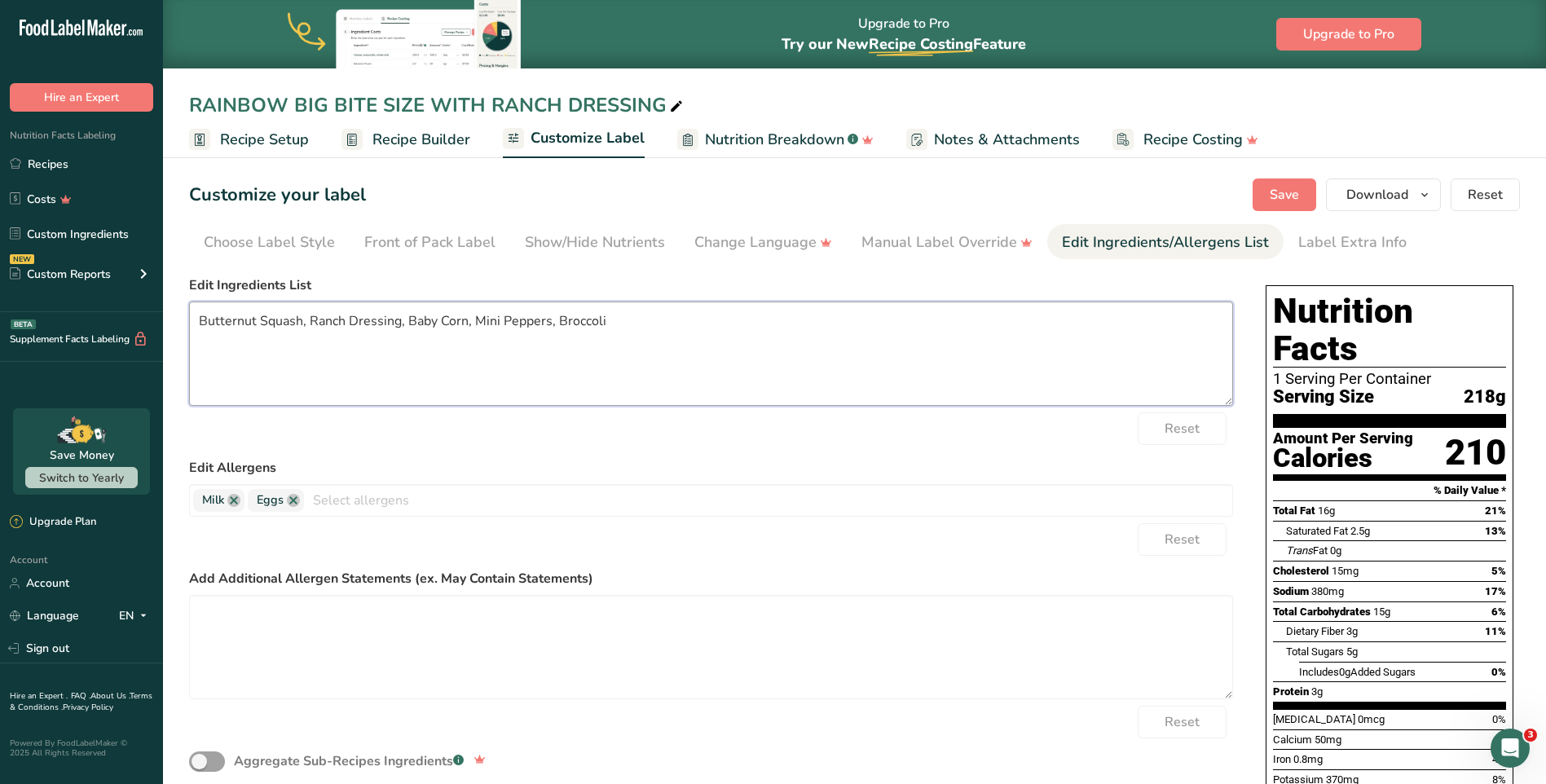
click at [631, 325] on textarea "Butternut Squash, Ranch Dressing, Baby Corn, Mini Peppers, Broccoli" at bounding box center [711, 353] width 1044 height 104
drag, startPoint x: 618, startPoint y: 321, endPoint x: 196, endPoint y: 310, distance: 422.1
click at [196, 310] on textarea "Butternut Squash, Ranch Dressing, Baby Corn, Mini Peppers, Broccoli BUTTERNUT S…" at bounding box center [711, 353] width 1044 height 104
click at [757, 315] on textarea "BUTTERNUT SQUASH, RANCH DRESSING, BABY CORN, MINI PEPPERS, BROCCOLI" at bounding box center [711, 353] width 1044 height 104
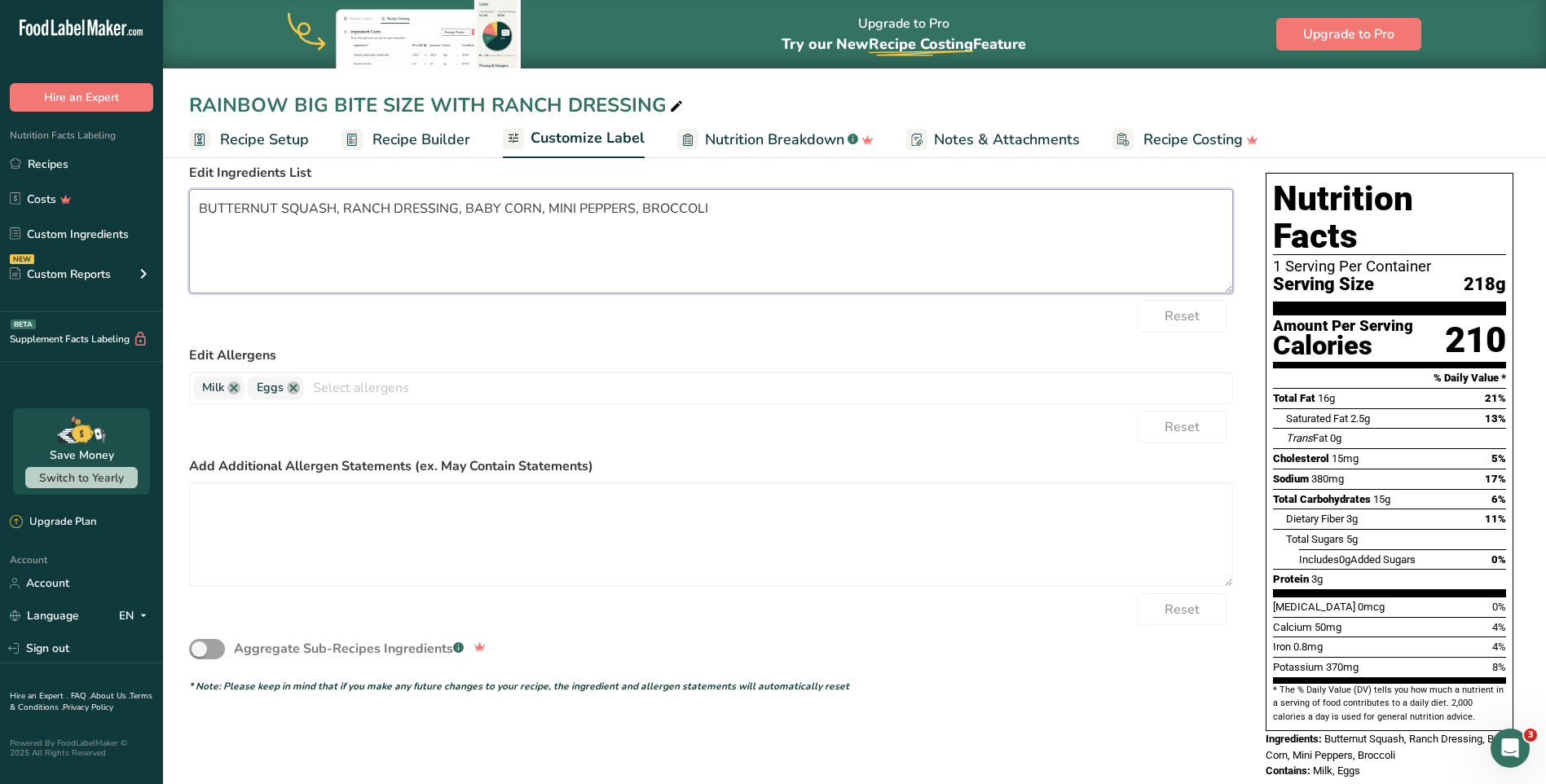
scroll to position [31, 0]
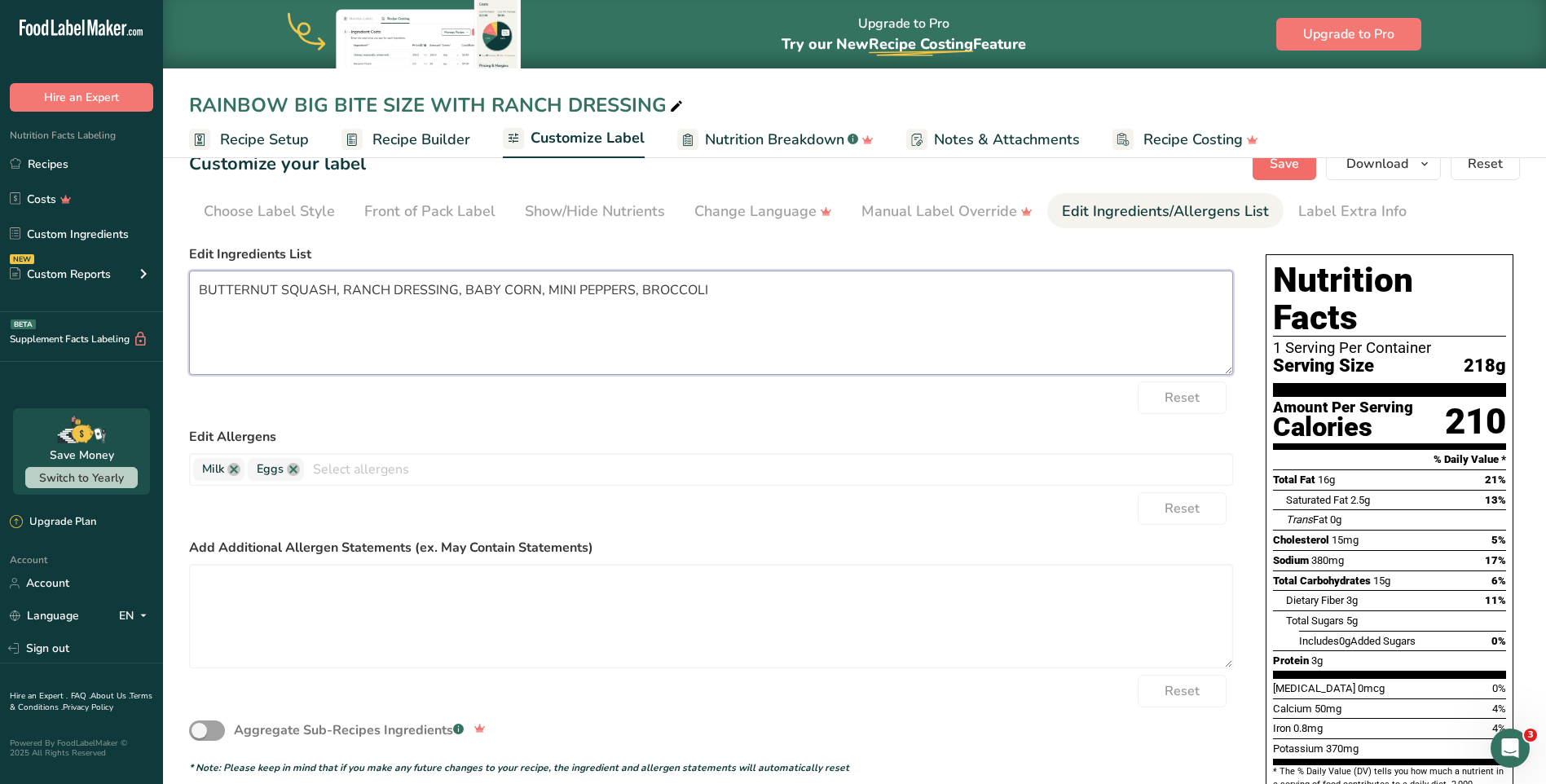
type textarea "BUTTERNUT SQUASH, RANCH DRESSING, BABY CORN, MINI PEPPERS, BROCCOLI"
click at [1296, 171] on span "Save" at bounding box center [1284, 163] width 29 height 20
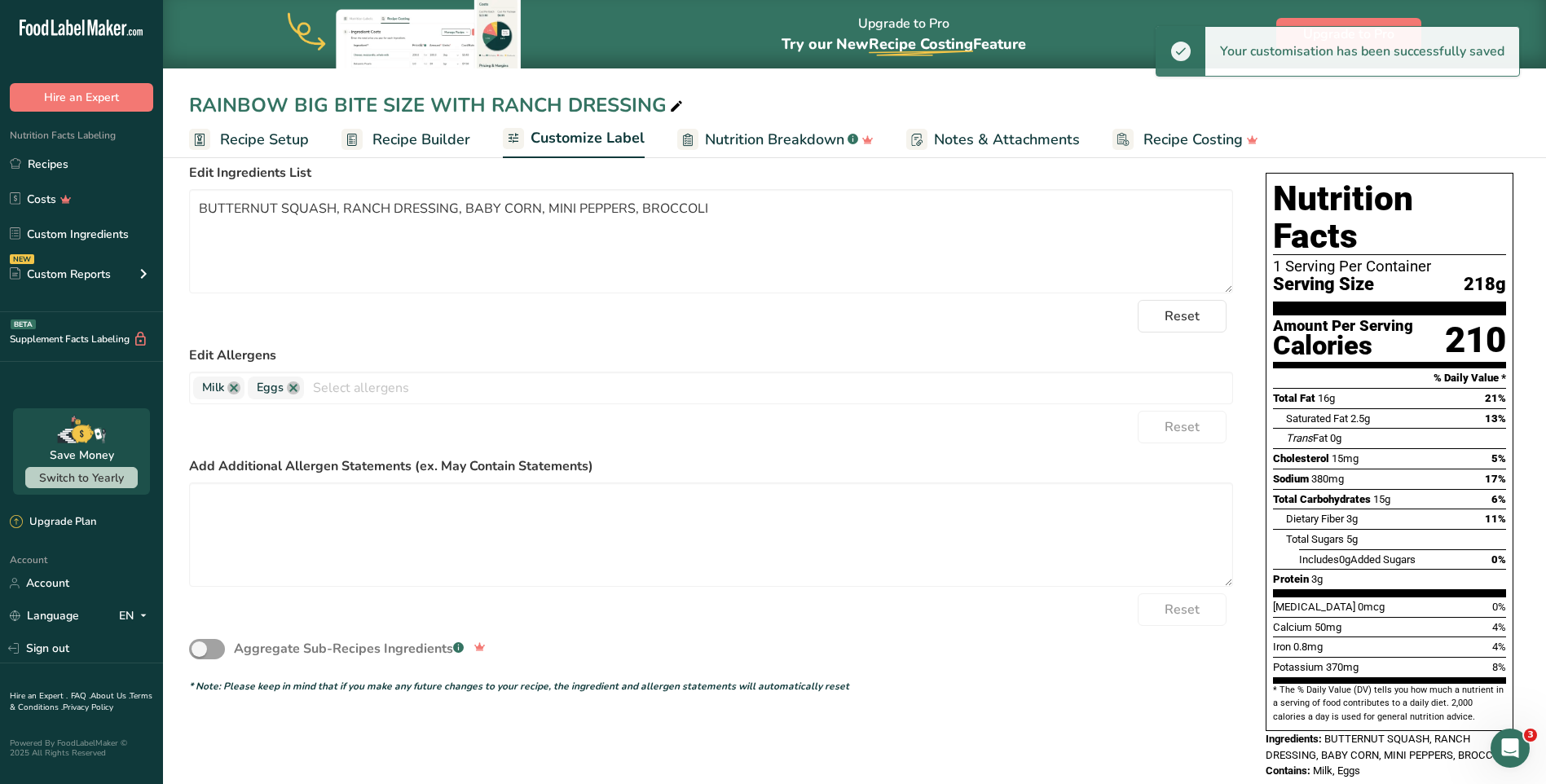
scroll to position [0, 0]
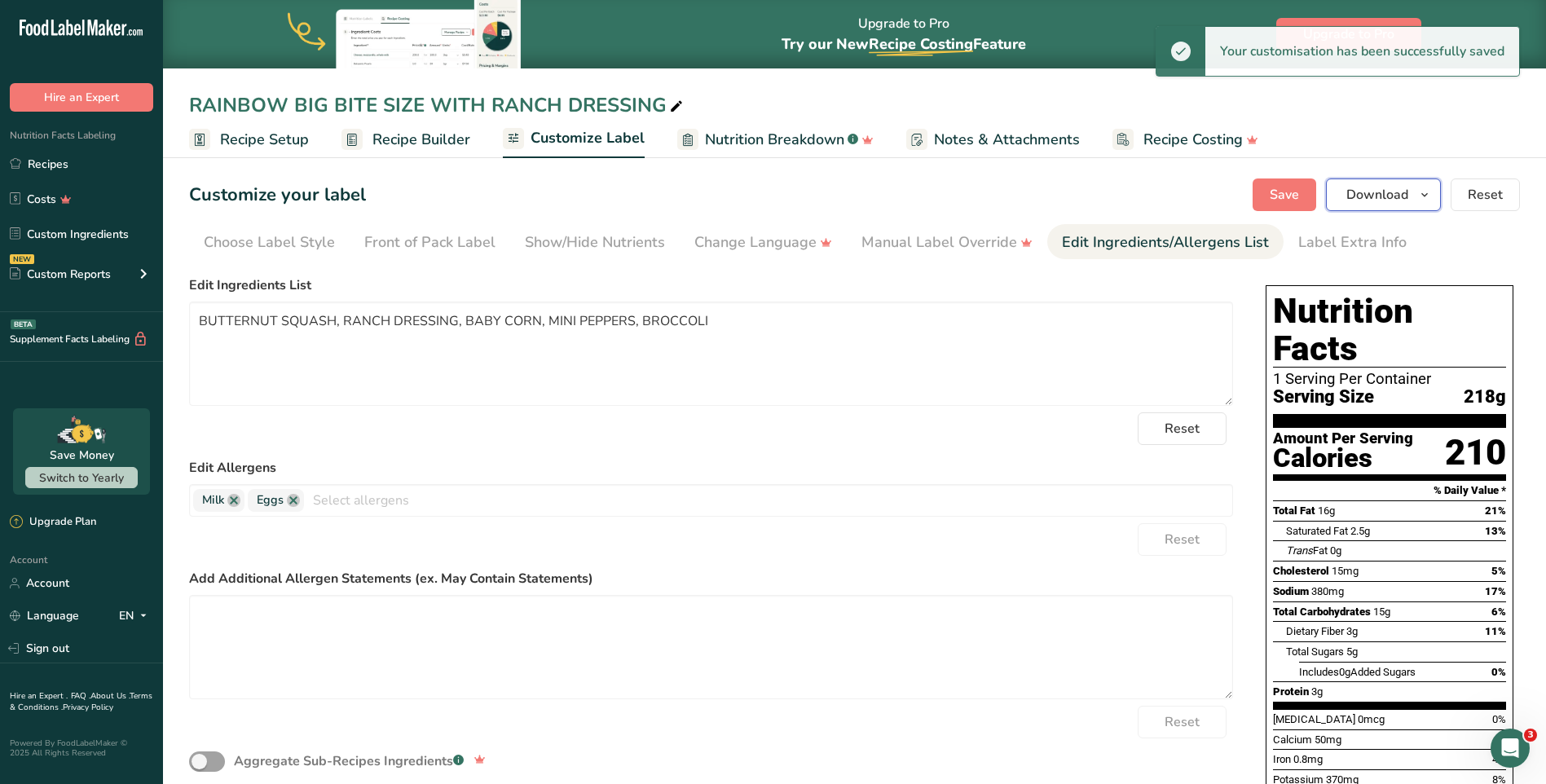
click at [1422, 193] on icon "button" at bounding box center [1424, 195] width 13 height 21
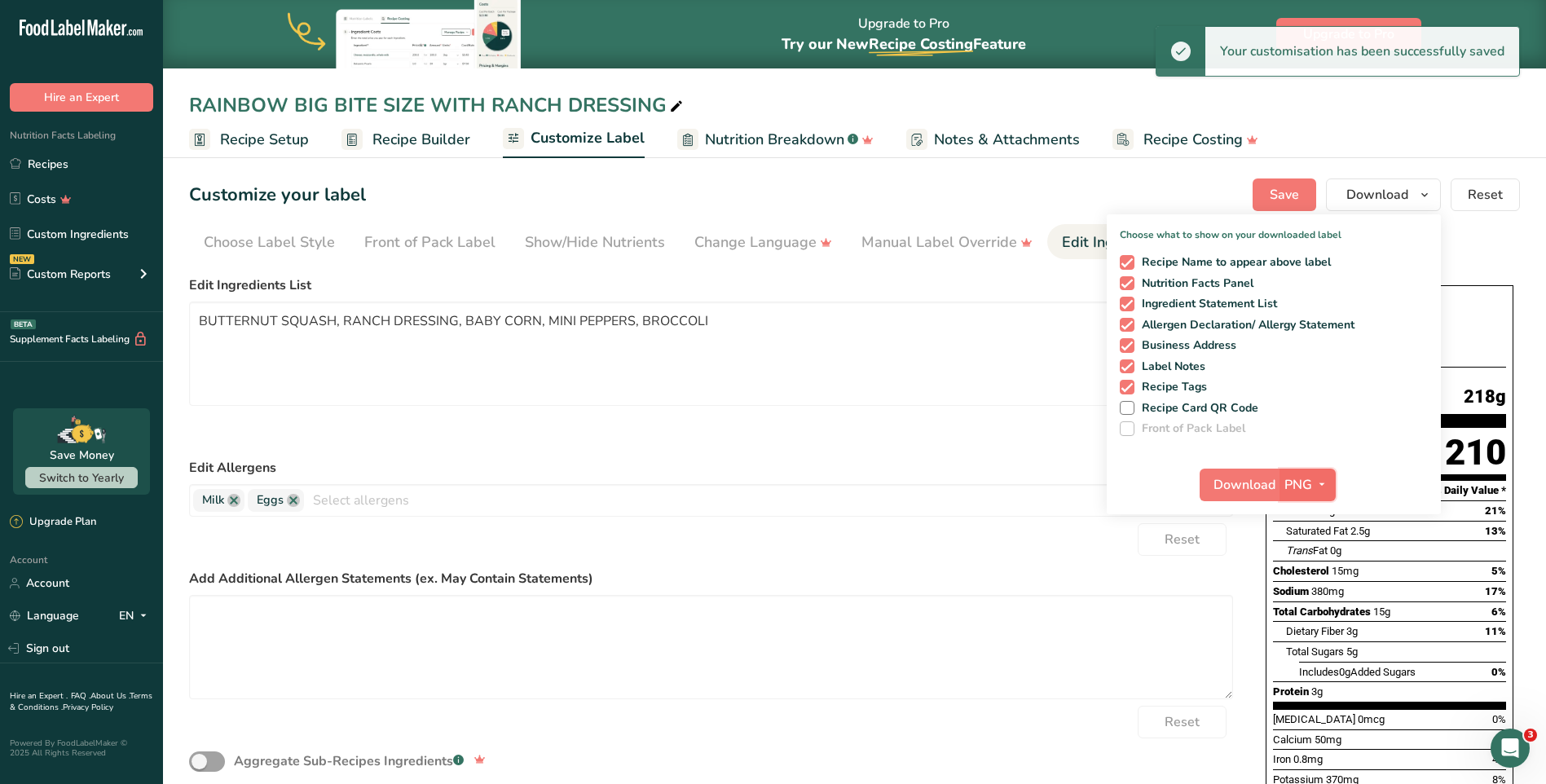
click at [1300, 479] on span "PNG" at bounding box center [1298, 484] width 28 height 20
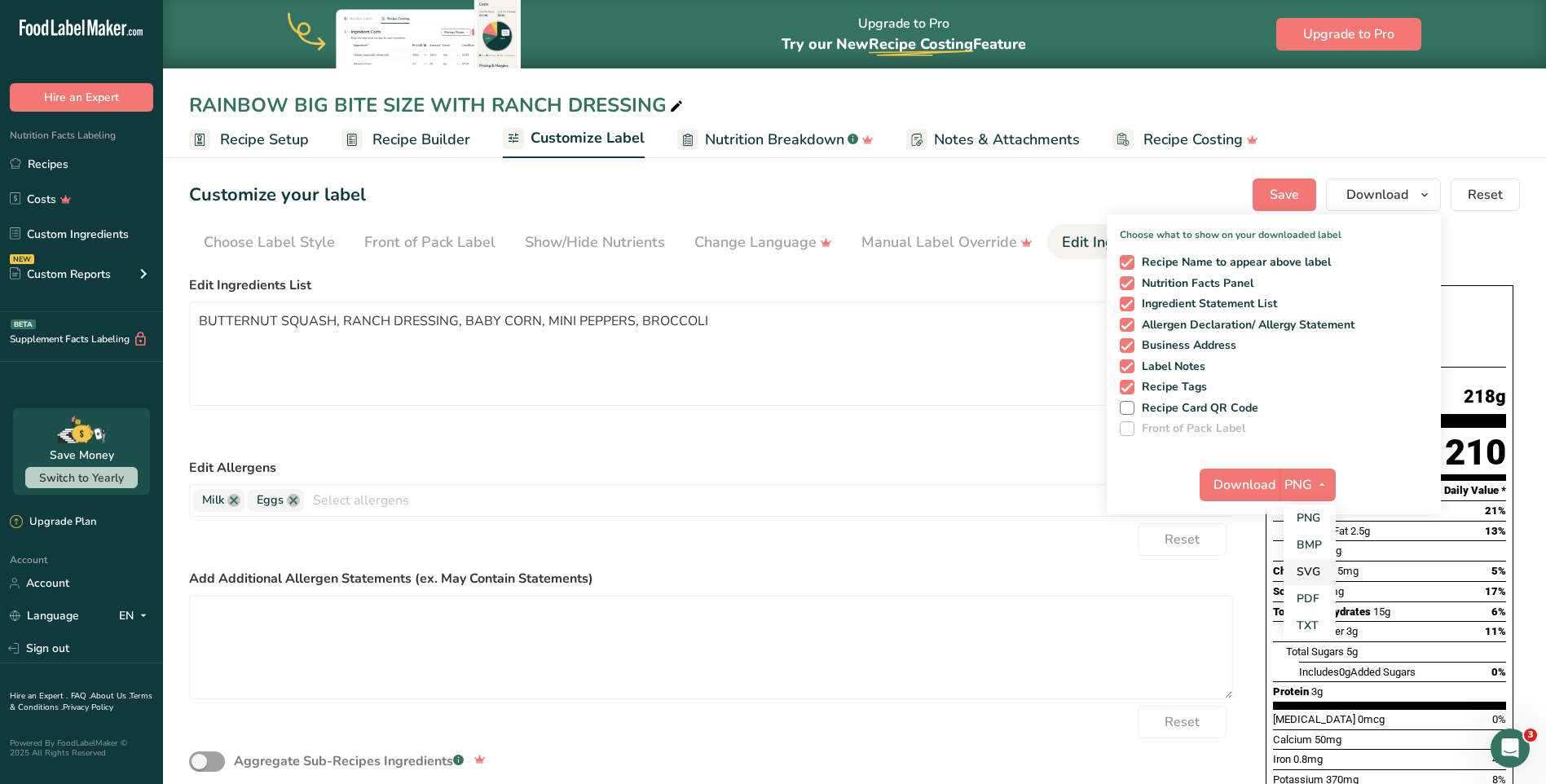
click at [1321, 577] on link "SVG" at bounding box center [1309, 571] width 52 height 27
click at [1251, 486] on span "Download" at bounding box center [1245, 484] width 62 height 20
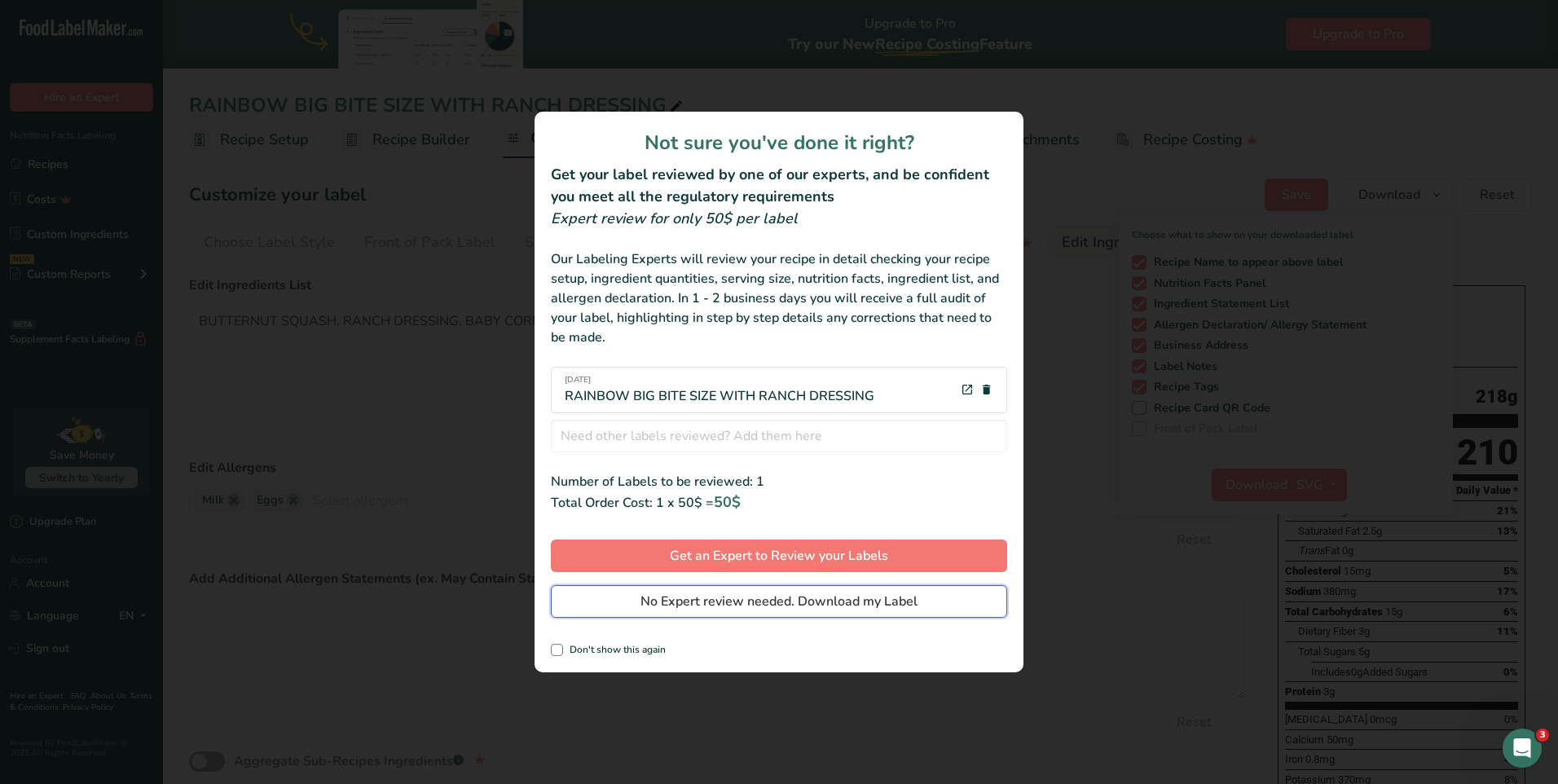
click at [867, 591] on span "No Expert review needed. Download my Label" at bounding box center [779, 601] width 277 height 20
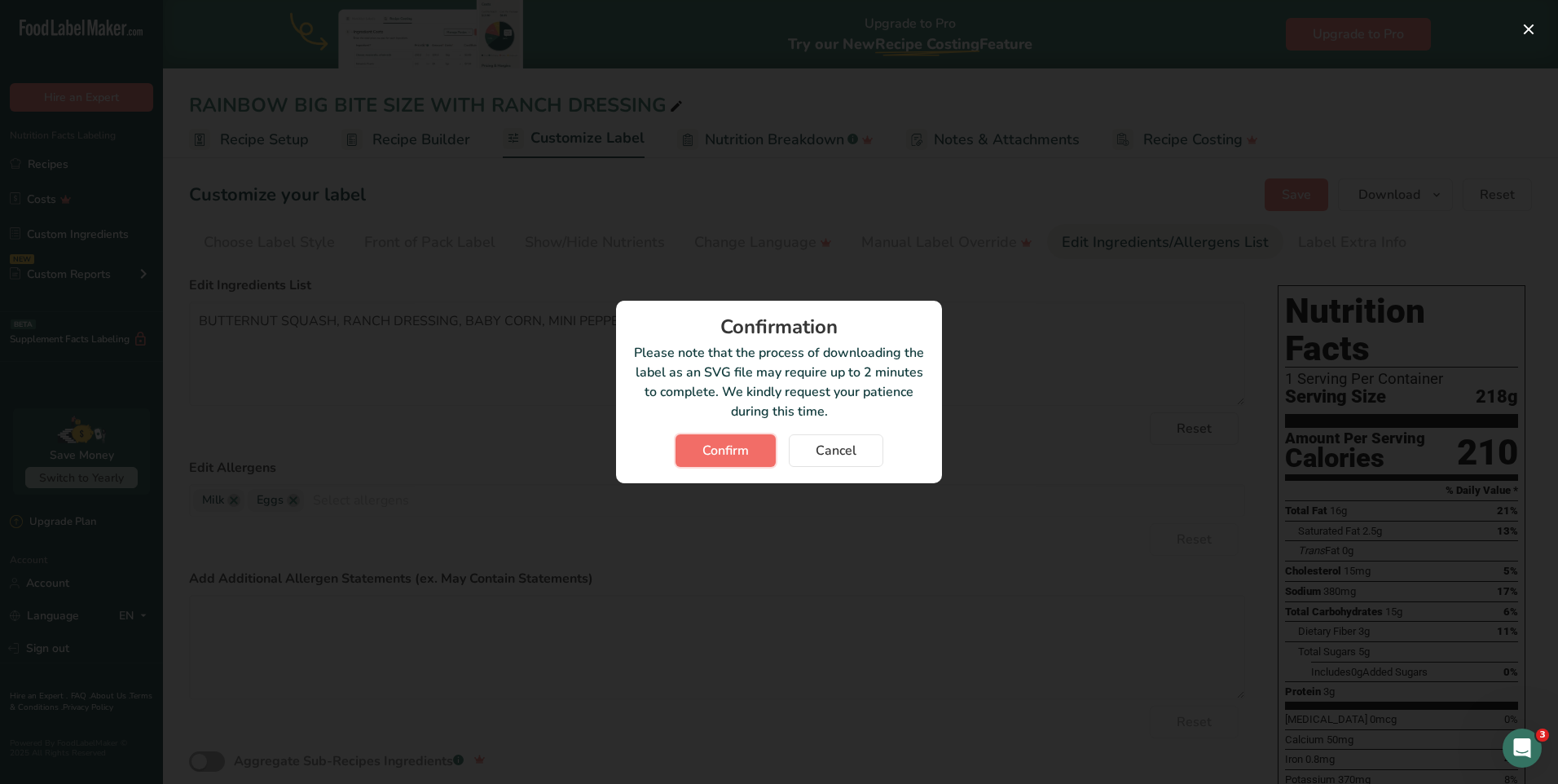
click at [725, 459] on span "Confirm" at bounding box center [725, 450] width 47 height 20
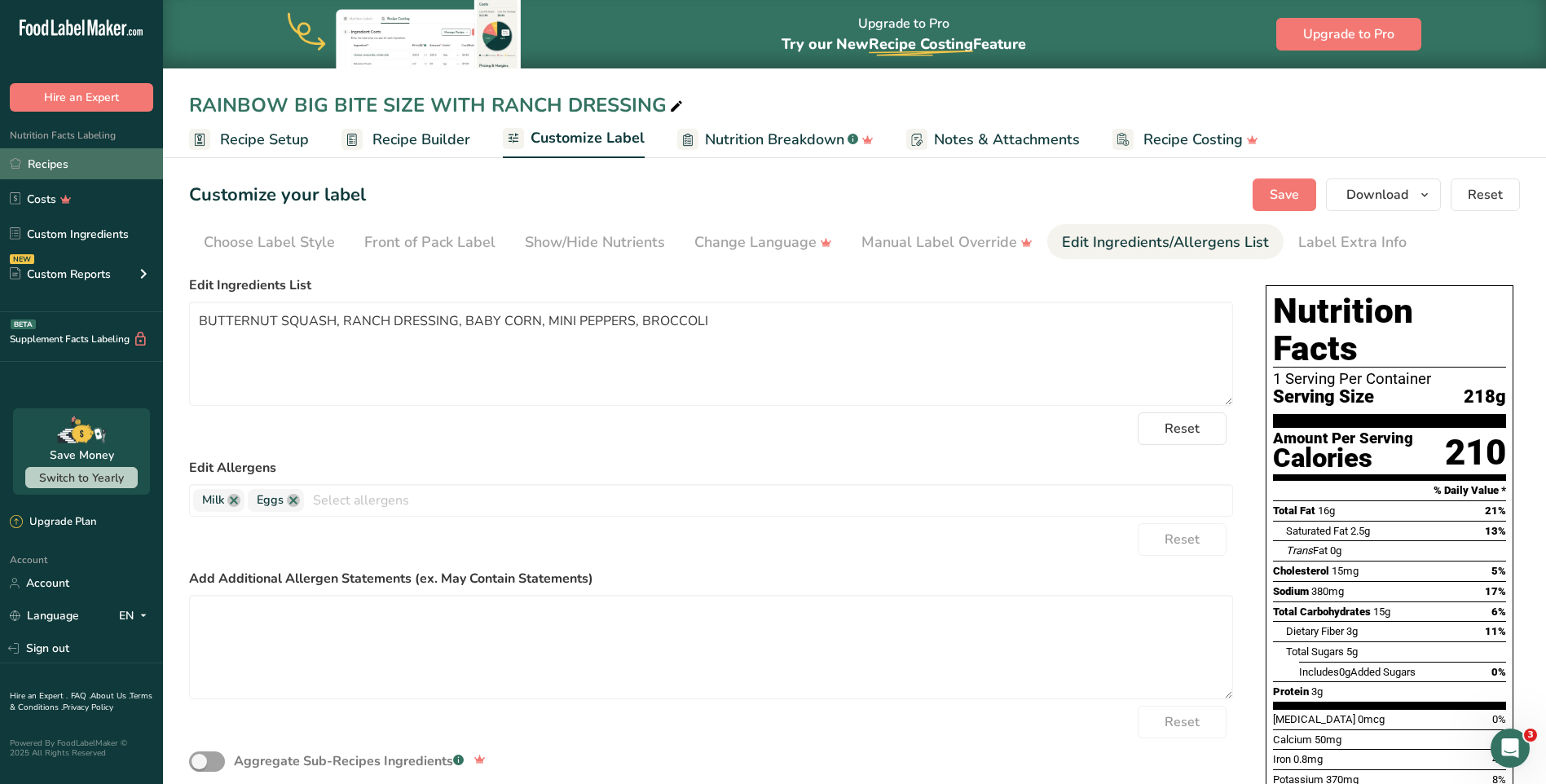
click at [44, 173] on link "Recipes" at bounding box center [81, 164] width 163 height 31
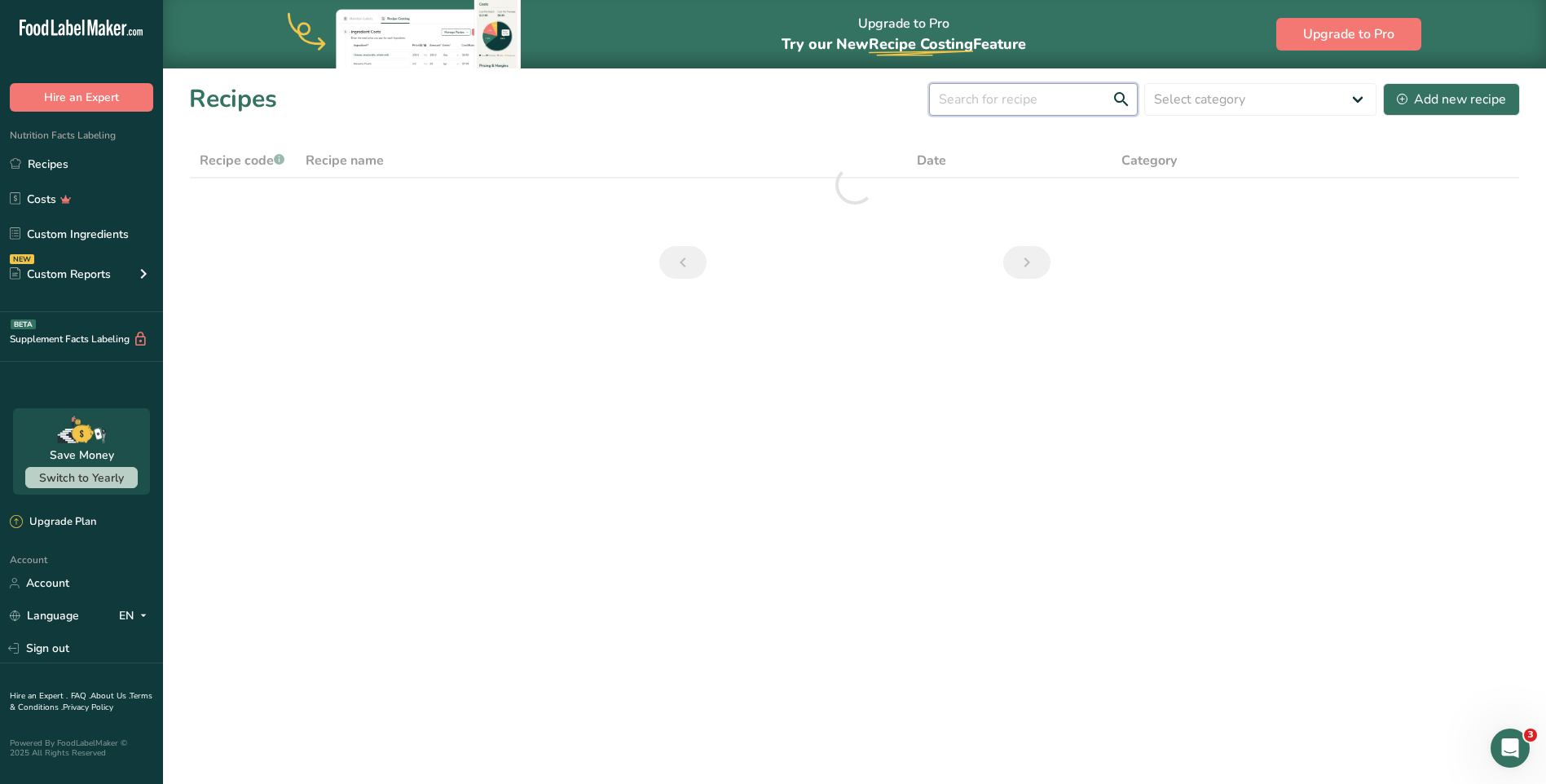
click at [1013, 107] on input "text" at bounding box center [1034, 99] width 209 height 33
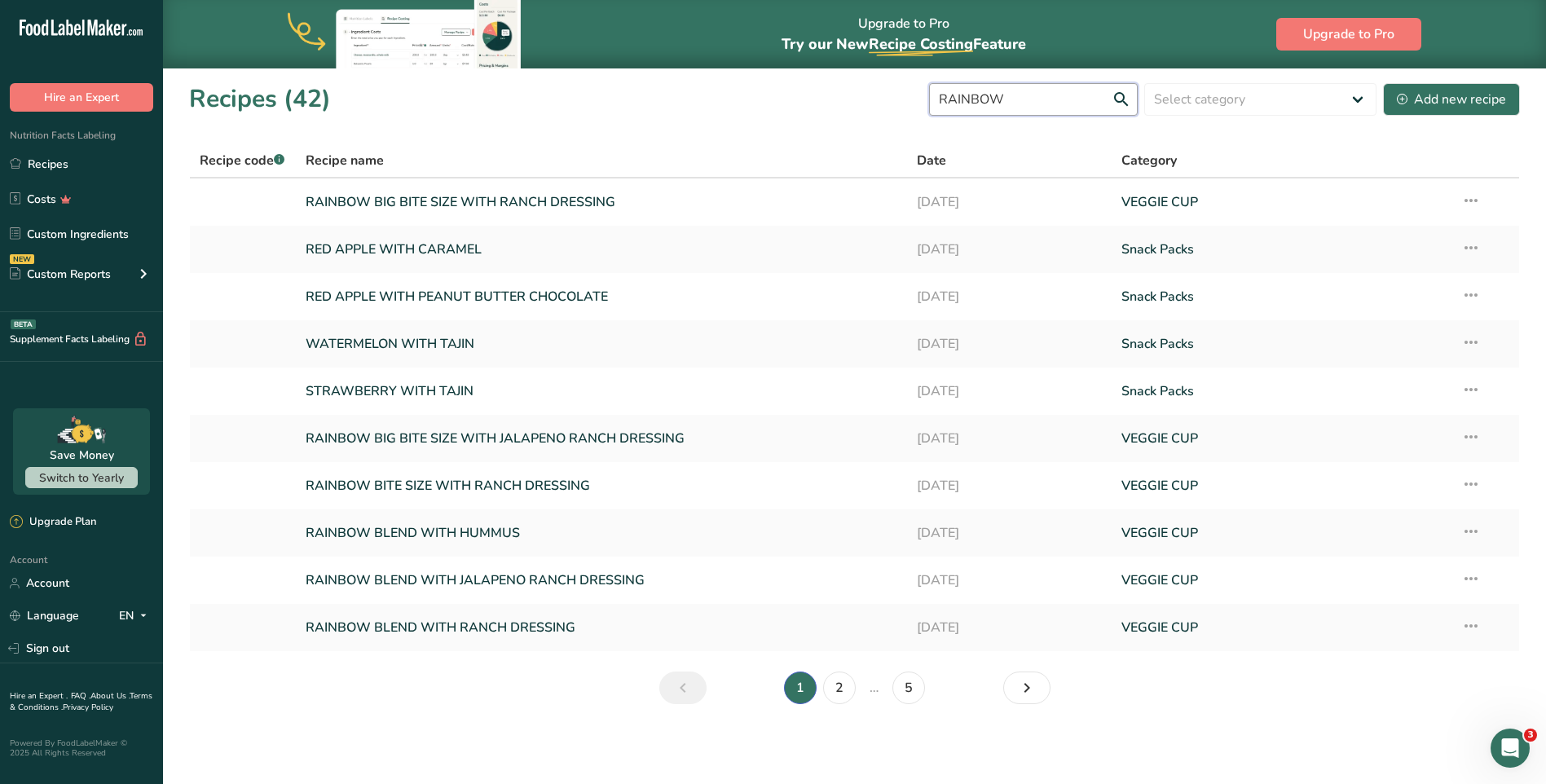
type input "RAINBOW"
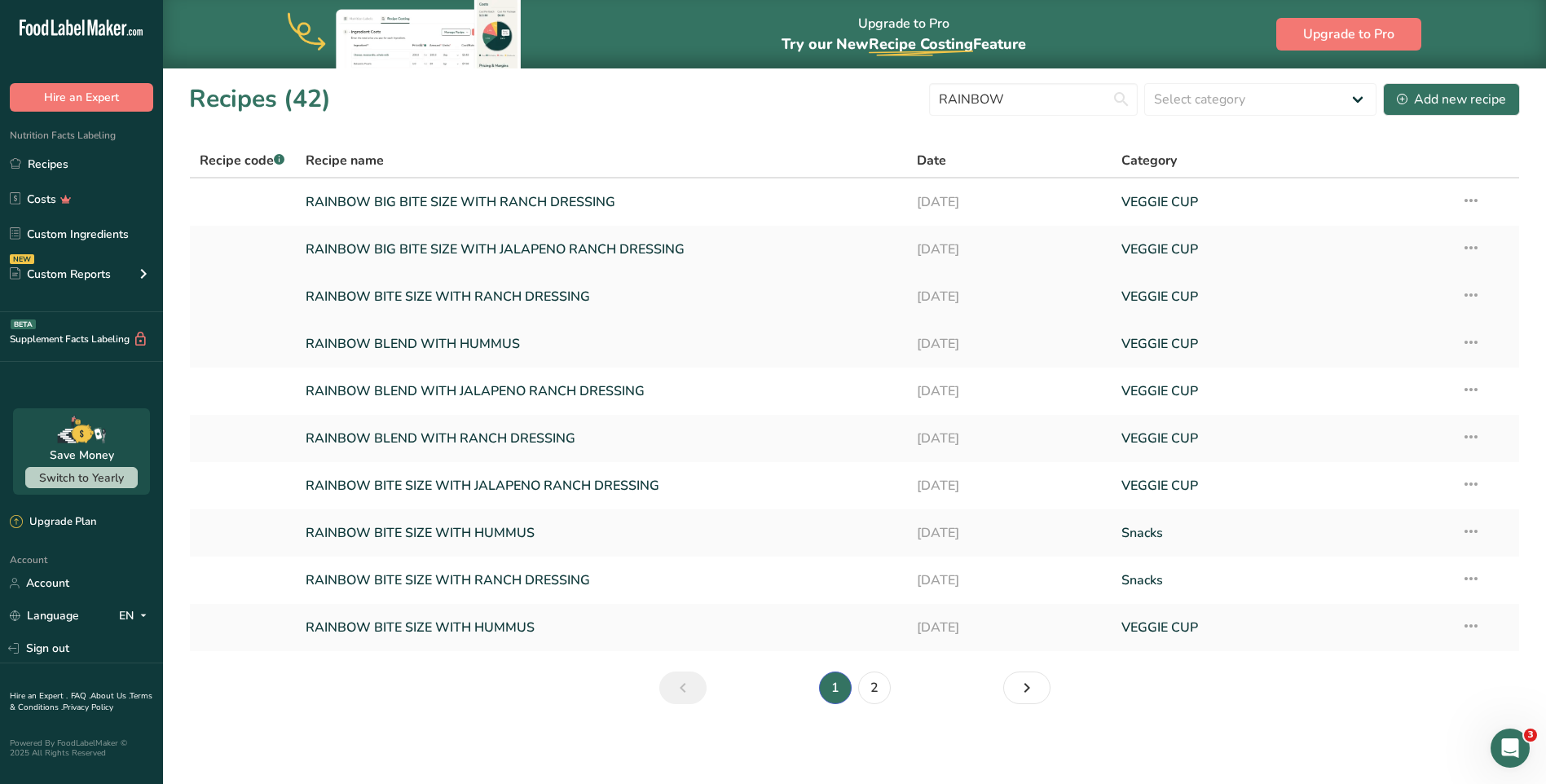
click at [1469, 289] on icon at bounding box center [1471, 295] width 20 height 29
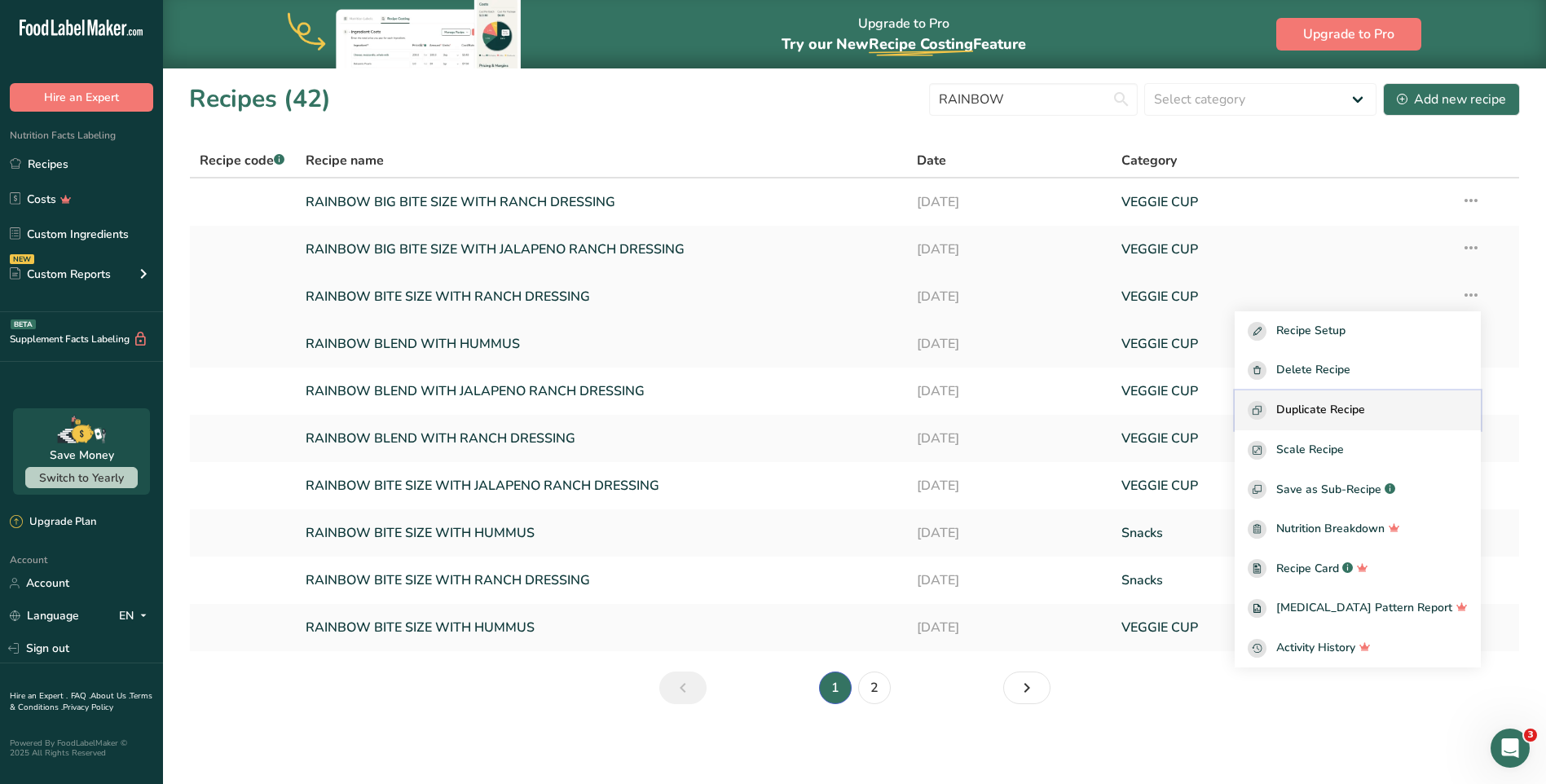
click at [1351, 419] on span "Duplicate Recipe" at bounding box center [1321, 410] width 89 height 19
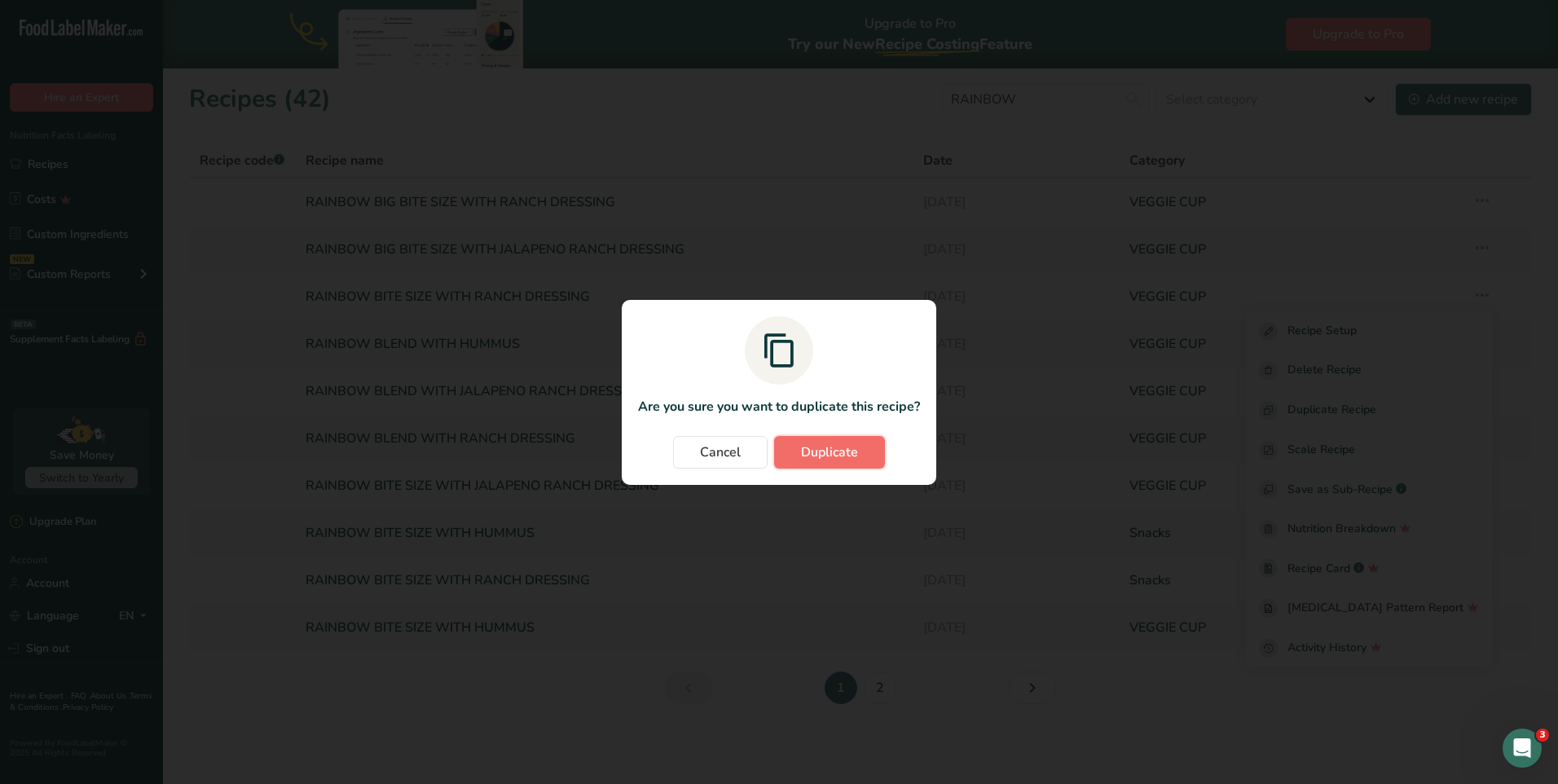
click at [787, 445] on button "Duplicate" at bounding box center [829, 452] width 111 height 33
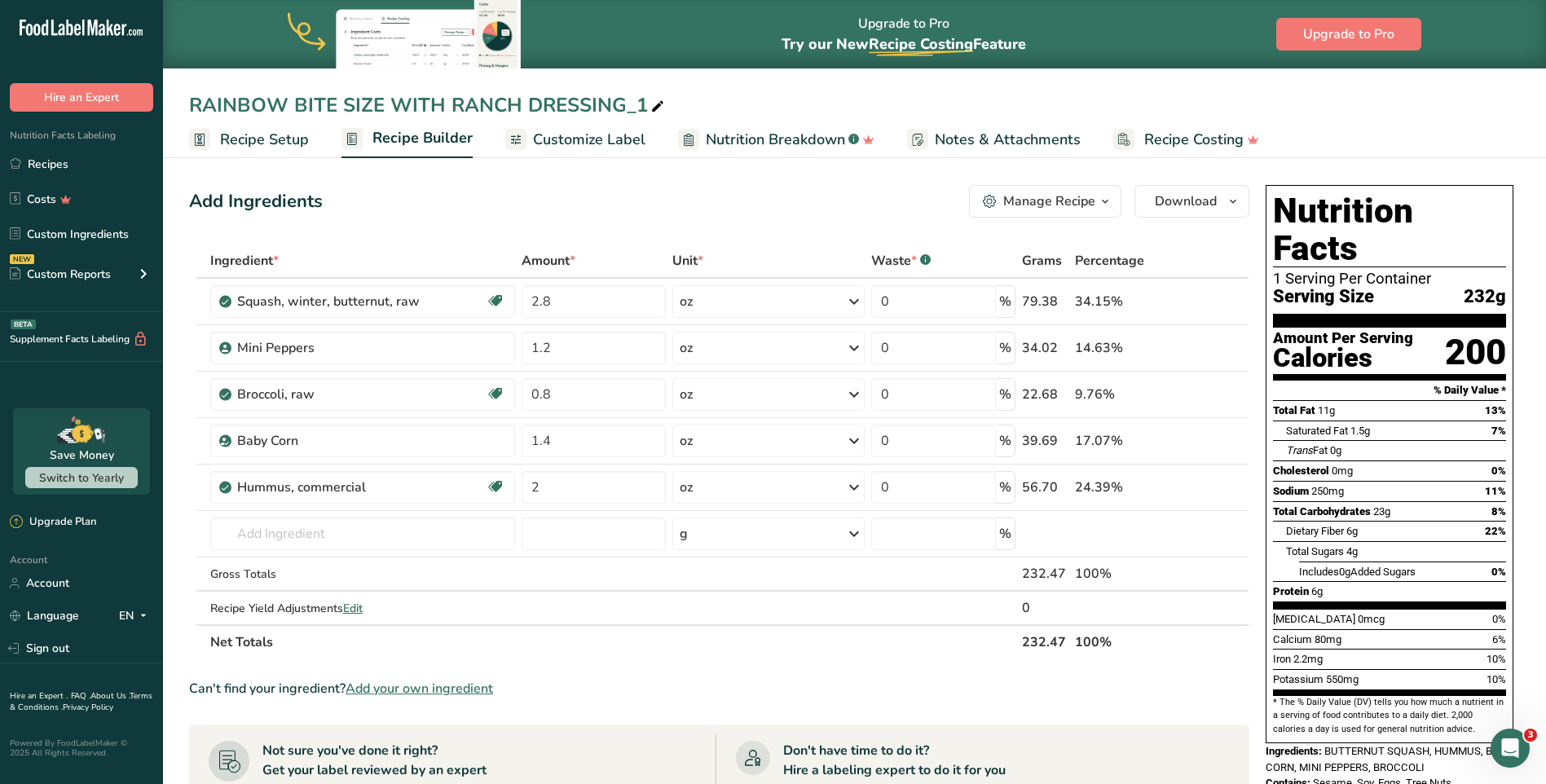
click at [650, 104] on icon at bounding box center [657, 106] width 15 height 22
type input "RAINBOW BITE SIZE WITH HUMMUS"
click at [599, 126] on link "Customize Label" at bounding box center [575, 140] width 140 height 36
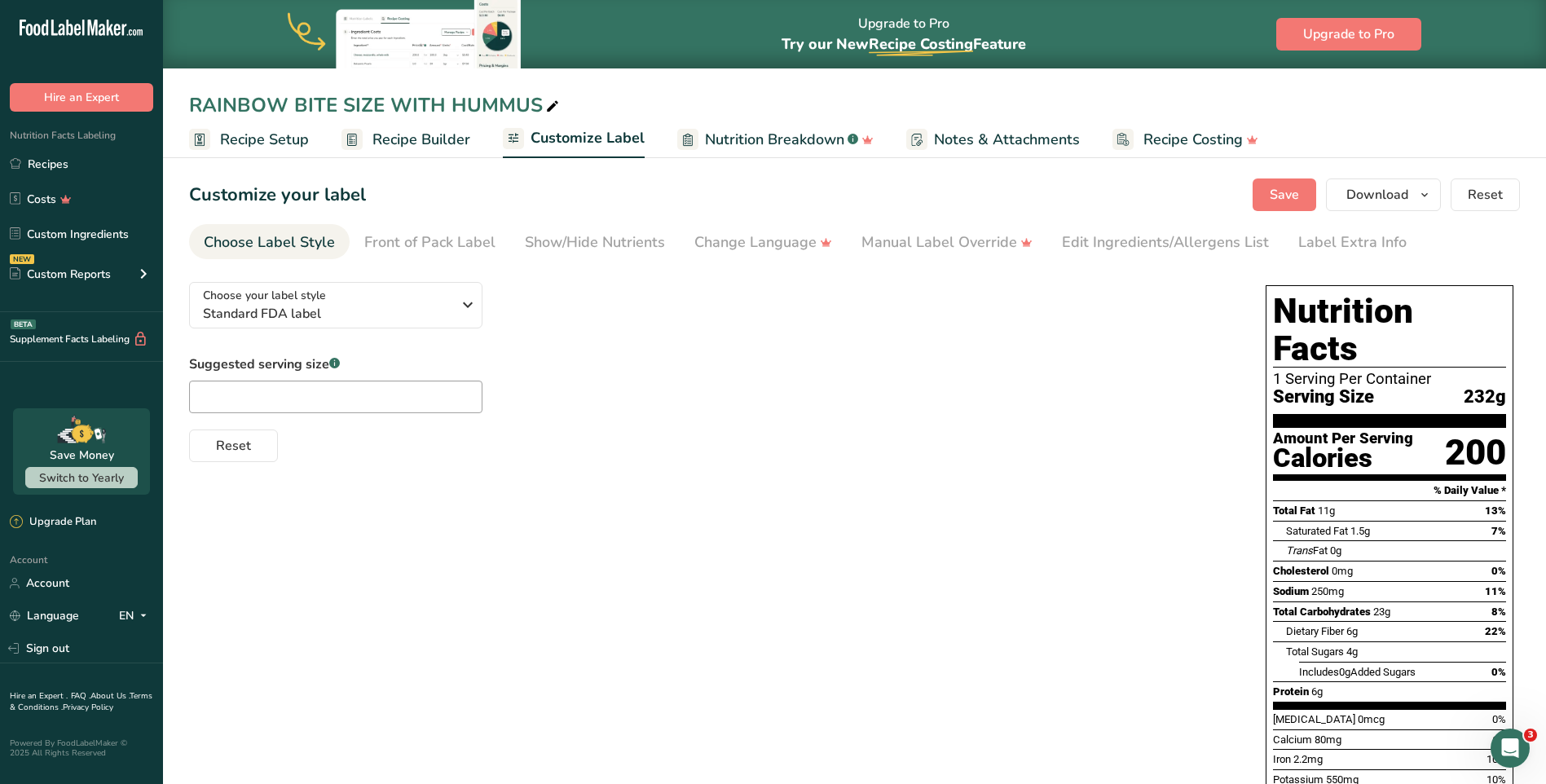
click at [545, 100] on icon at bounding box center [552, 106] width 15 height 22
click at [298, 99] on input "RAINBOW BITE SIZE WITH HUMMUS" at bounding box center [854, 105] width 1331 height 29
type input "RAINBOW BIG BITE SIZE WITH HUMMUS"
click at [1294, 201] on span "Save" at bounding box center [1284, 194] width 29 height 20
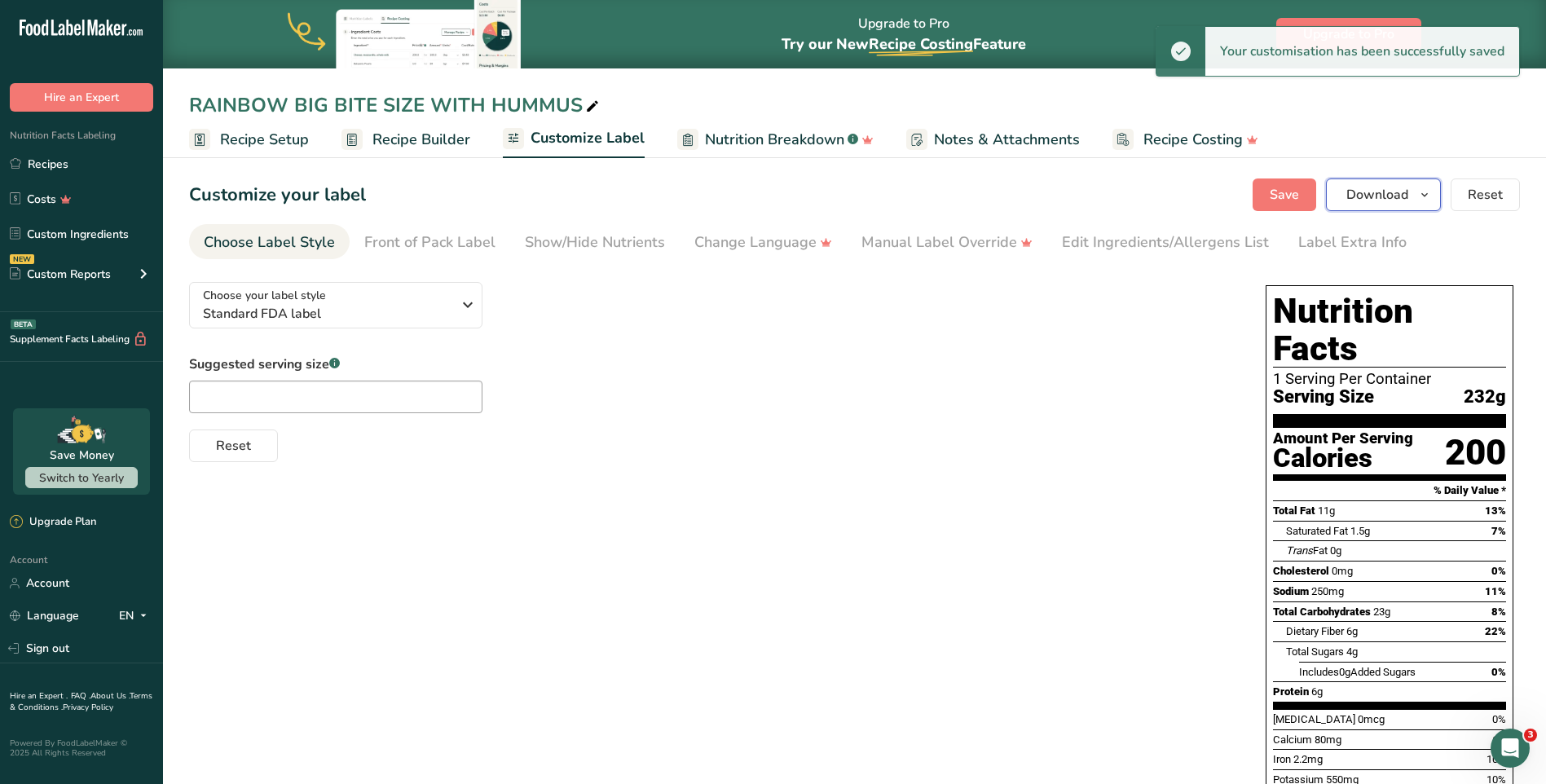
click at [1427, 196] on icon "button" at bounding box center [1424, 195] width 13 height 21
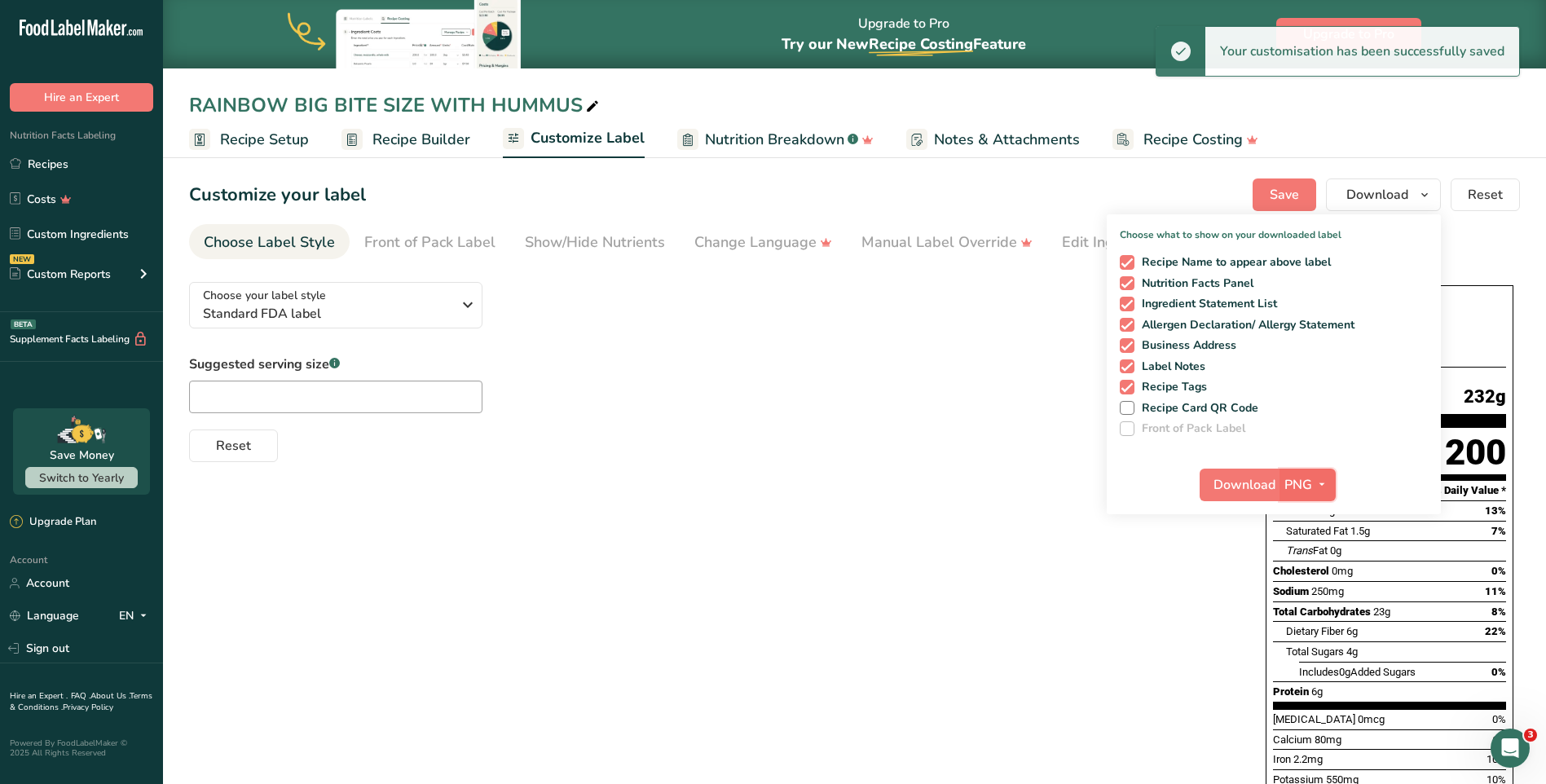
click at [1312, 488] on span "button" at bounding box center [1321, 484] width 20 height 20
click at [1313, 568] on link "SVG" at bounding box center [1309, 571] width 52 height 27
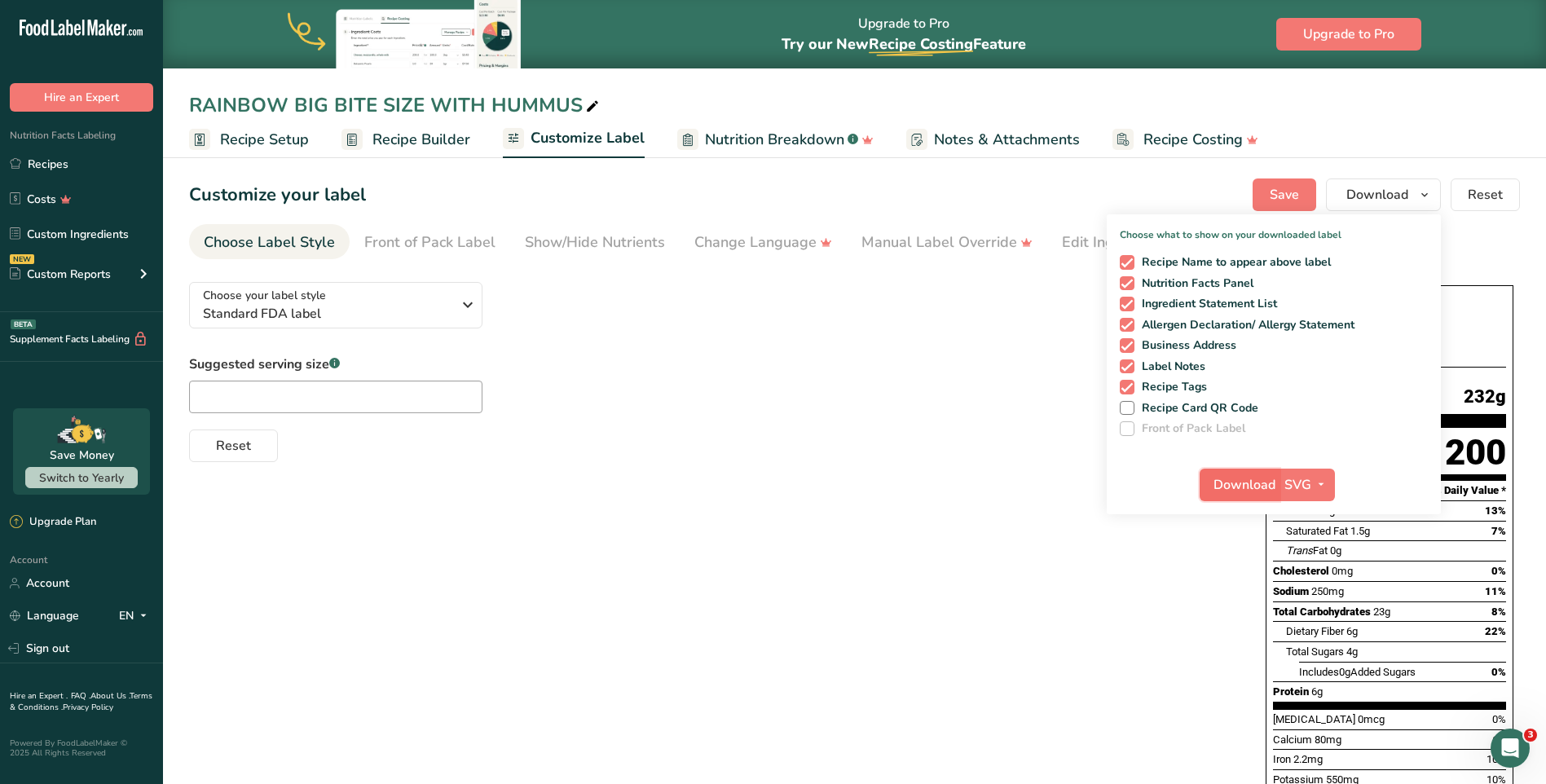
click at [1263, 484] on span "Download" at bounding box center [1245, 484] width 62 height 20
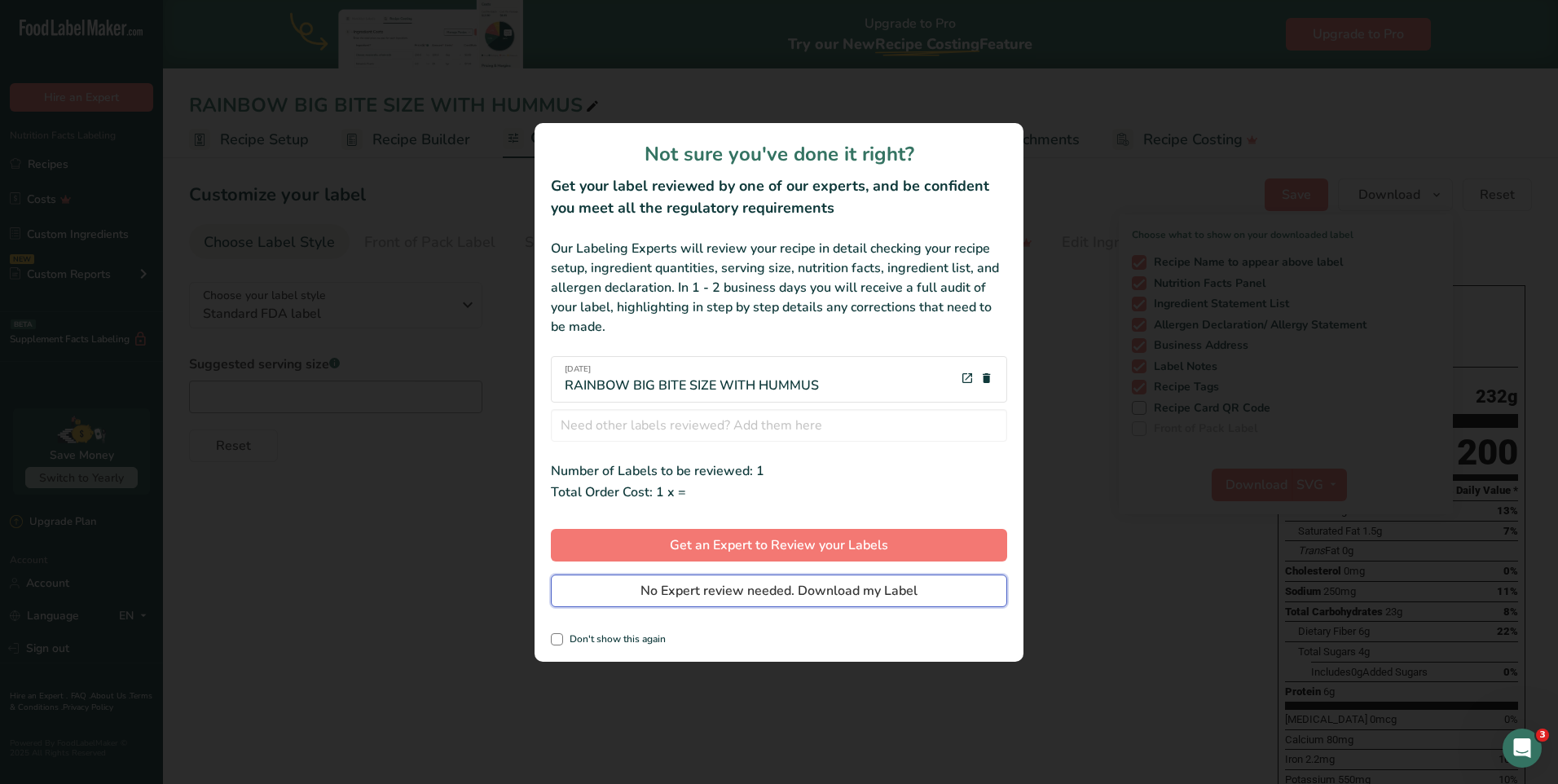
click at [890, 599] on span "No Expert review needed. Download my Label" at bounding box center [779, 591] width 277 height 20
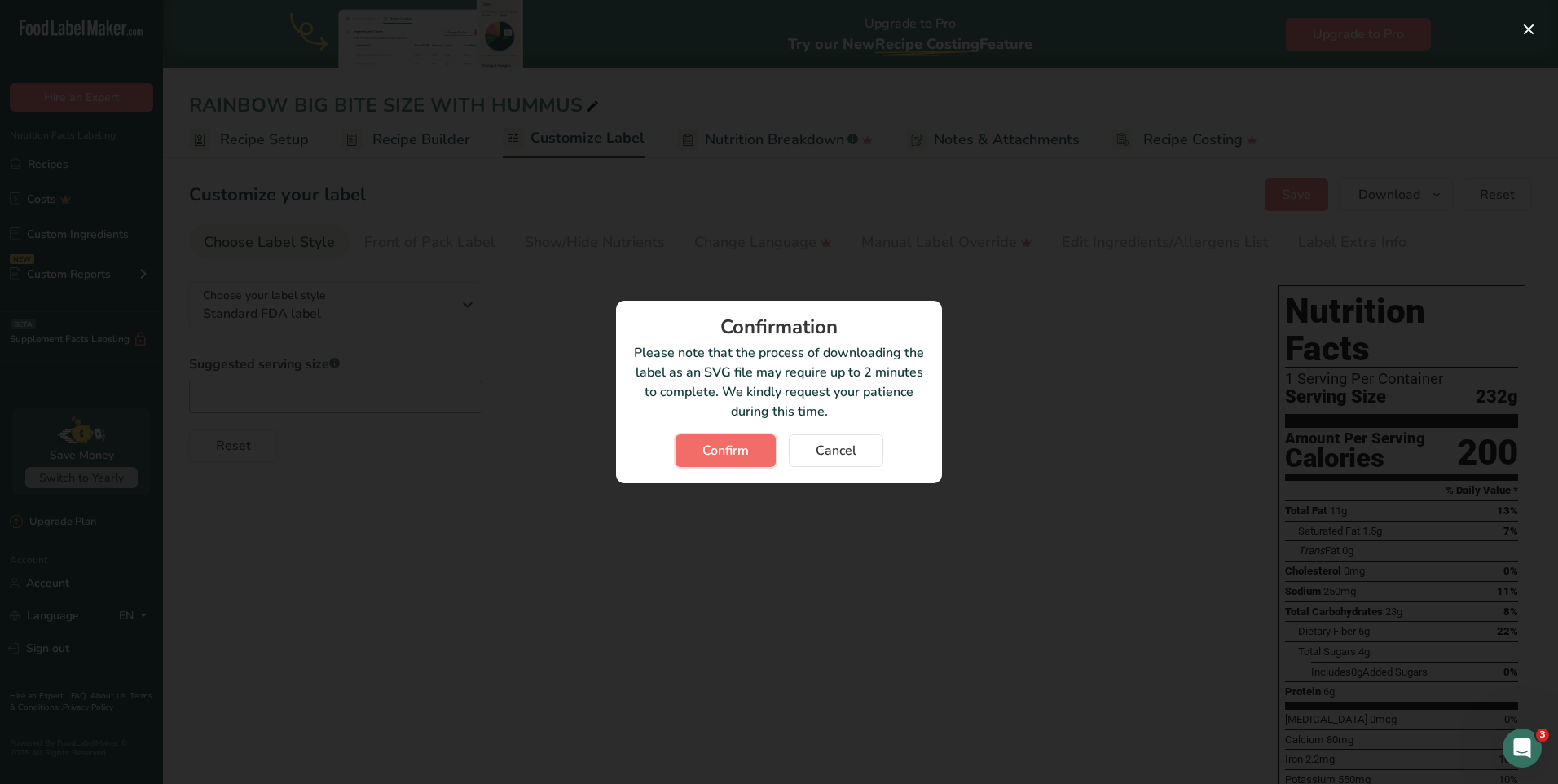
click at [708, 440] on span "Confirm" at bounding box center [725, 450] width 47 height 20
